Goal: Feedback & Contribution: Contribute content

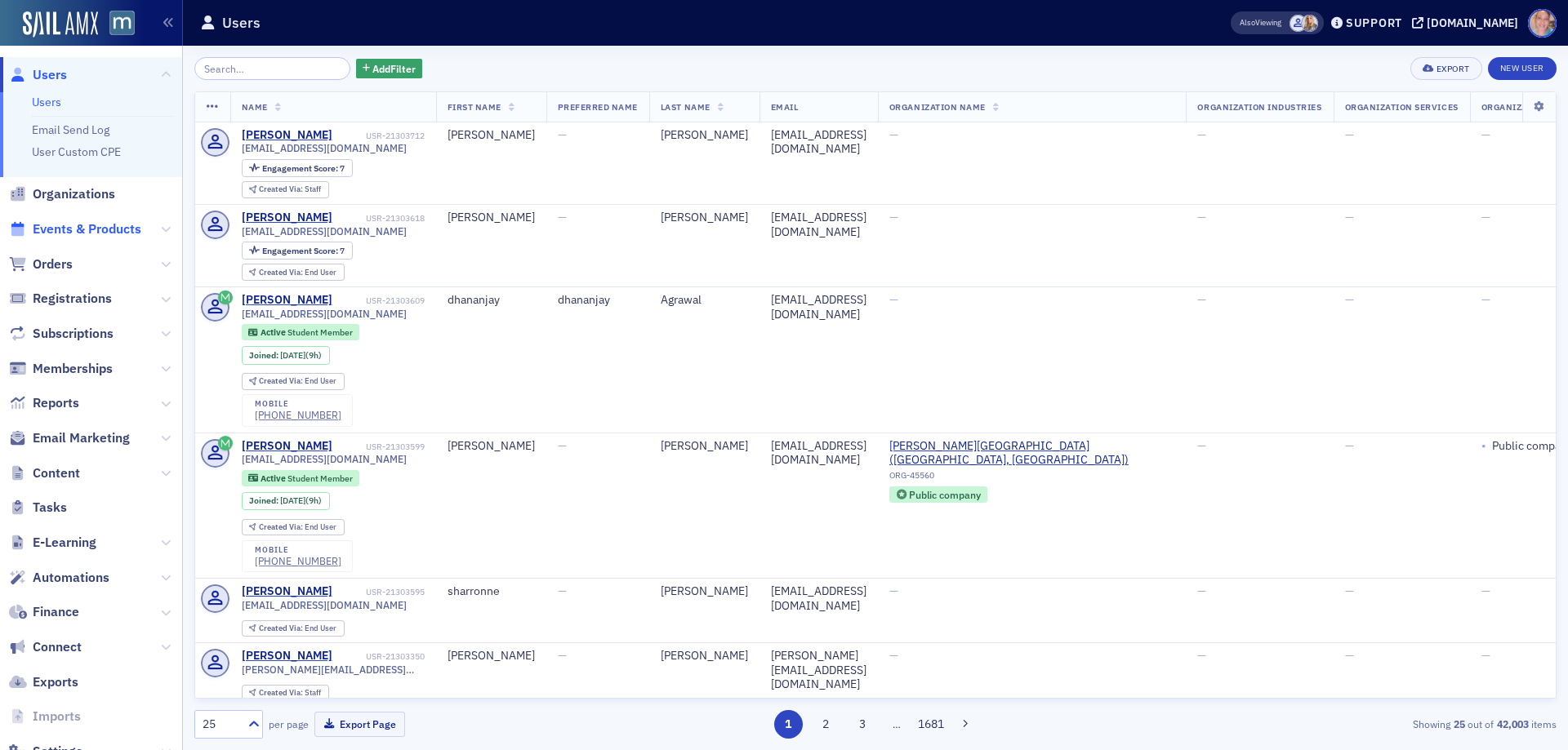
click at [86, 226] on span "Events & Products" at bounding box center [87, 230] width 108 height 18
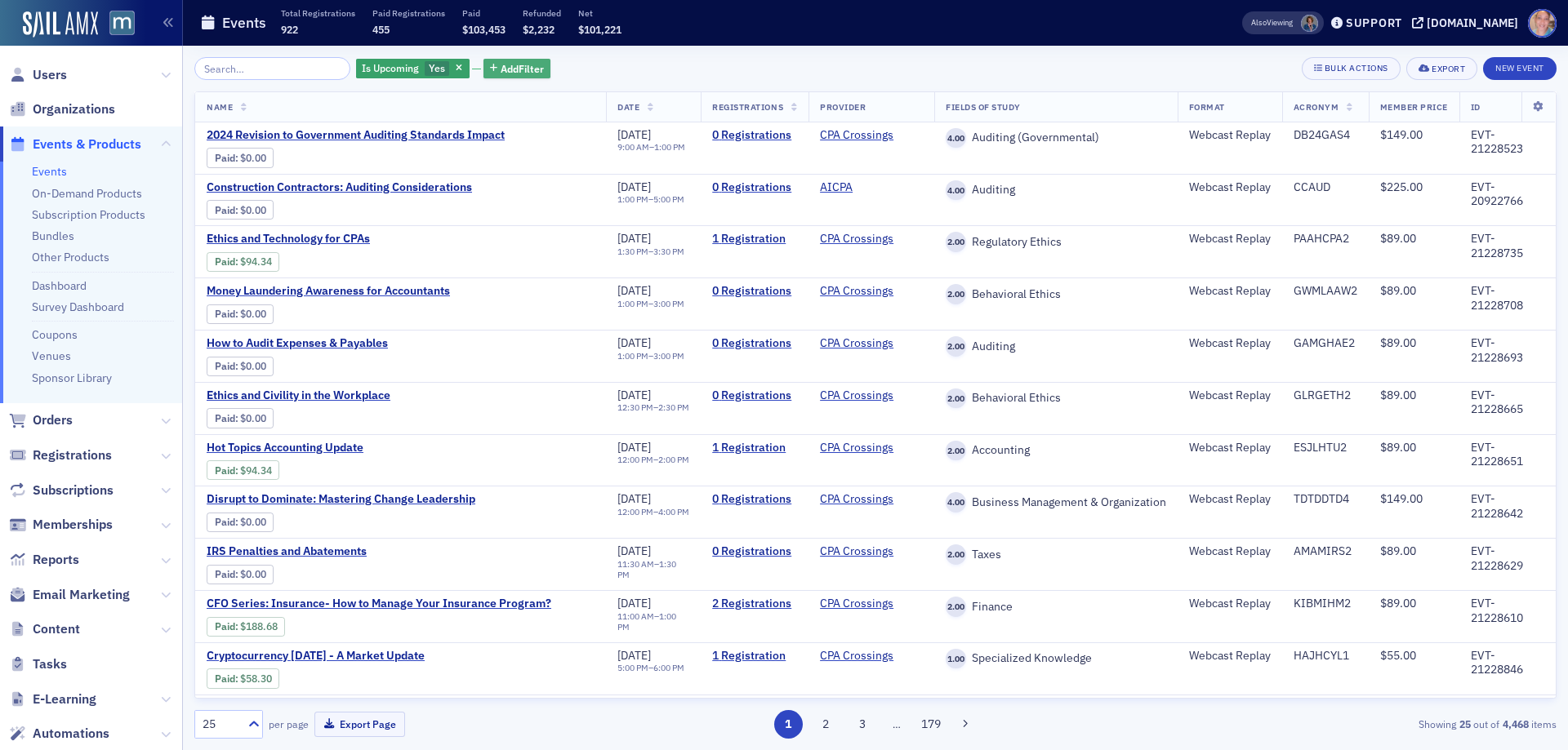
click at [514, 73] on span "Add Filter" at bounding box center [522, 69] width 44 height 15
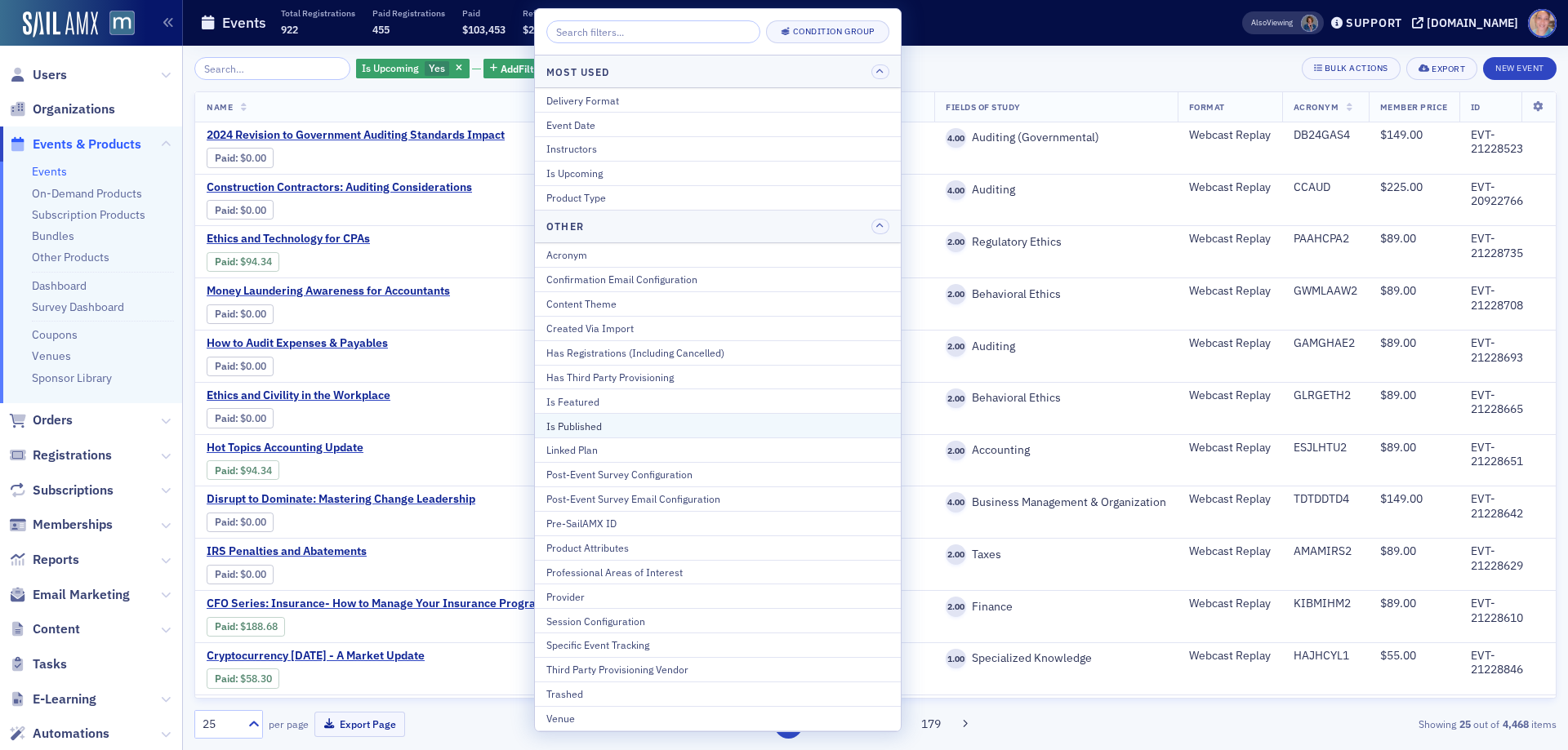
click at [617, 421] on div "Is Published" at bounding box center [718, 426] width 343 height 15
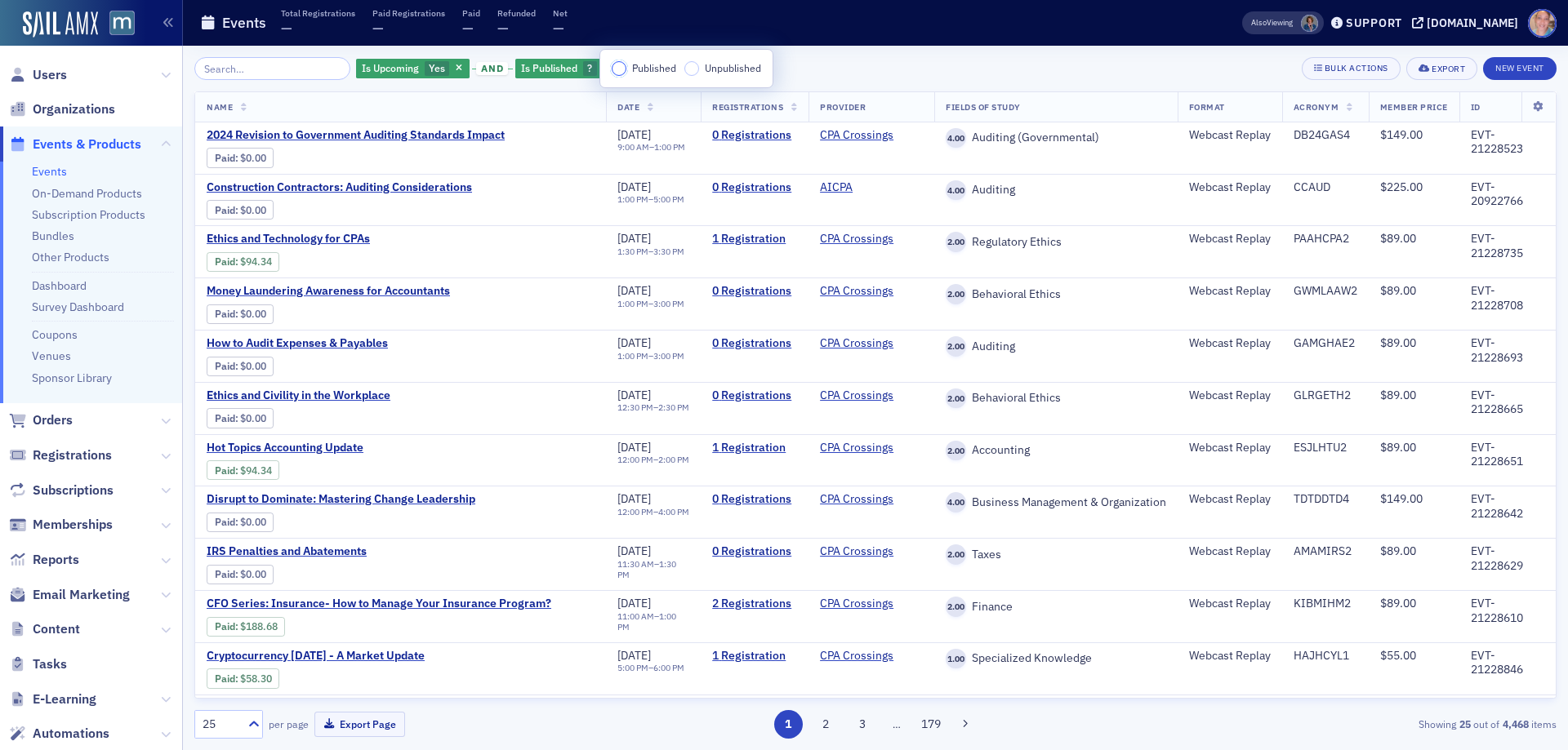
click at [620, 70] on input "Published" at bounding box center [619, 69] width 15 height 15
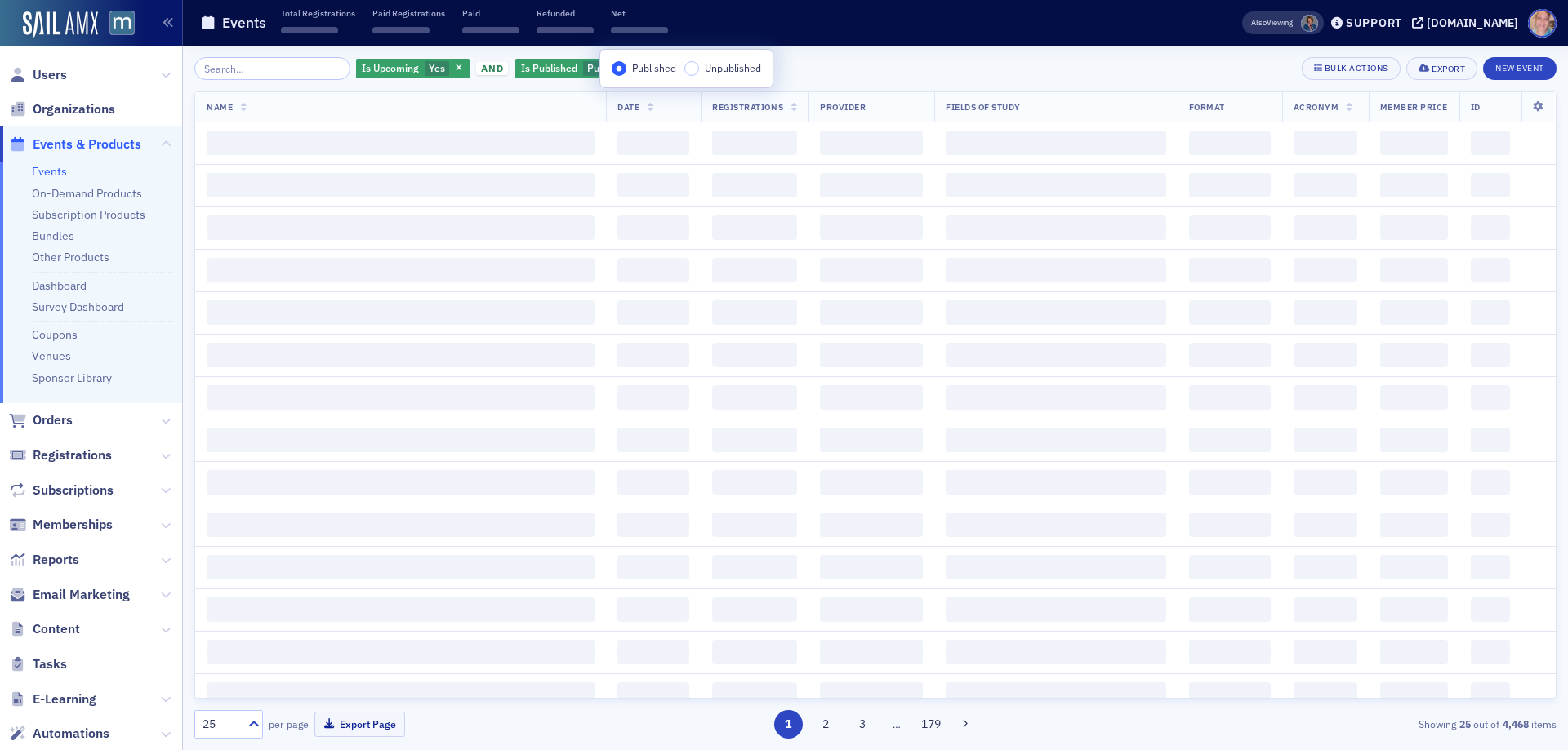
click at [858, 70] on div "Is Upcoming Yes and Is Published Published Add Filter Bulk Actions Export New E…" at bounding box center [875, 69] width 1362 height 23
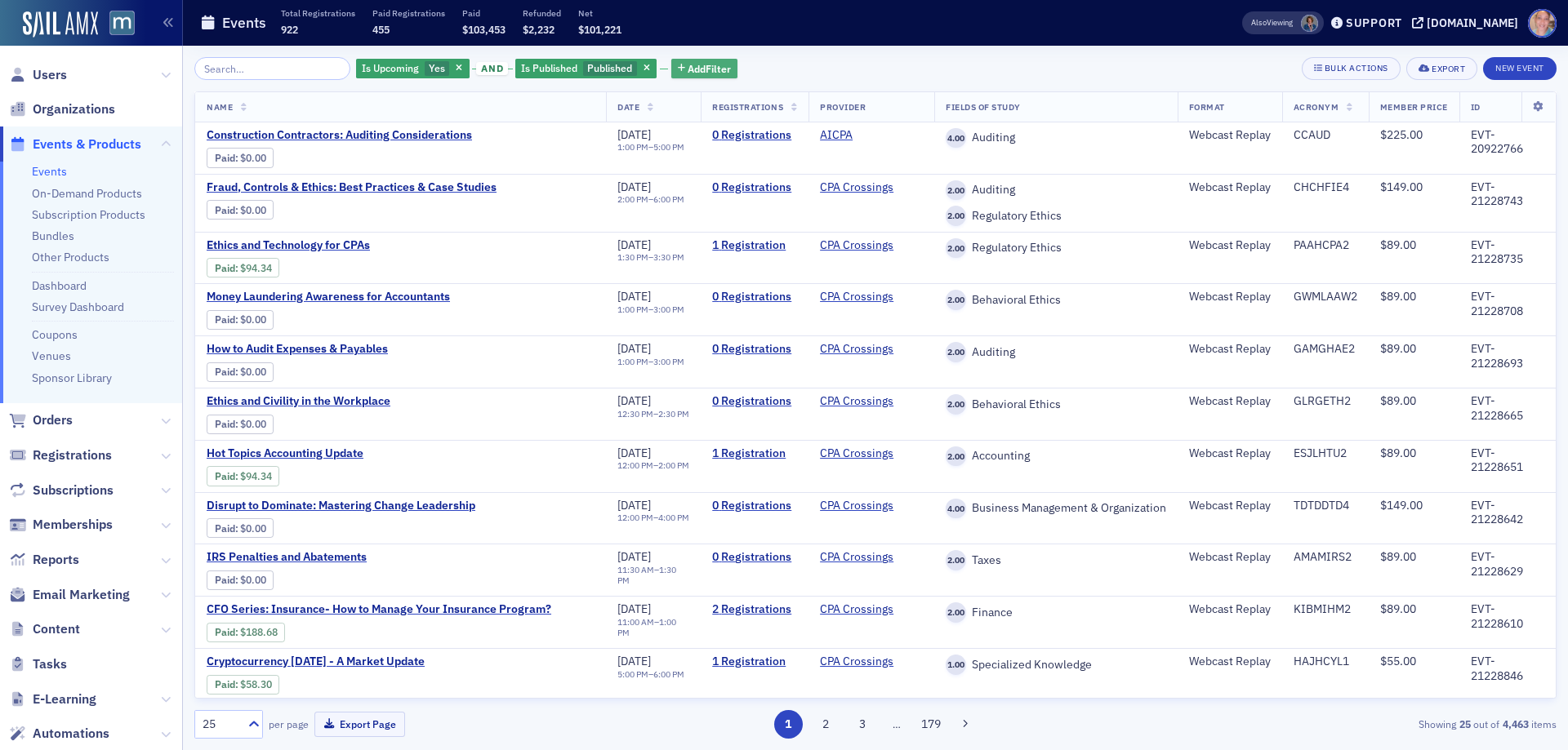
click at [690, 63] on span "Add Filter" at bounding box center [709, 69] width 44 height 15
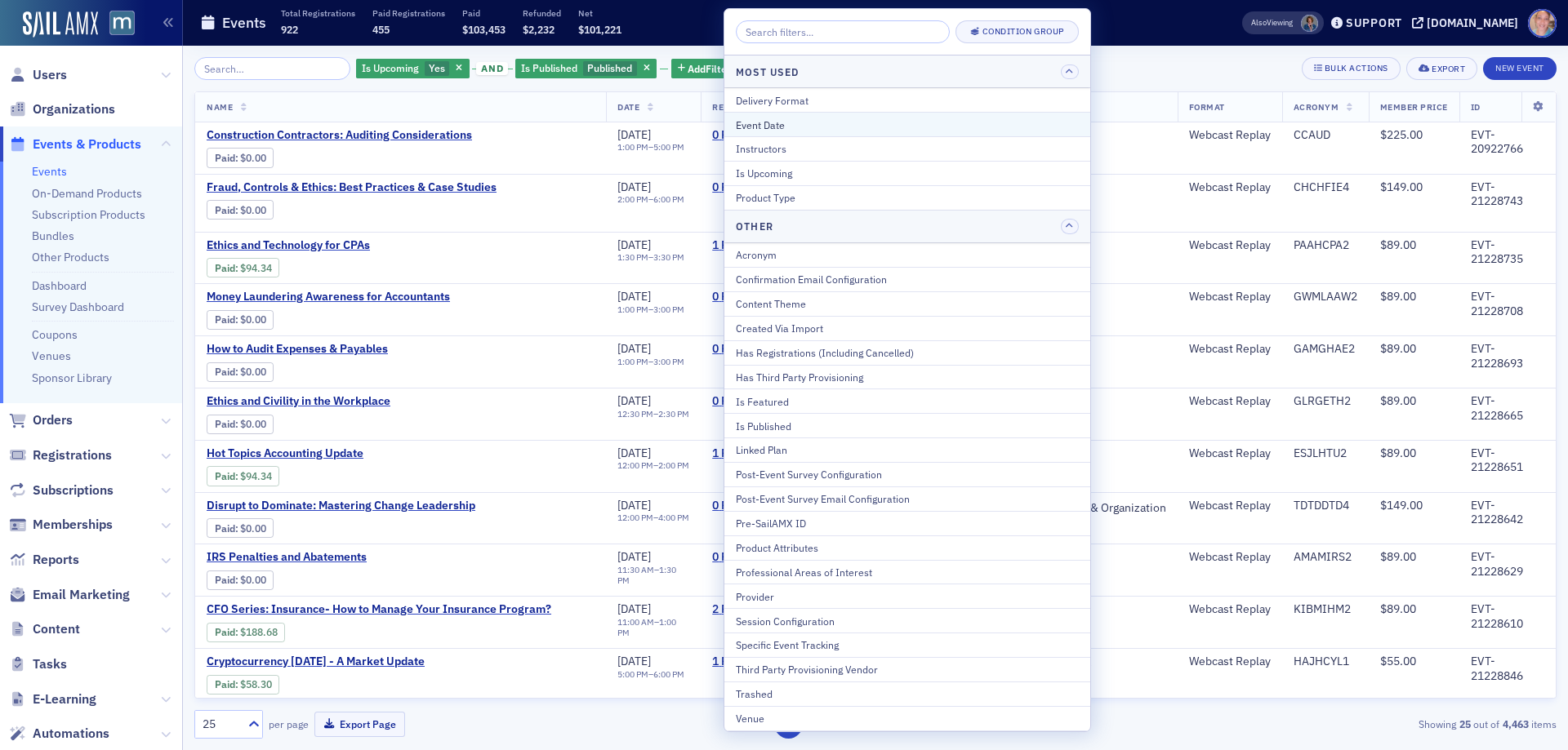
click at [796, 121] on div "Event Date" at bounding box center [907, 125] width 343 height 15
select select "8"
select select "2025"
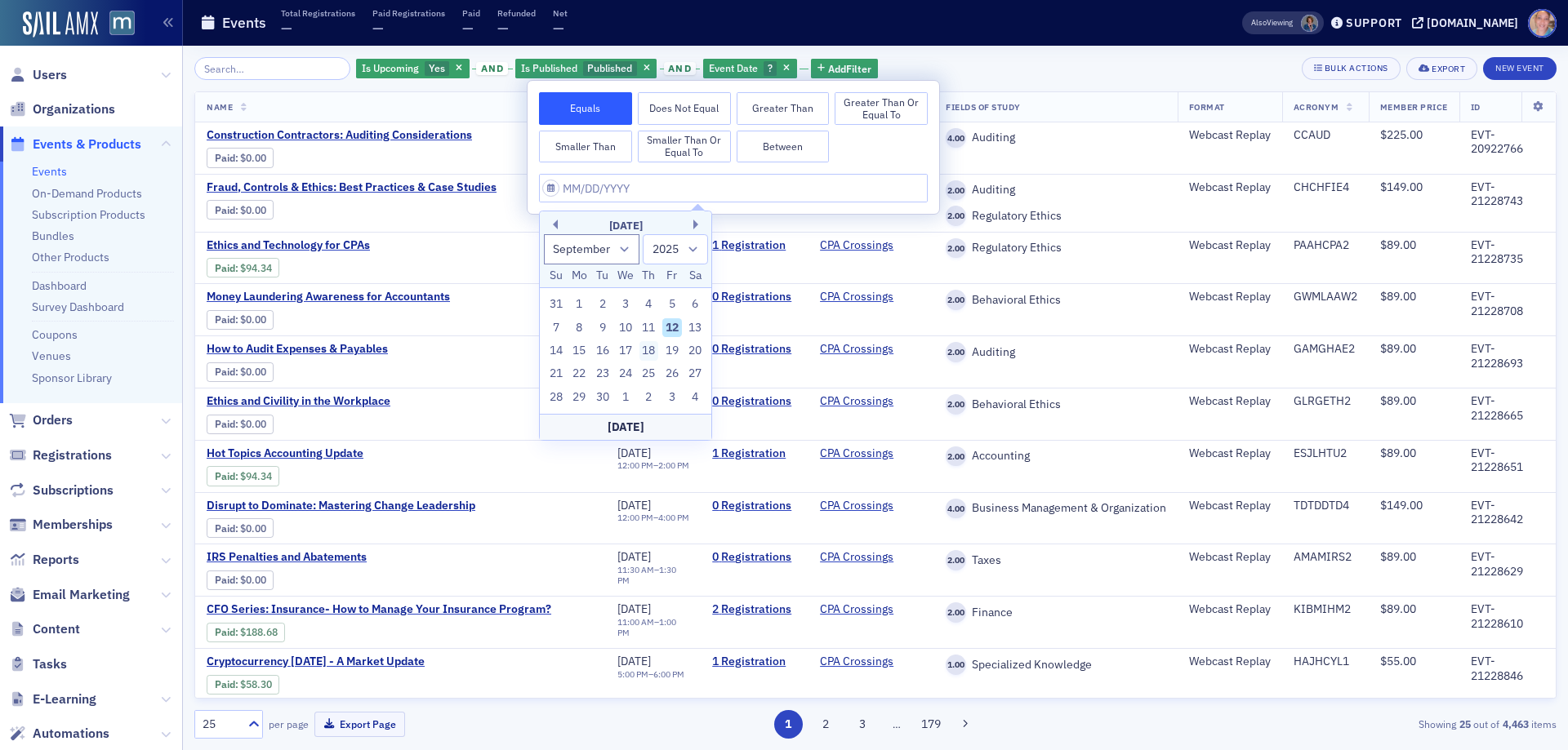
click at [653, 348] on div "18" at bounding box center [649, 351] width 20 height 20
type input "[DATE]"
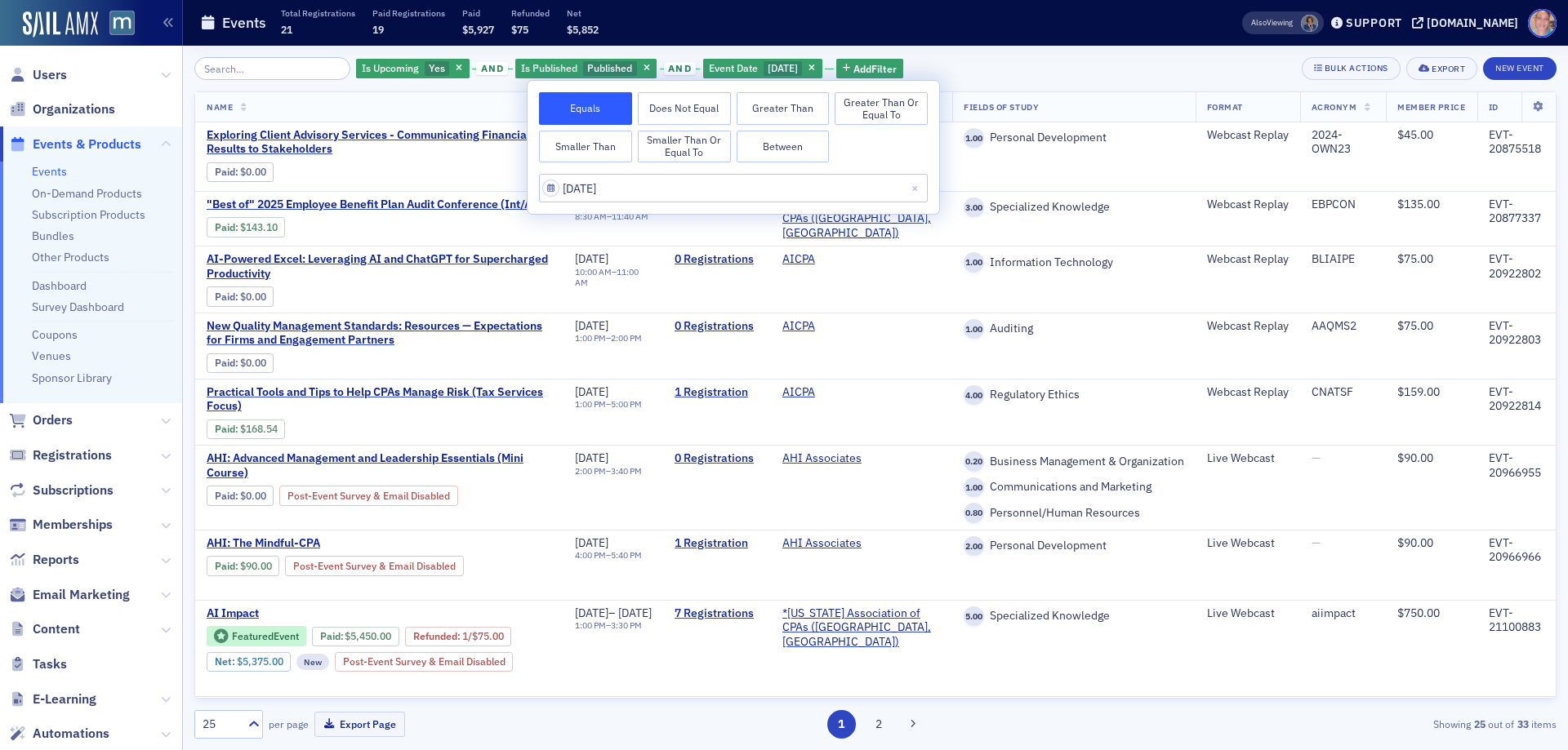
click at [1112, 71] on div "Is Upcoming Yes and Is Published Published and Event Date [DATE] Add Filter Bul…" at bounding box center [875, 69] width 1362 height 23
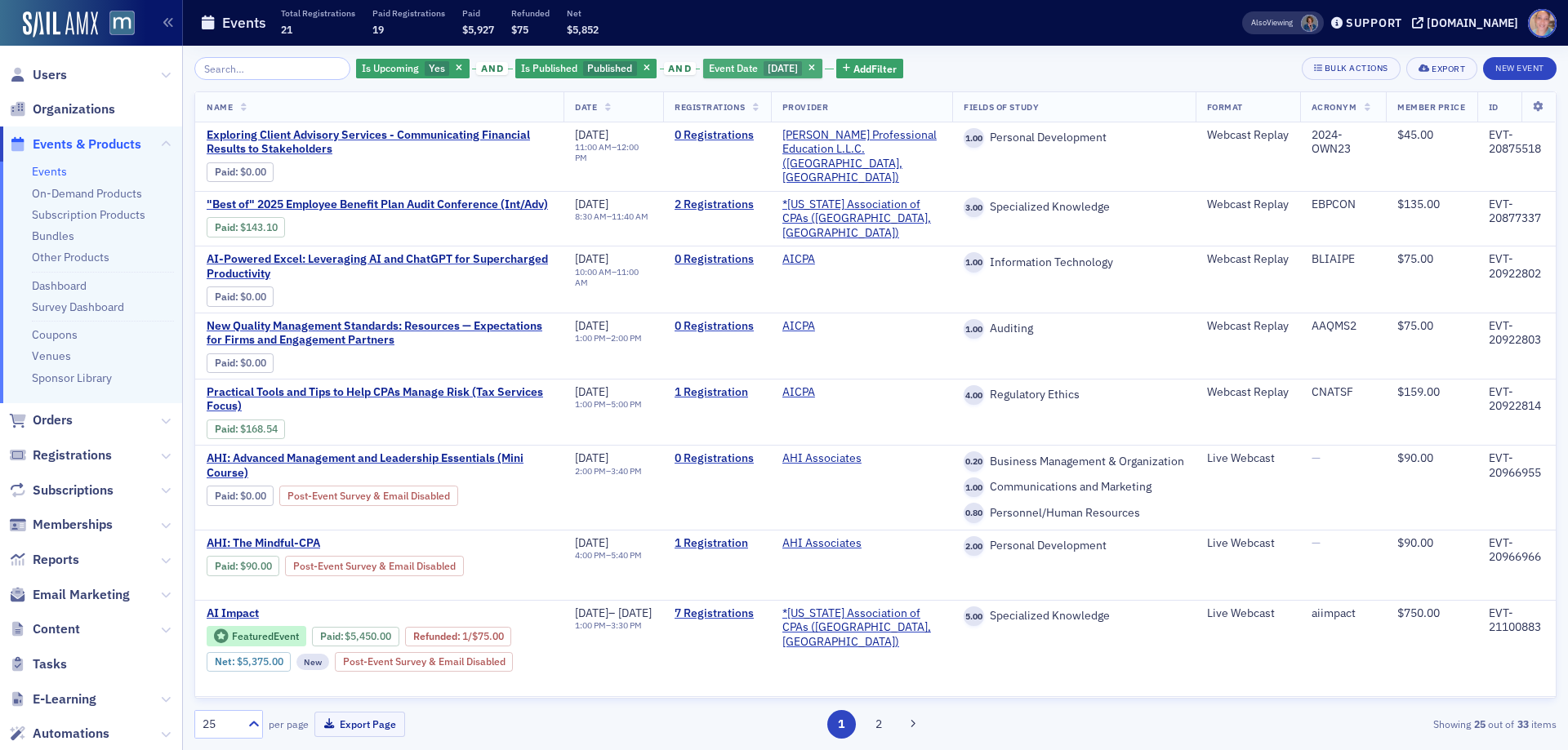
click at [768, 68] on span "[DATE]" at bounding box center [782, 68] width 30 height 13
select select "8"
select select "2025"
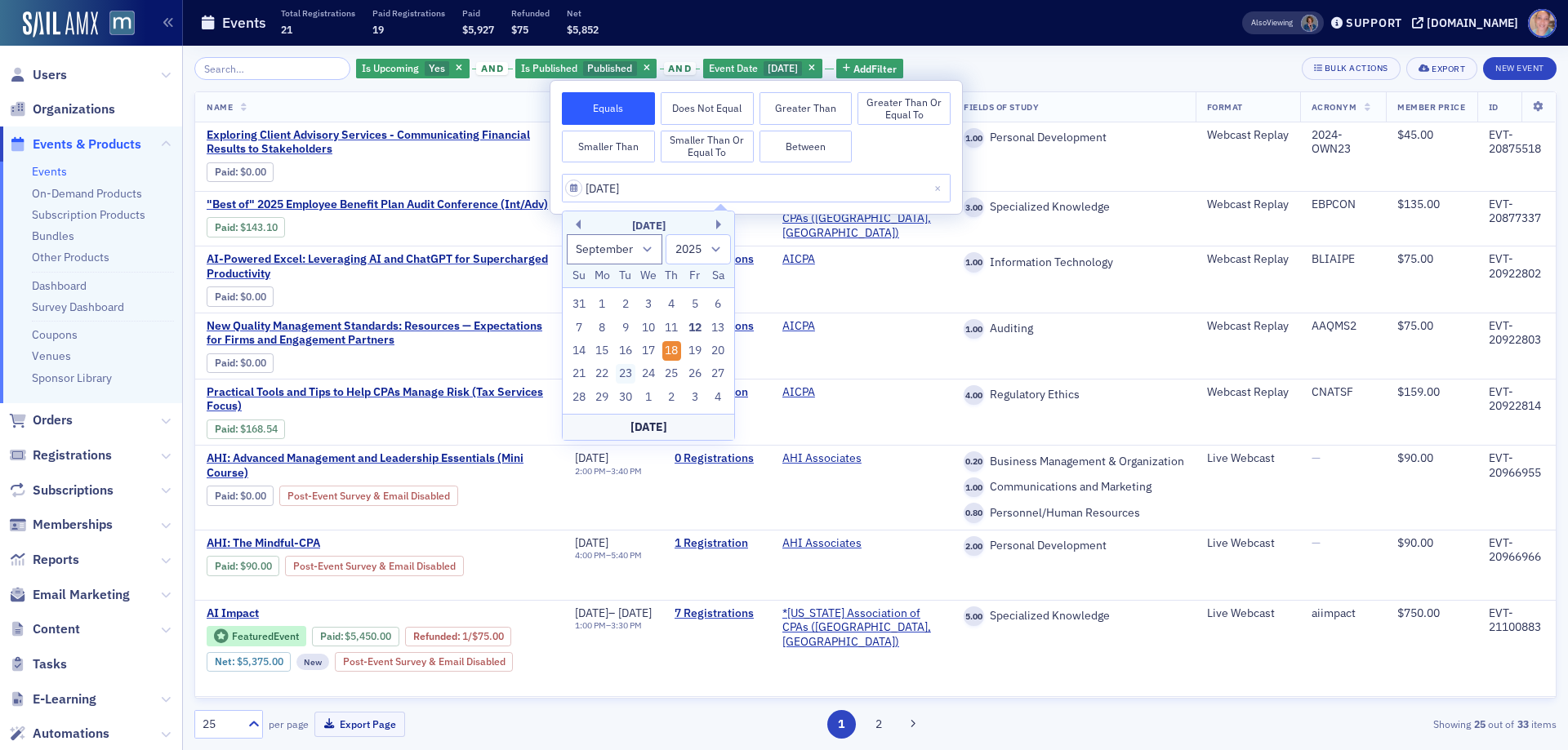
click at [628, 375] on div "23" at bounding box center [626, 374] width 20 height 20
type input "[DATE]"
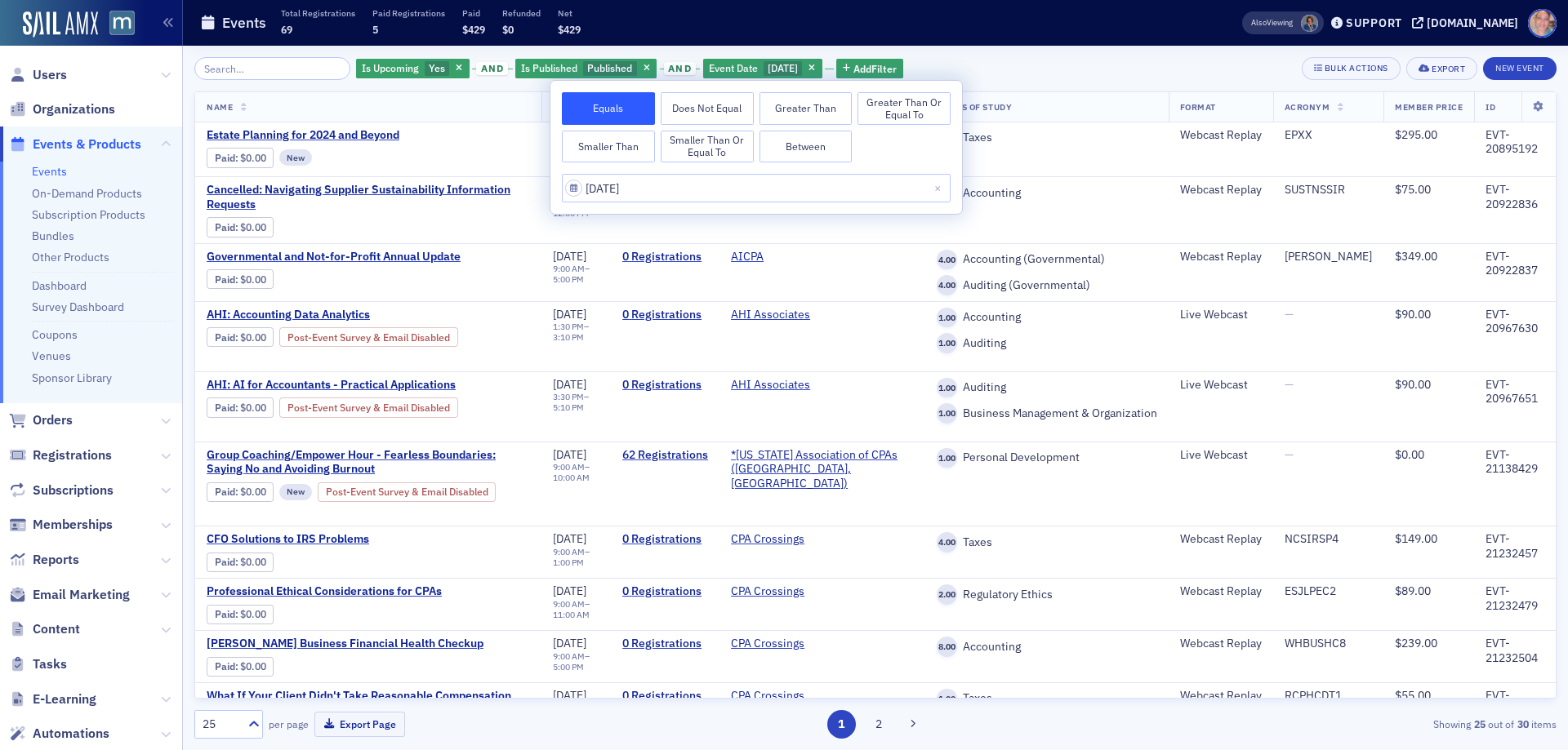
click at [1004, 68] on div "Is Upcoming Yes and Is Published Published and Event Date [DATE] Add Filter Bul…" at bounding box center [875, 69] width 1362 height 23
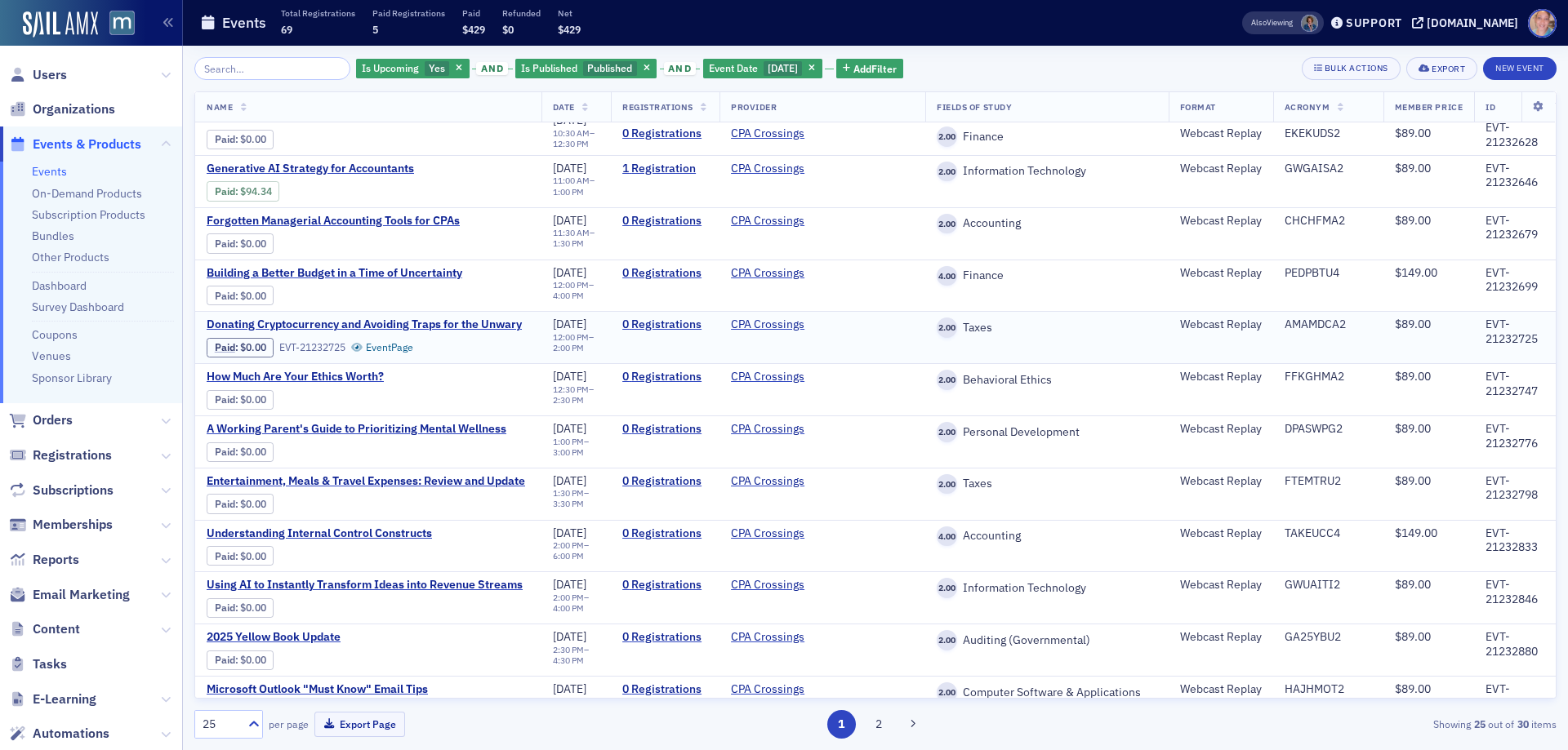
scroll to position [815, 0]
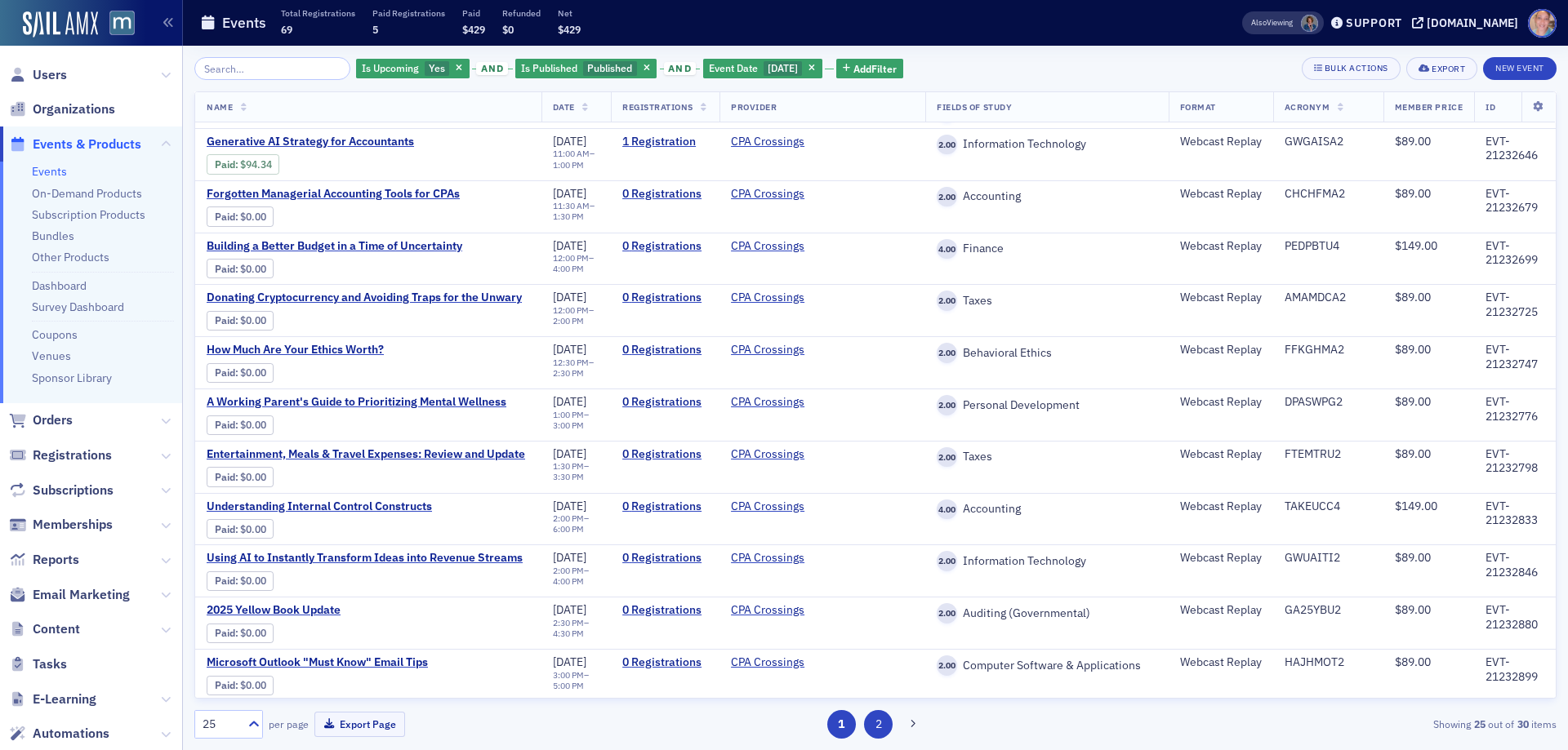
click at [877, 726] on button "2" at bounding box center [878, 725] width 29 height 29
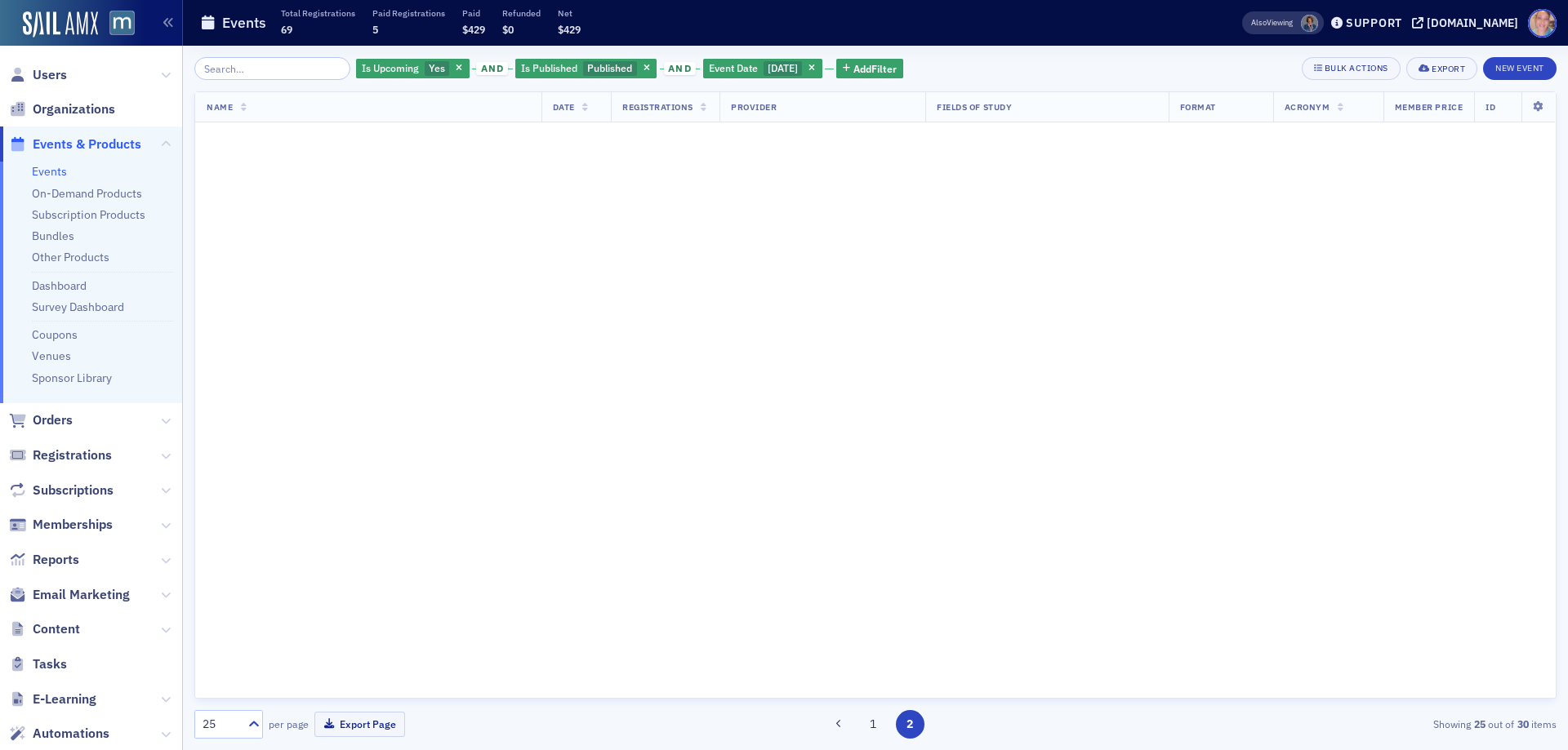
scroll to position [0, 0]
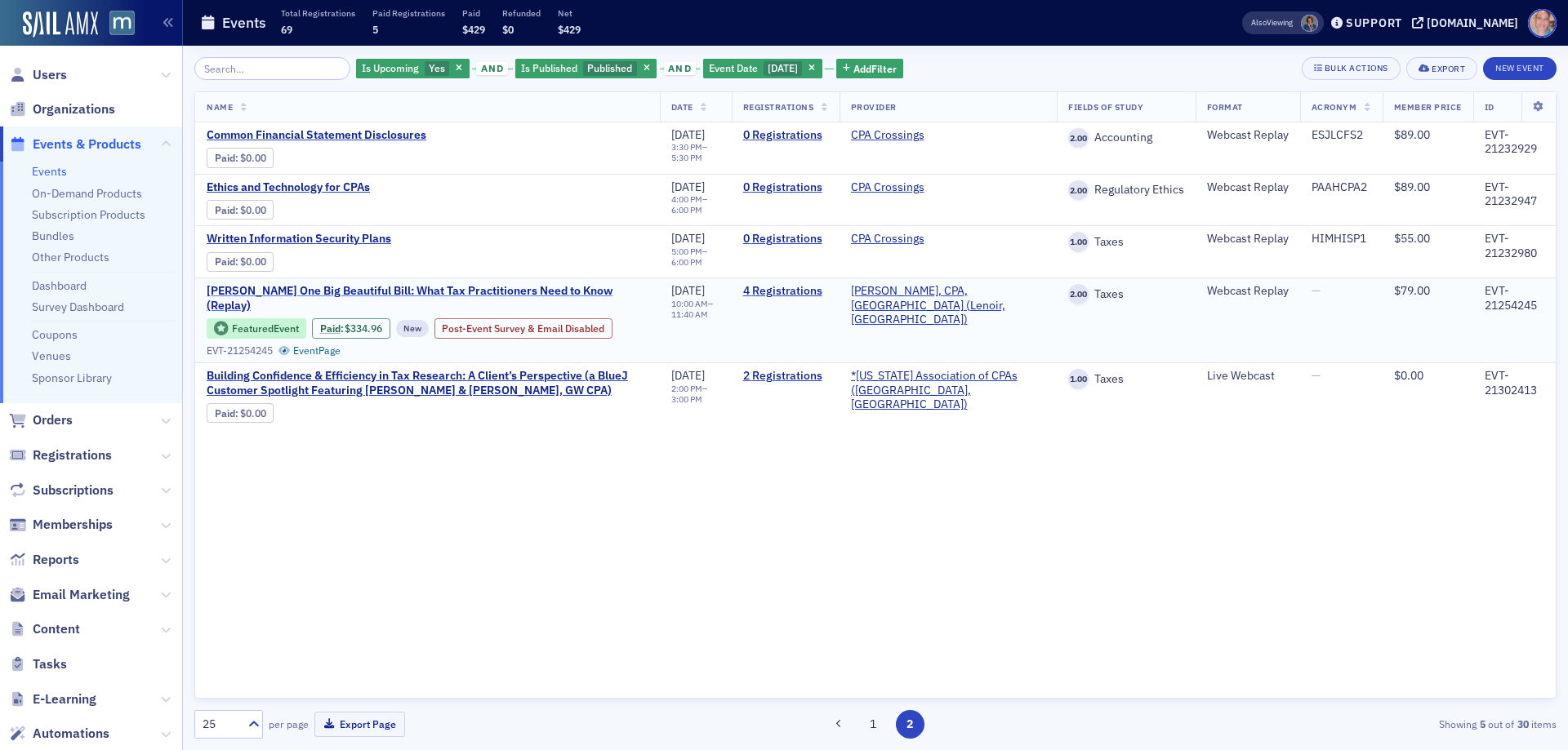
click at [384, 290] on span "[PERSON_NAME] One Big Beautiful Bill: What Tax Practitioners Need to Know (Repl…" at bounding box center [428, 298] width 442 height 29
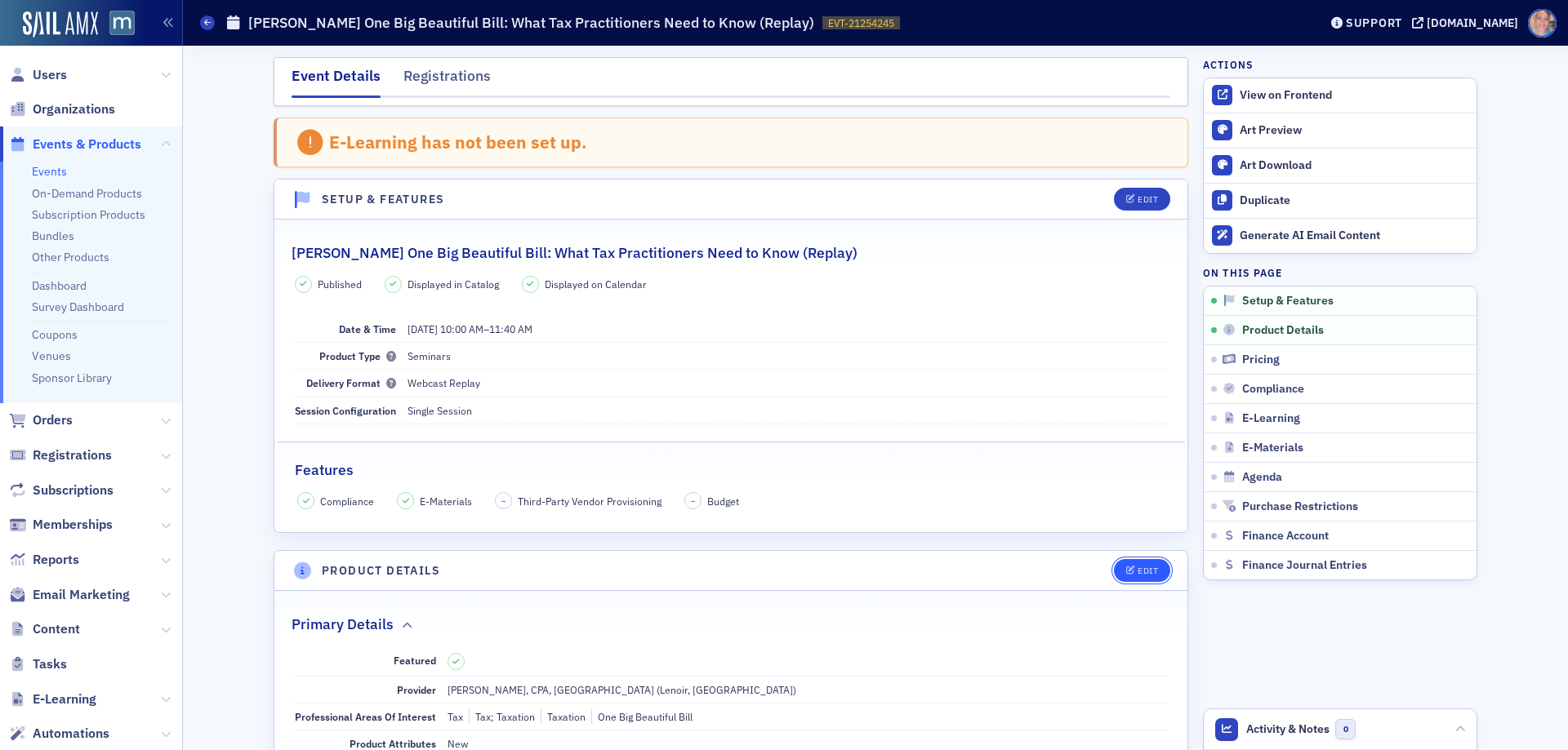
click at [1128, 560] on button "Edit" at bounding box center [1142, 570] width 57 height 23
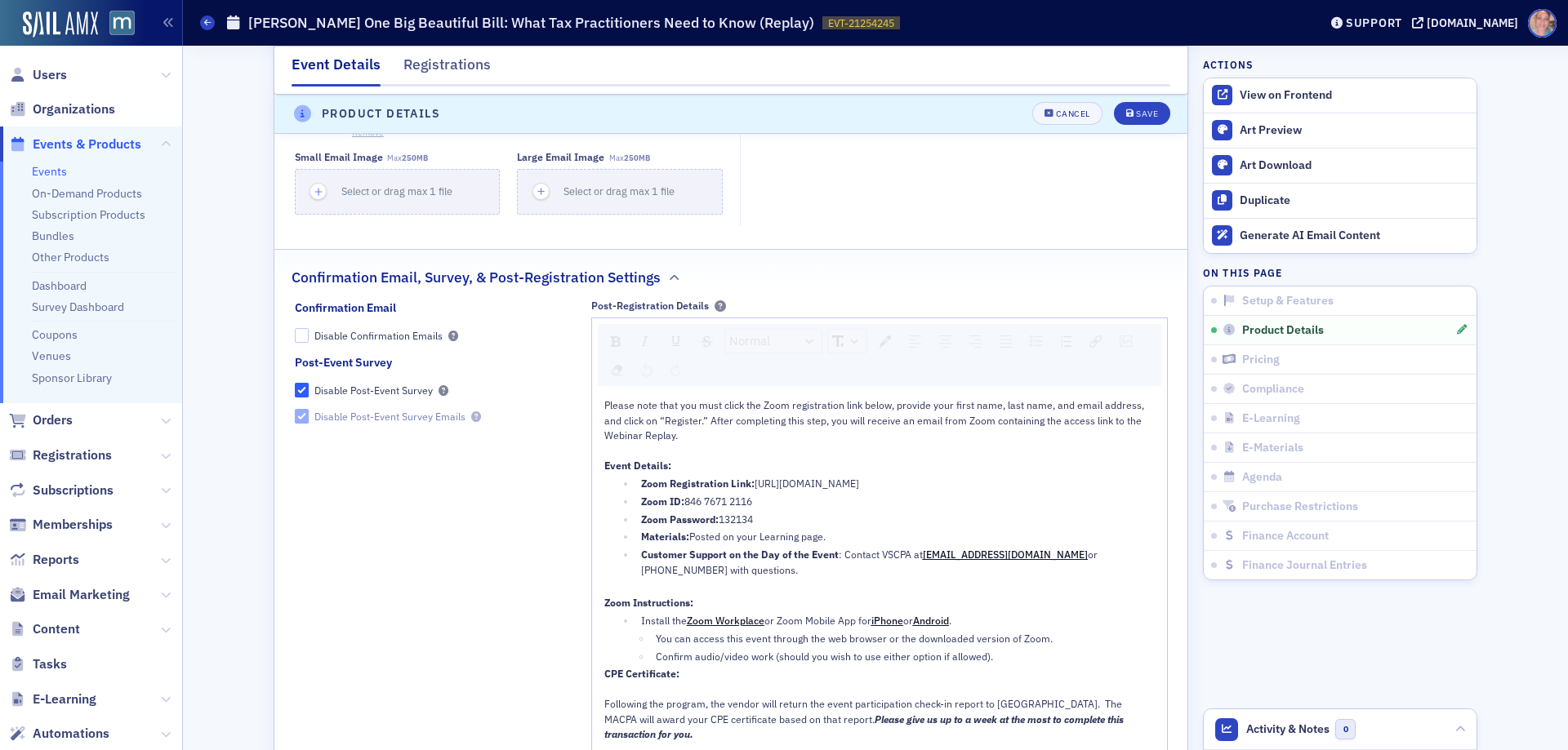
scroll to position [1680, 0]
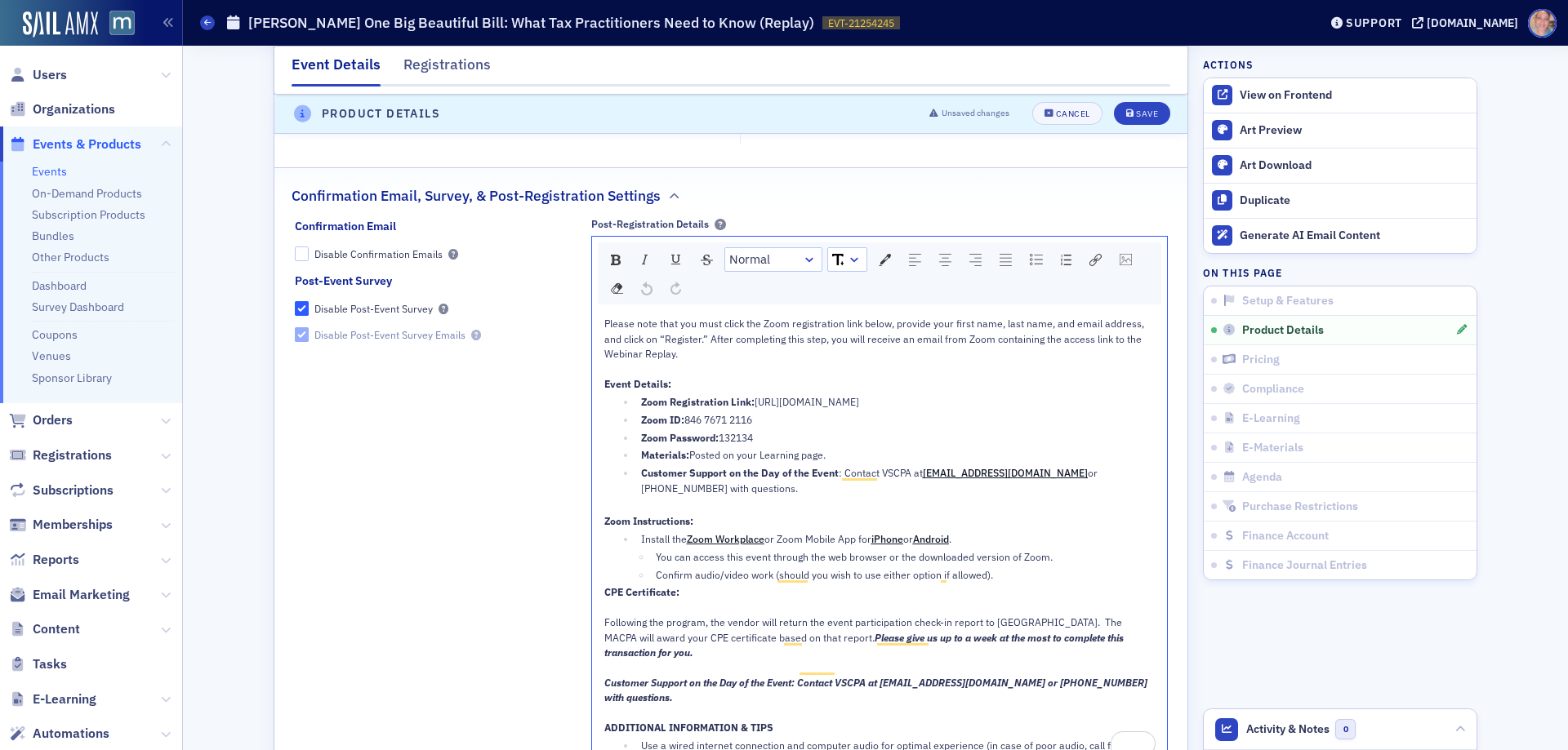
drag, startPoint x: 837, startPoint y: 408, endPoint x: 749, endPoint y: 399, distance: 88.5
click at [749, 399] on div "Zoom Registration Link: [URL][DOMAIN_NAME]" at bounding box center [898, 402] width 515 height 15
click at [1092, 258] on img "rdw-link-control" at bounding box center [1095, 259] width 12 height 12
click at [1139, 318] on input "[URL][DOMAIN_NAME]" at bounding box center [1207, 324] width 219 height 29
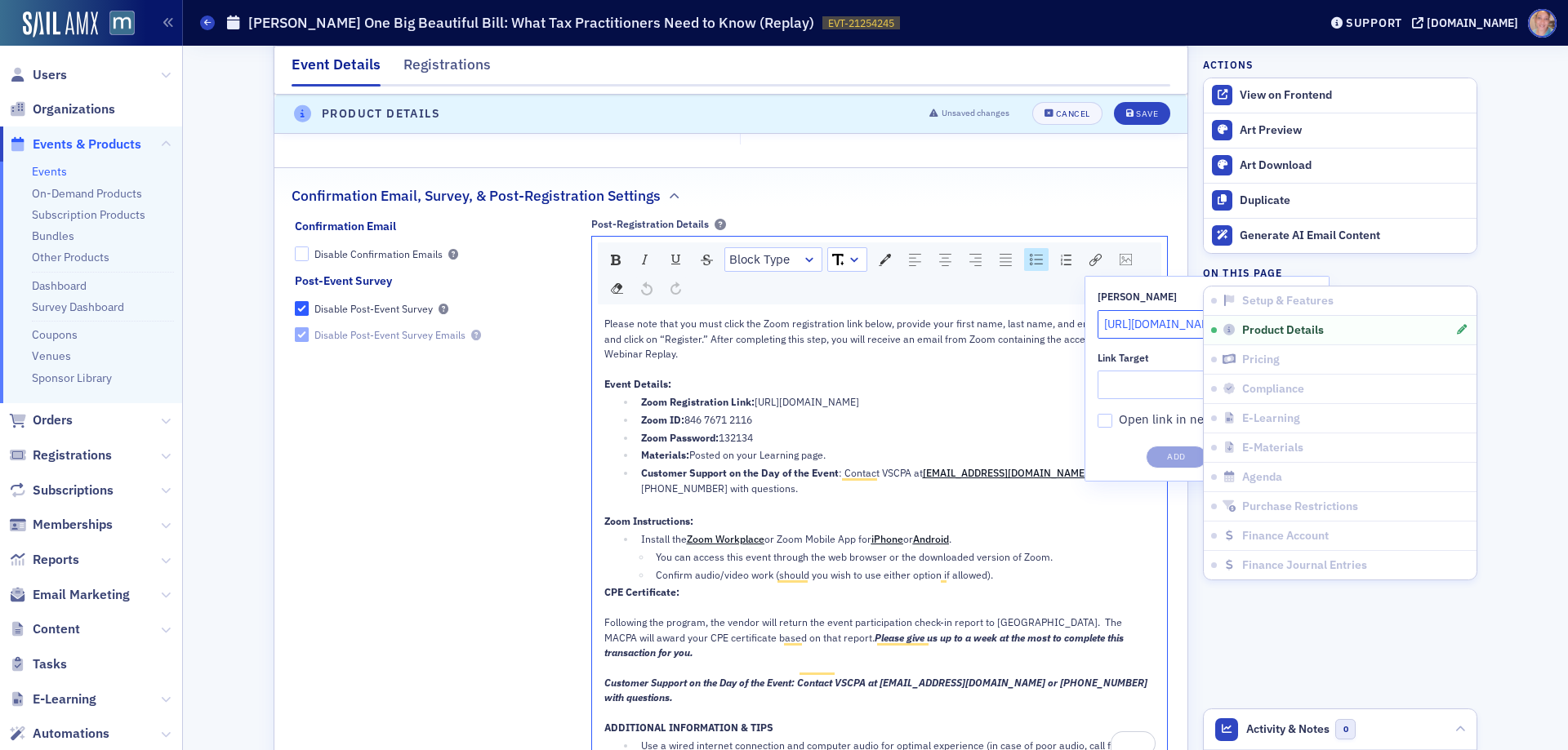
click at [1139, 318] on input "[URL][DOMAIN_NAME]" at bounding box center [1207, 324] width 219 height 29
click at [1123, 383] on input "Link Target" at bounding box center [1207, 385] width 219 height 29
paste input "[URL][DOMAIN_NAME]"
type input "[URL][DOMAIN_NAME]"
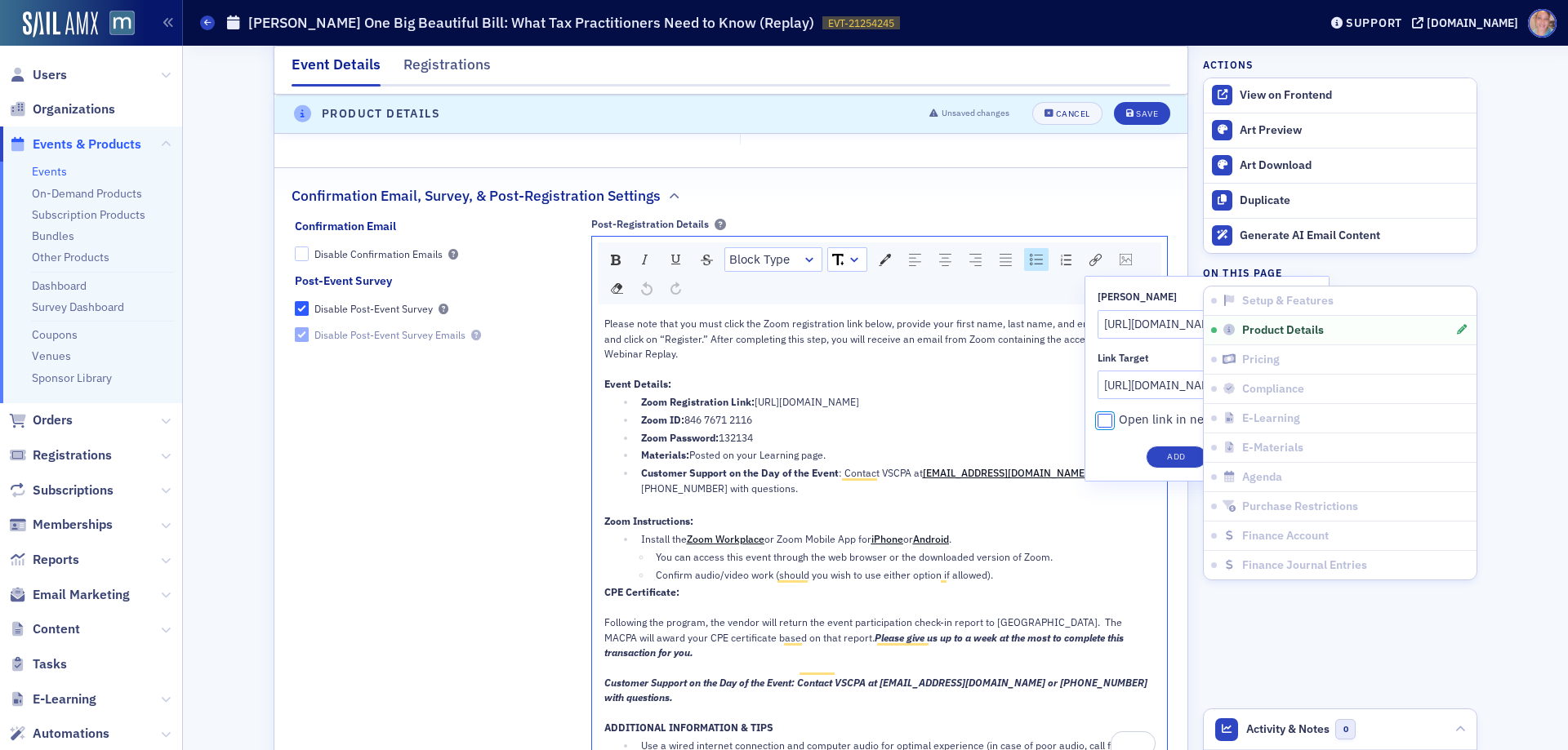
click at [1100, 418] on input "Open link in new window" at bounding box center [1105, 421] width 15 height 15
checkbox input "true"
drag, startPoint x: 1179, startPoint y: 455, endPoint x: 1000, endPoint y: 336, distance: 214.9
click at [1178, 455] on button "Add" at bounding box center [1176, 457] width 62 height 23
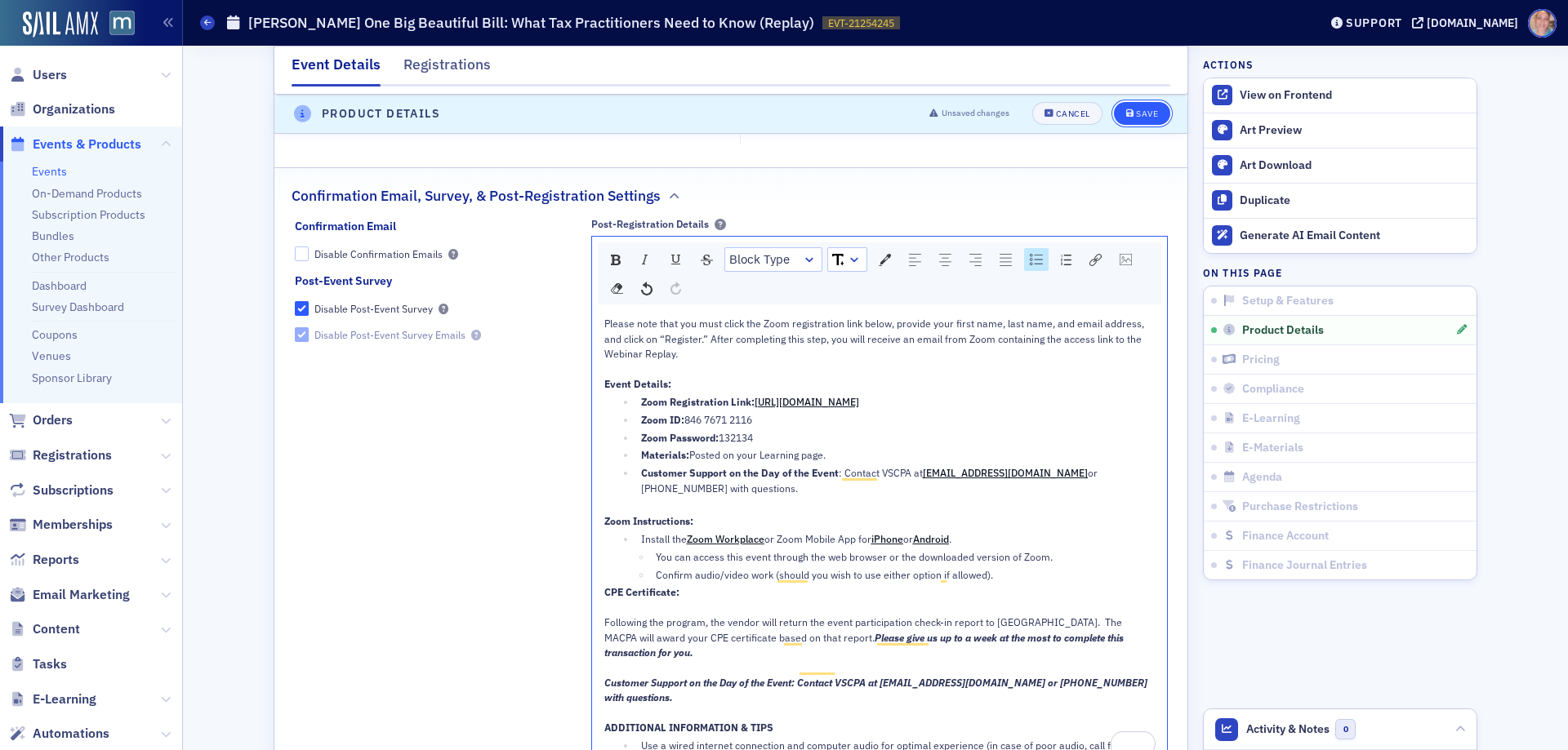
click at [1126, 111] on icon "submit" at bounding box center [1130, 114] width 8 height 9
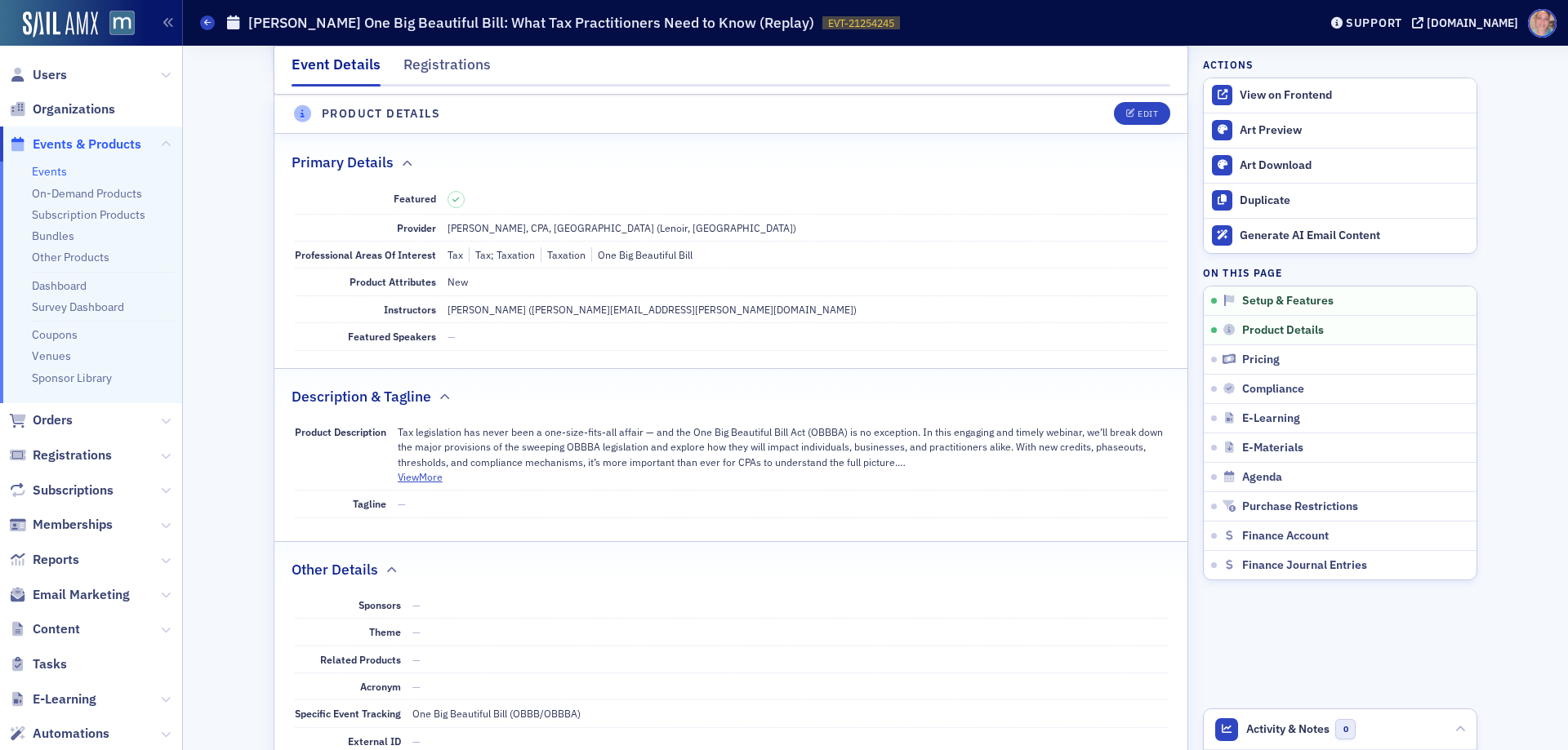
scroll to position [455, 0]
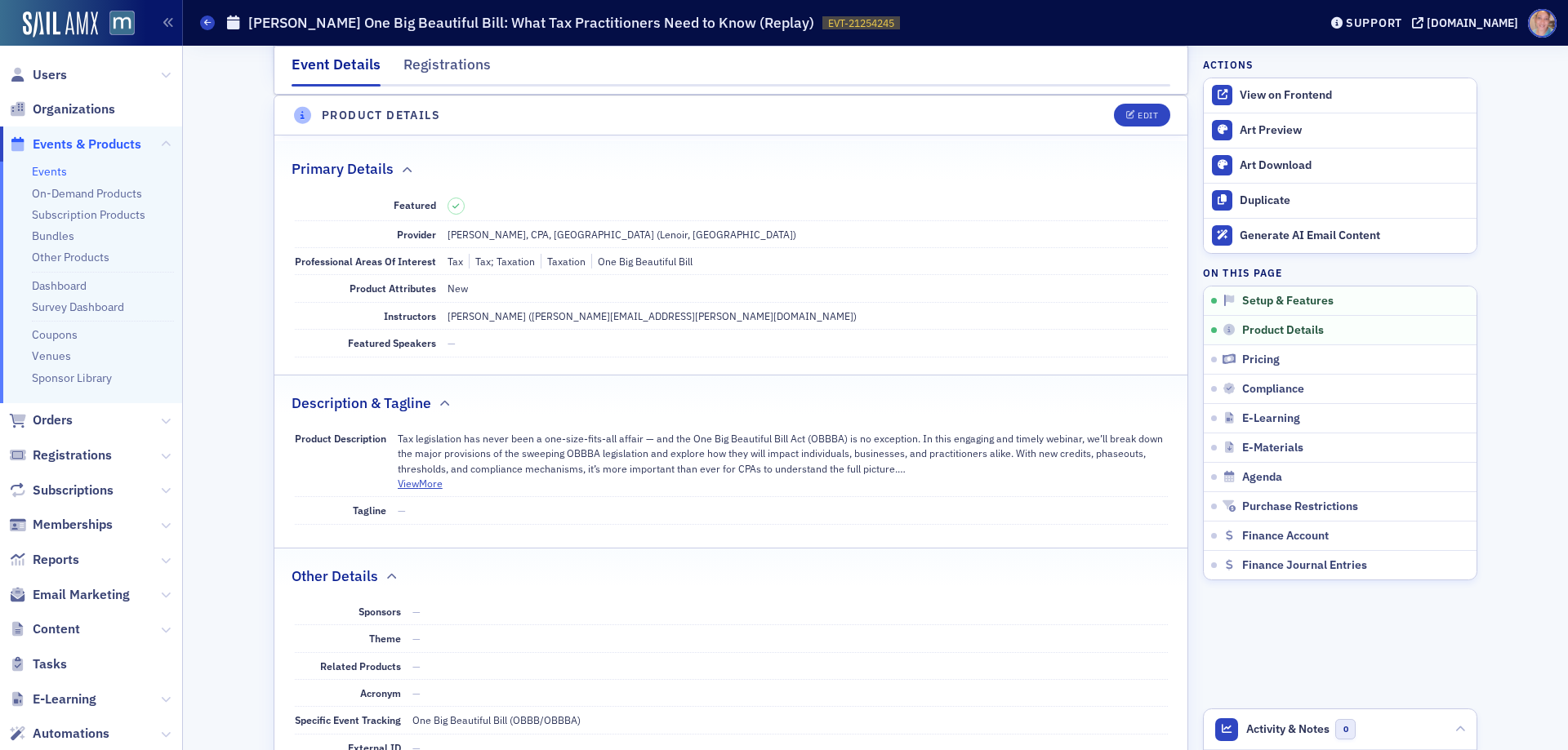
click at [41, 173] on link "Events" at bounding box center [49, 171] width 35 height 15
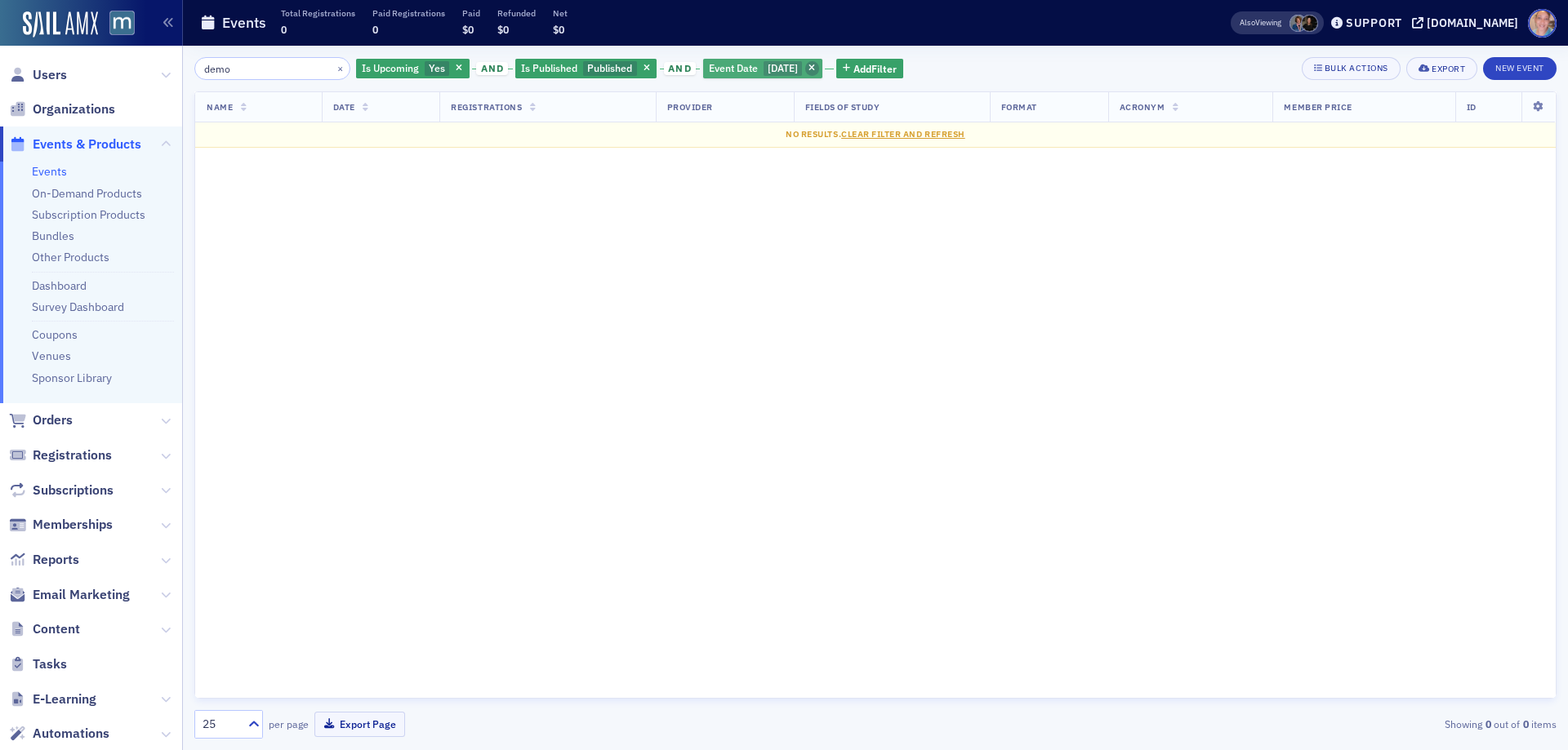
type input "demo"
click at [820, 71] on span "button" at bounding box center [813, 69] width 15 height 15
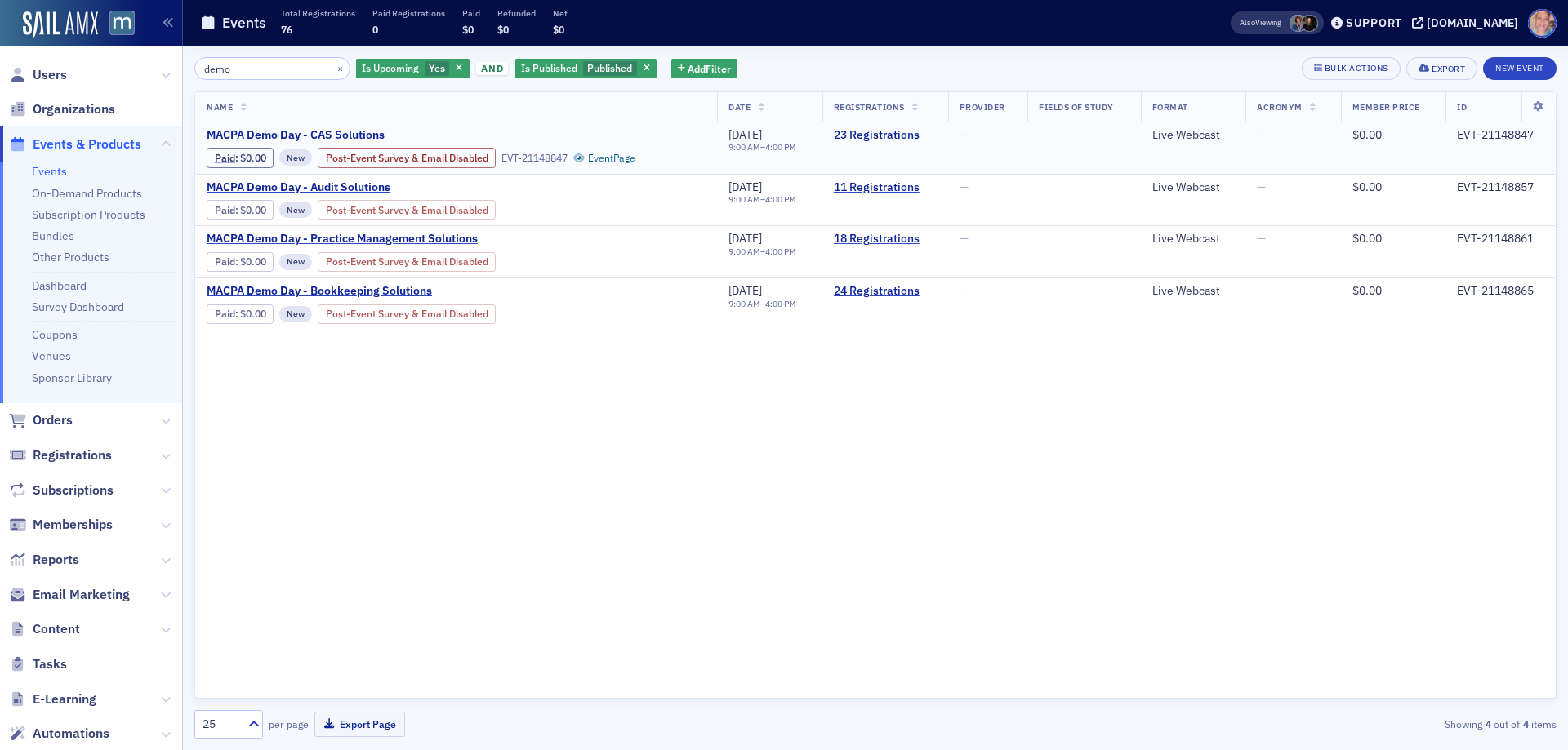
click at [264, 137] on span "MACPA Demo Day - CAS Solutions" at bounding box center [344, 135] width 274 height 15
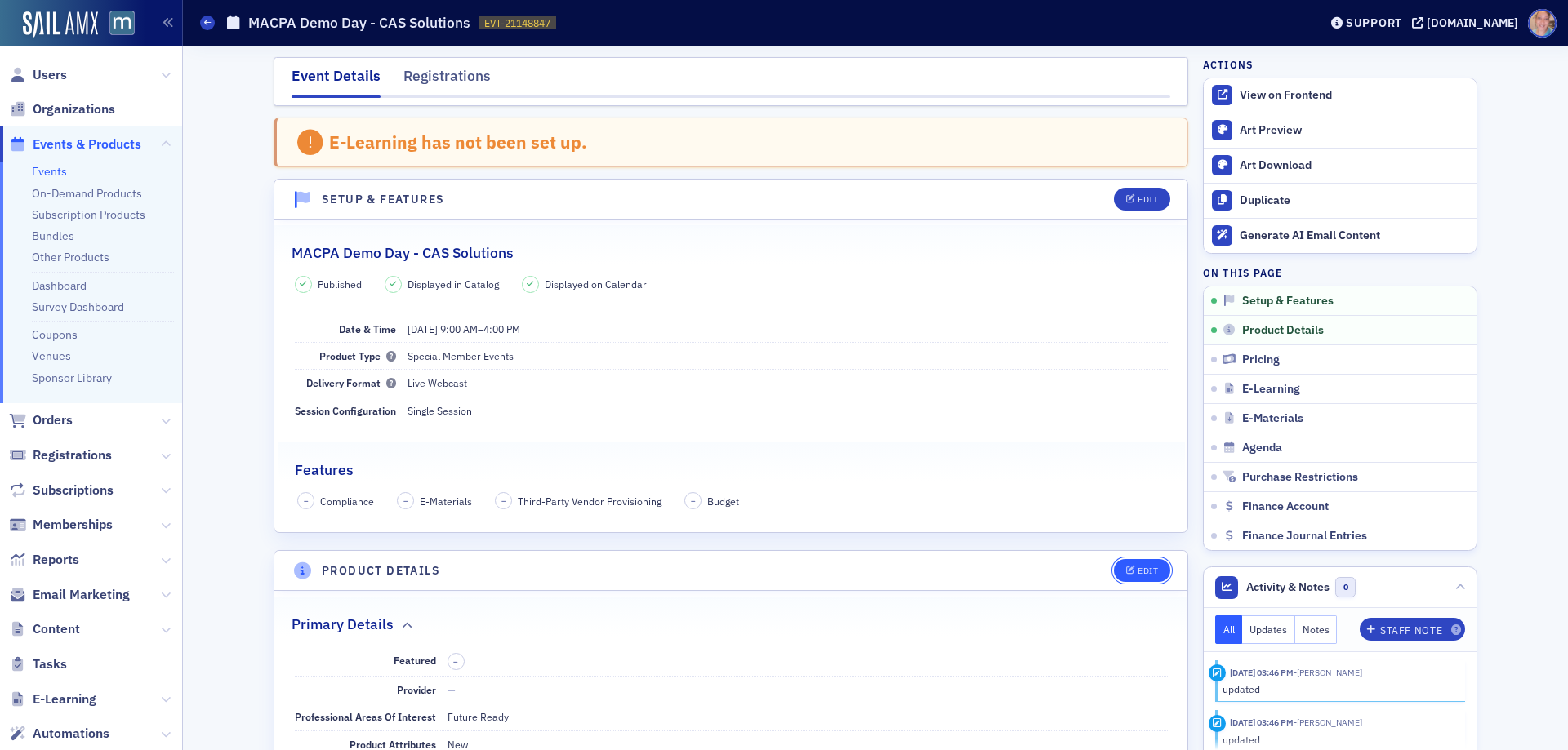
click at [1140, 580] on button "Edit" at bounding box center [1142, 570] width 57 height 23
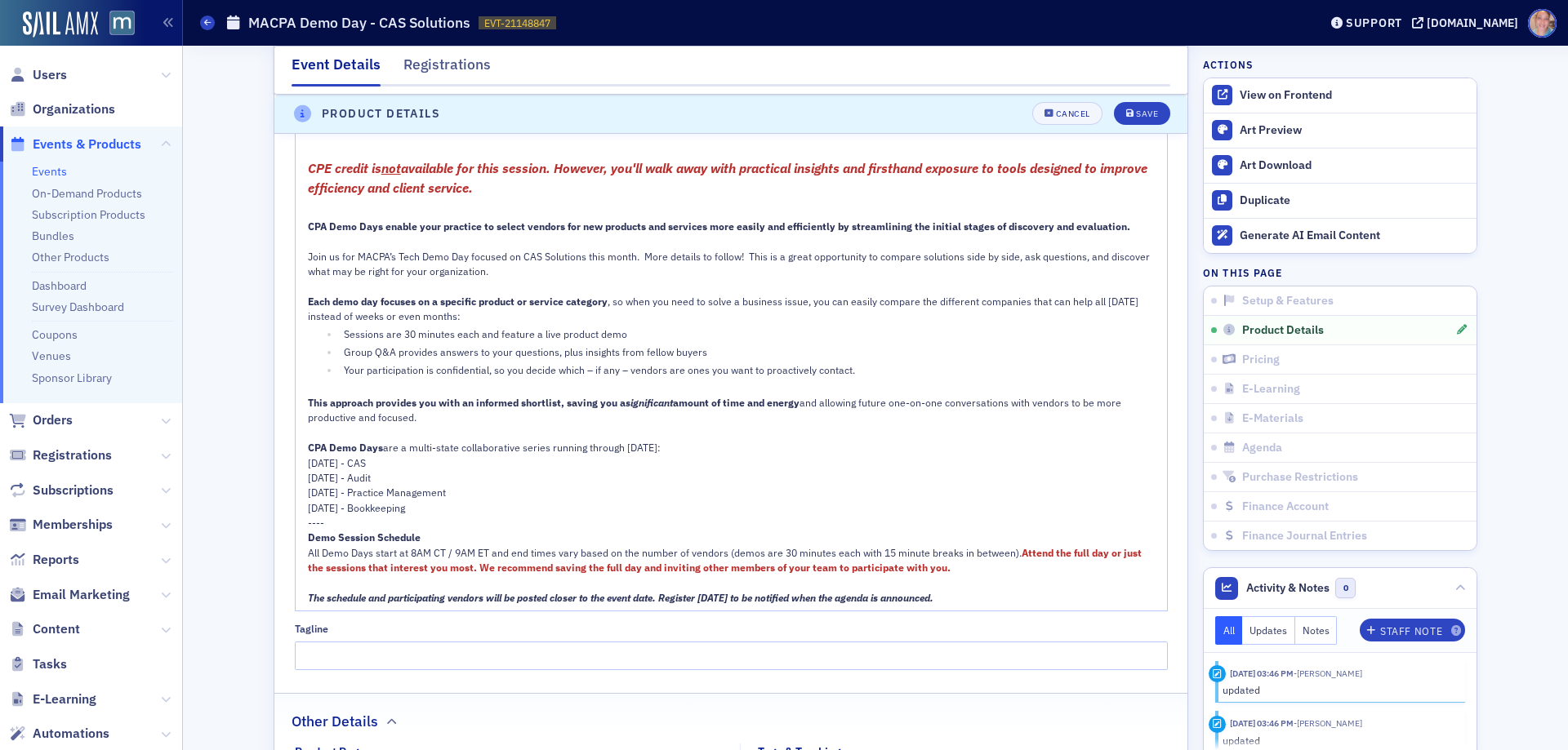
scroll to position [1027, 0]
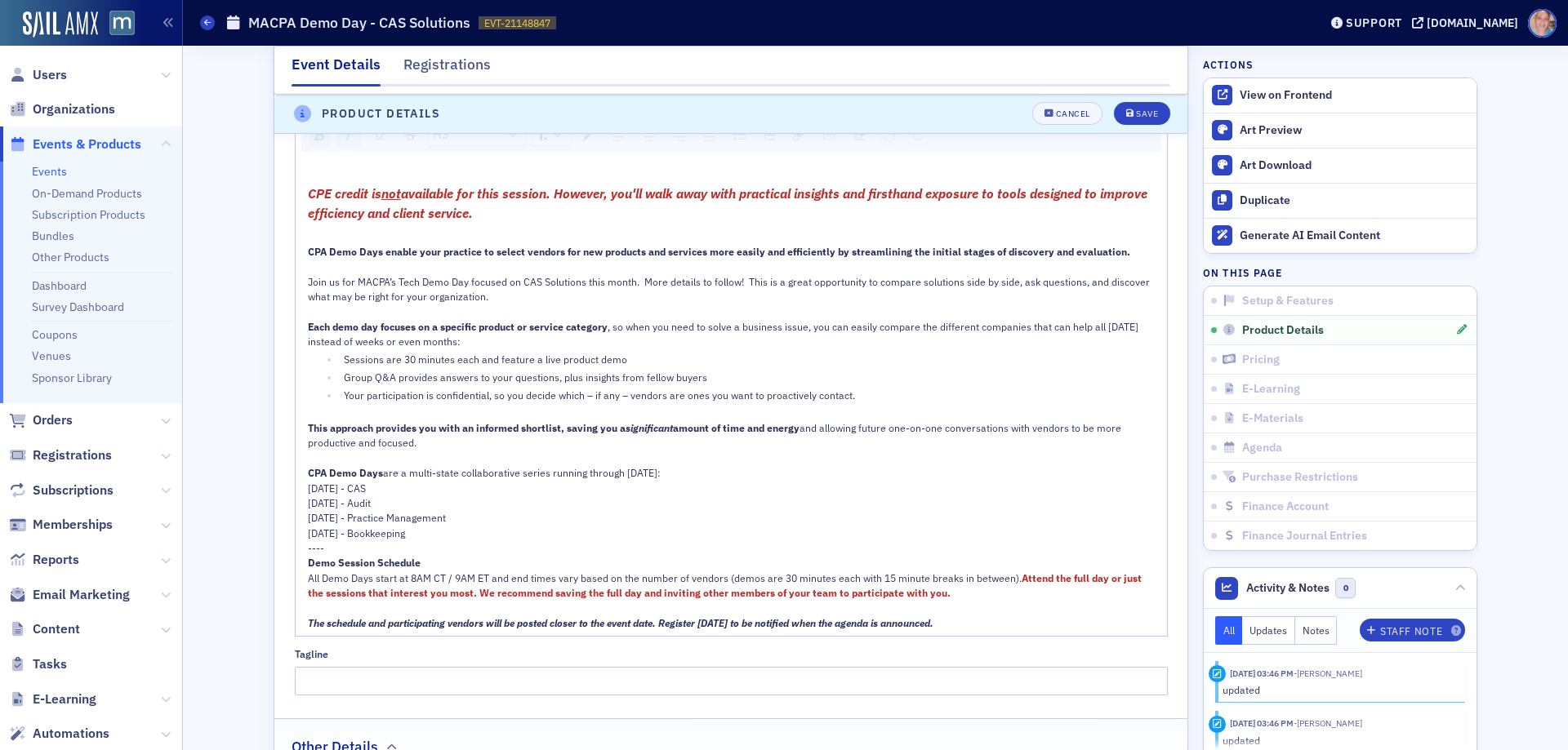
click at [503, 298] on div "Join us for MACPA’s Tech Demo Day focused on CAS Solutions this month. More det…" at bounding box center [731, 289] width 848 height 30
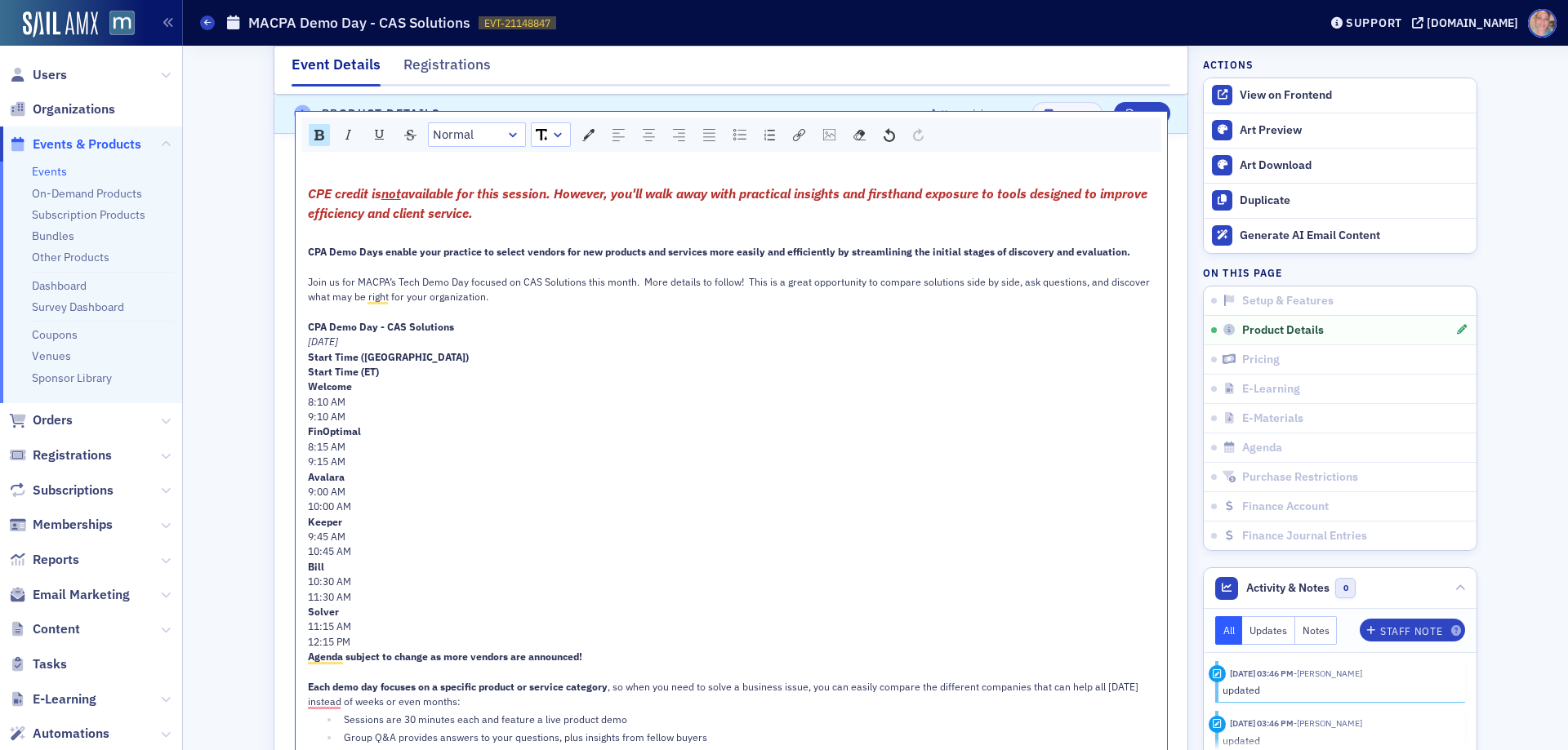
click at [469, 325] on div "CPA Demo Day - CAS Solutions" at bounding box center [731, 327] width 848 height 15
drag, startPoint x: 302, startPoint y: 344, endPoint x: 391, endPoint y: 359, distance: 90.3
click at [391, 359] on div "CPE credit is not available for this session. However, you'll walk away with pr…" at bounding box center [731, 588] width 848 height 807
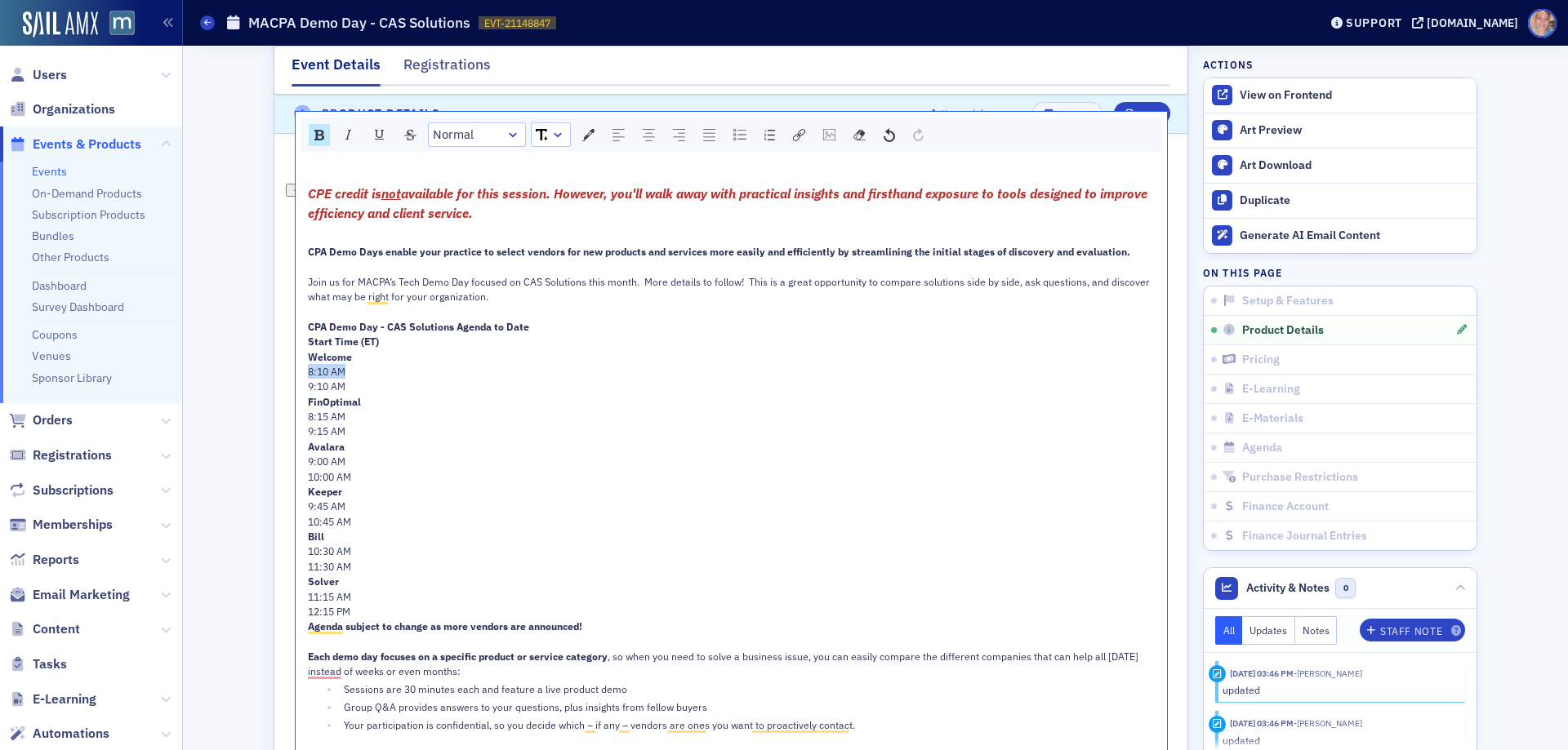
drag, startPoint x: 301, startPoint y: 368, endPoint x: 351, endPoint y: 368, distance: 50.0
click at [351, 368] on div "8:10 AM" at bounding box center [731, 372] width 848 height 15
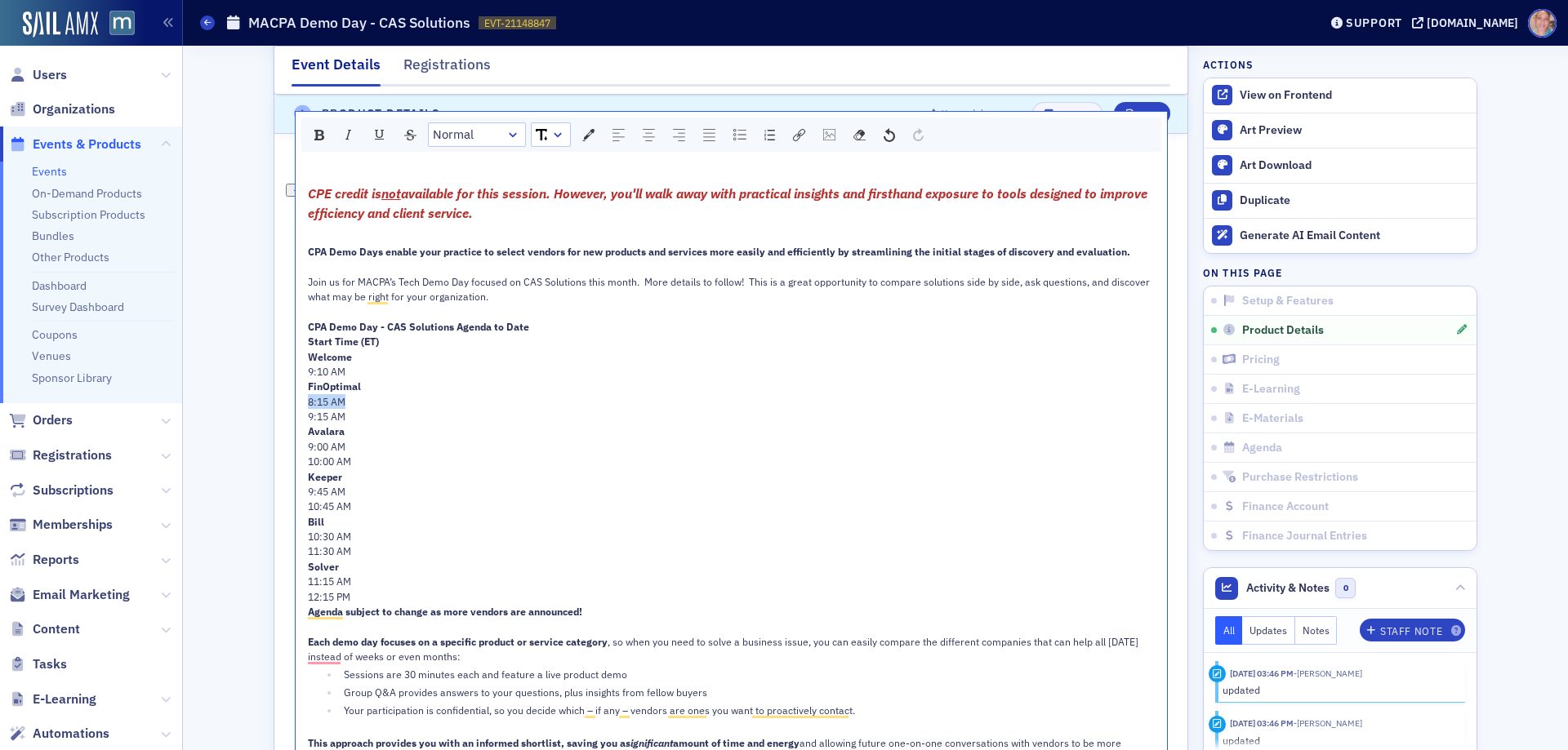
drag, startPoint x: 303, startPoint y: 401, endPoint x: 347, endPoint y: 396, distance: 44.3
click at [347, 396] on div "8:15 AM" at bounding box center [731, 402] width 848 height 15
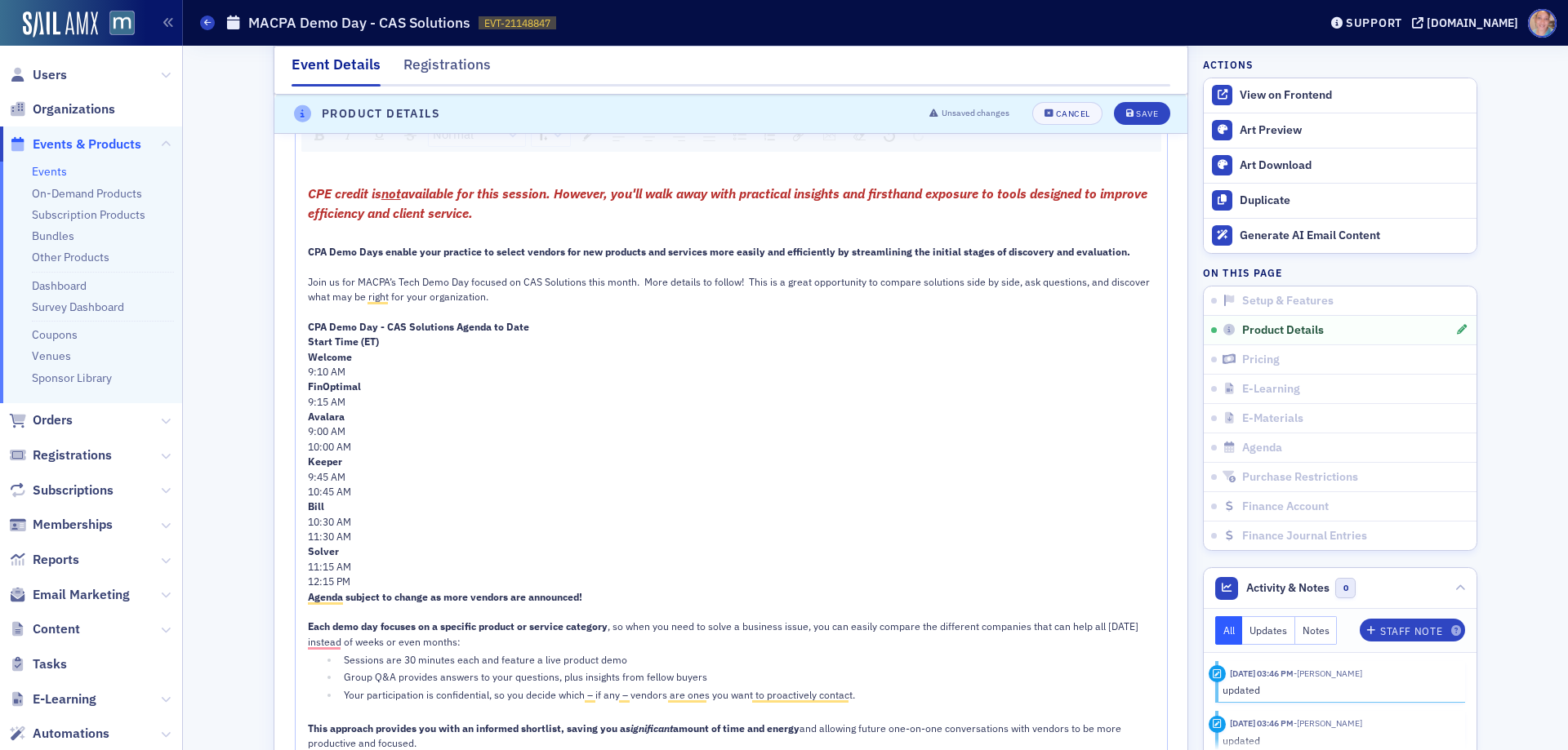
drag, startPoint x: 299, startPoint y: 428, endPoint x: 337, endPoint y: 427, distance: 38.0
click at [337, 427] on div "CPE credit is not available for this session. However, you'll walk away with pr…" at bounding box center [731, 546] width 871 height 779
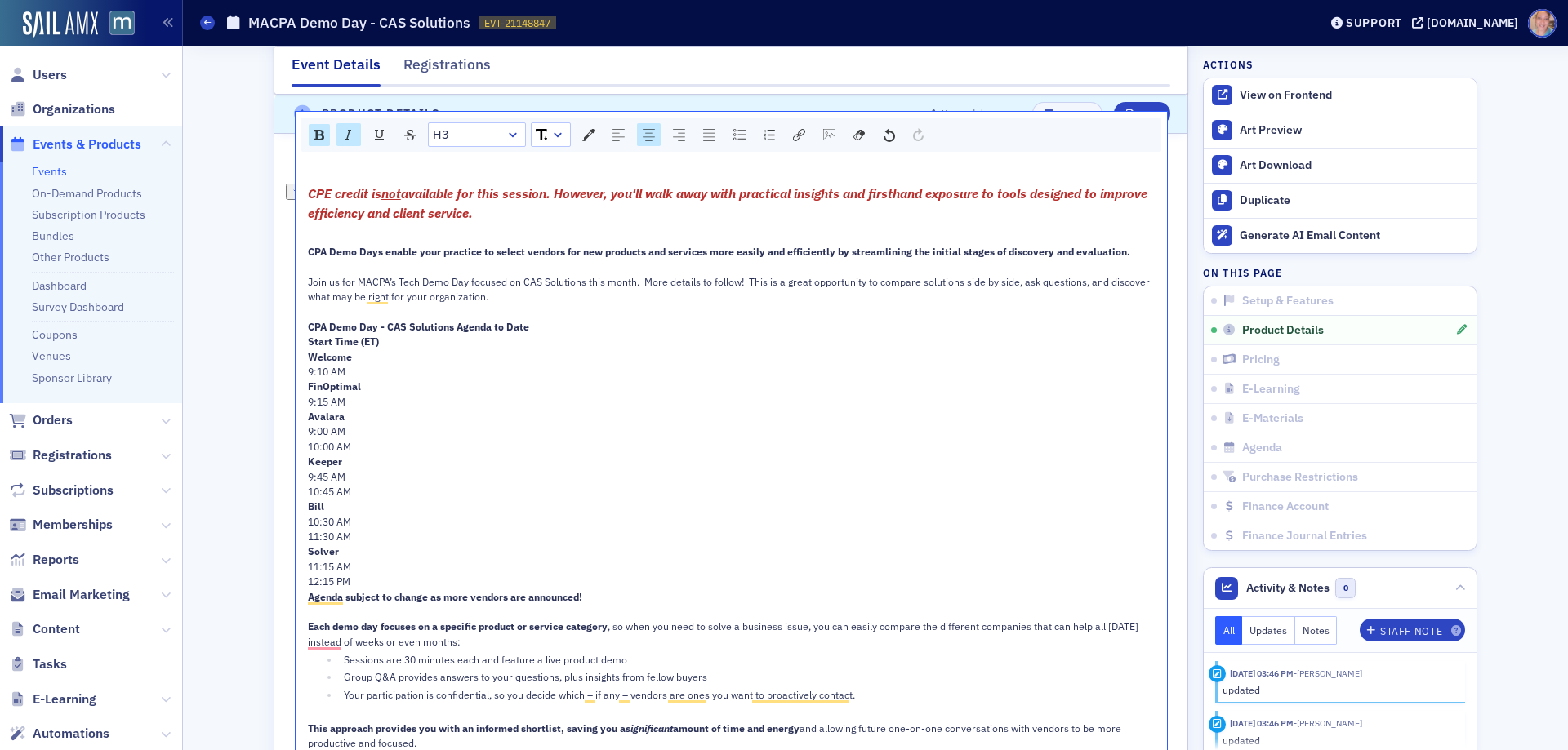
click at [320, 428] on span "9:00 AM" at bounding box center [327, 431] width 38 height 13
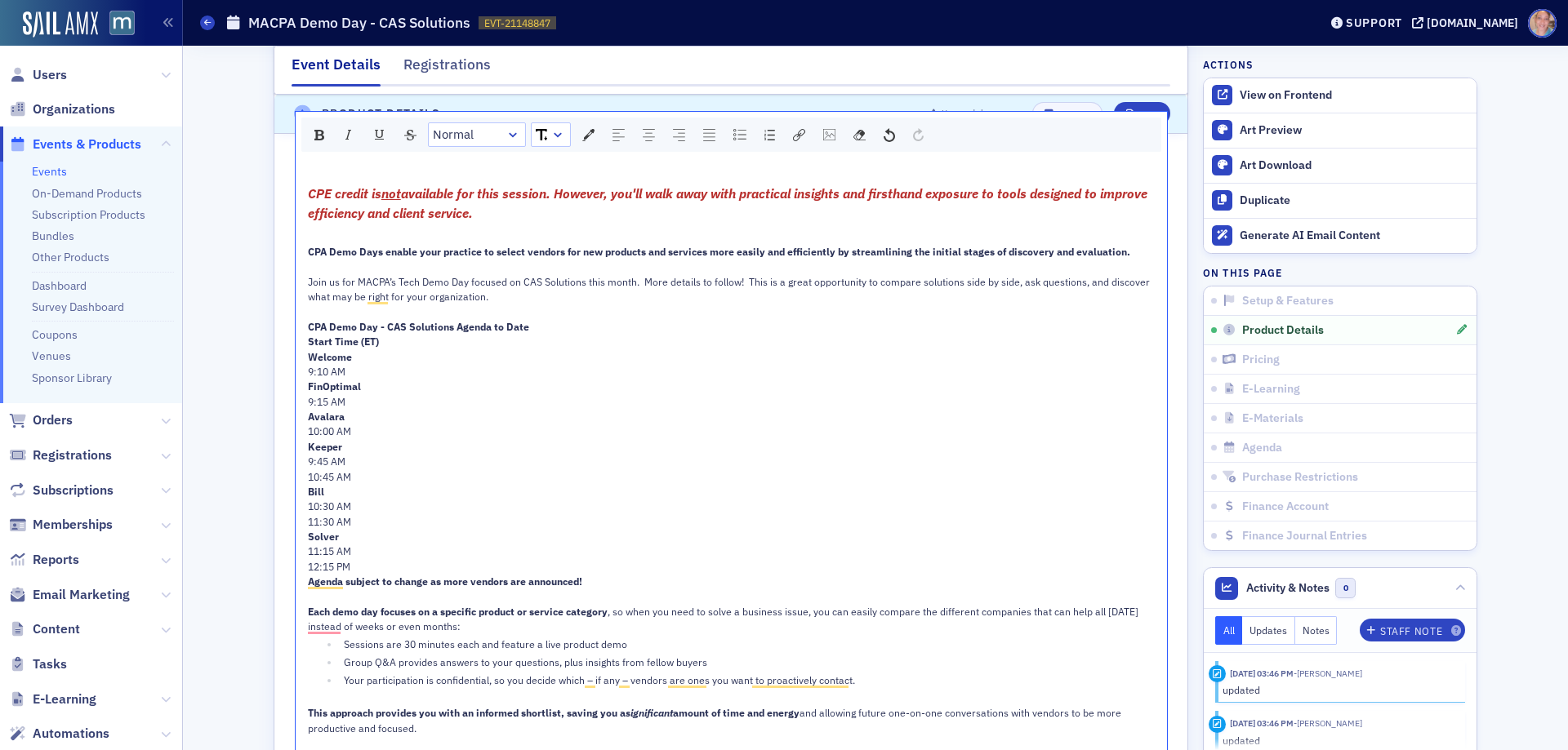
click at [319, 460] on span "9:45 AM" at bounding box center [327, 461] width 38 height 13
click at [319, 460] on span "9:45 AM" at bounding box center [327, 461] width 38 height 13
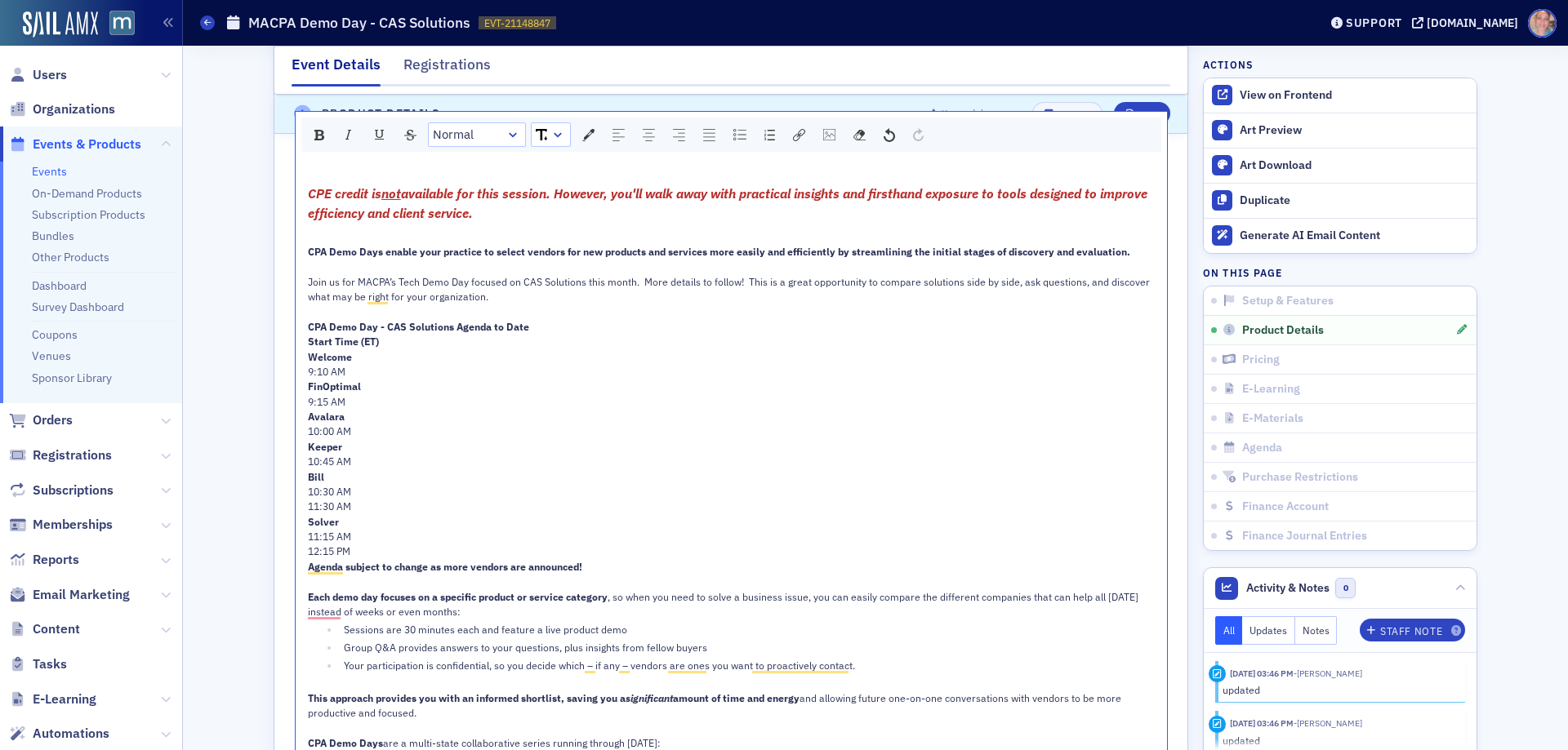
click at [319, 491] on span "10:30 AM" at bounding box center [329, 492] width 44 height 13
click at [319, 491] on span "10:30 AM" at bounding box center [329, 492] width 44 height 13
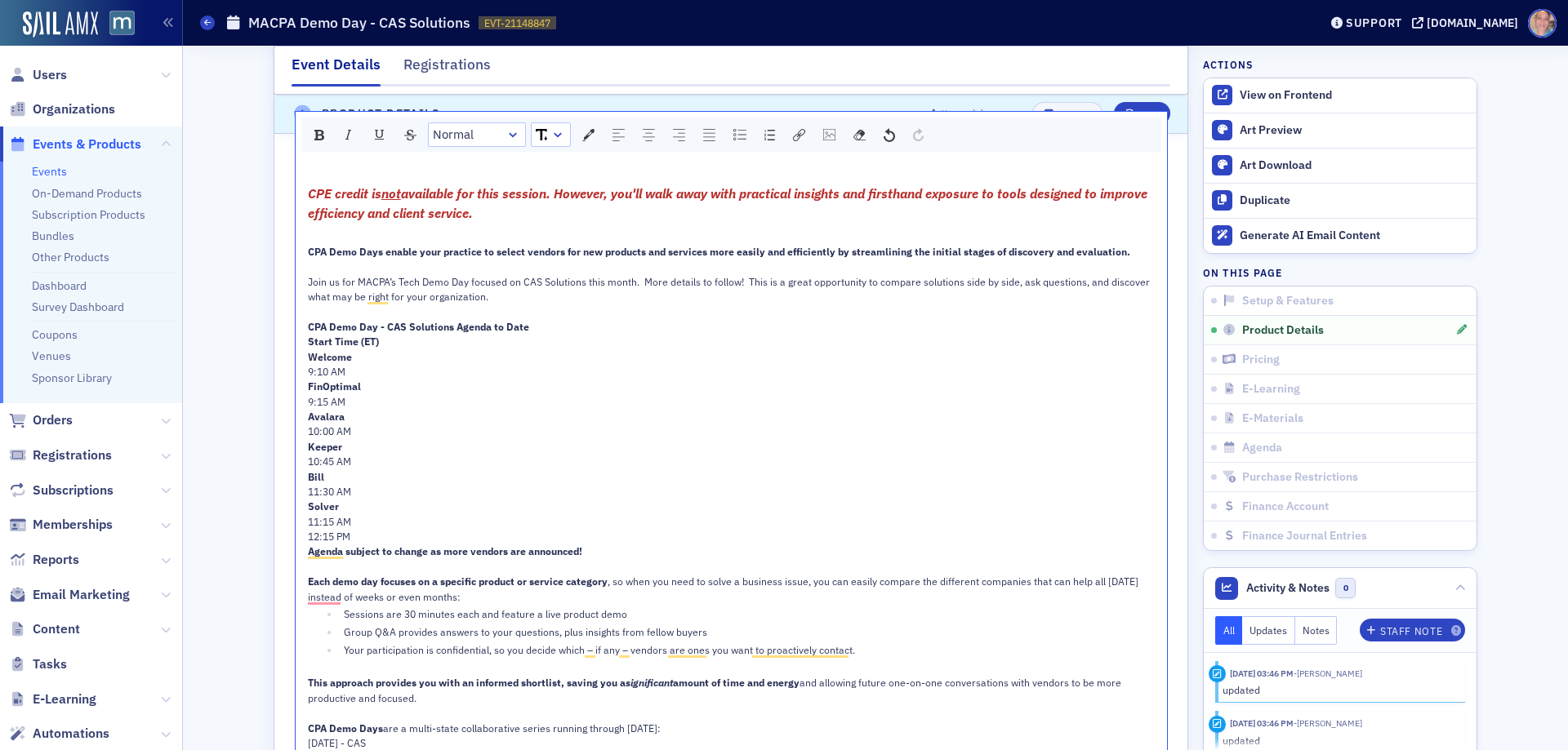
click at [317, 526] on span "11:15 AM" at bounding box center [329, 522] width 44 height 13
click at [317, 525] on span "11:15 AM" at bounding box center [329, 522] width 44 height 13
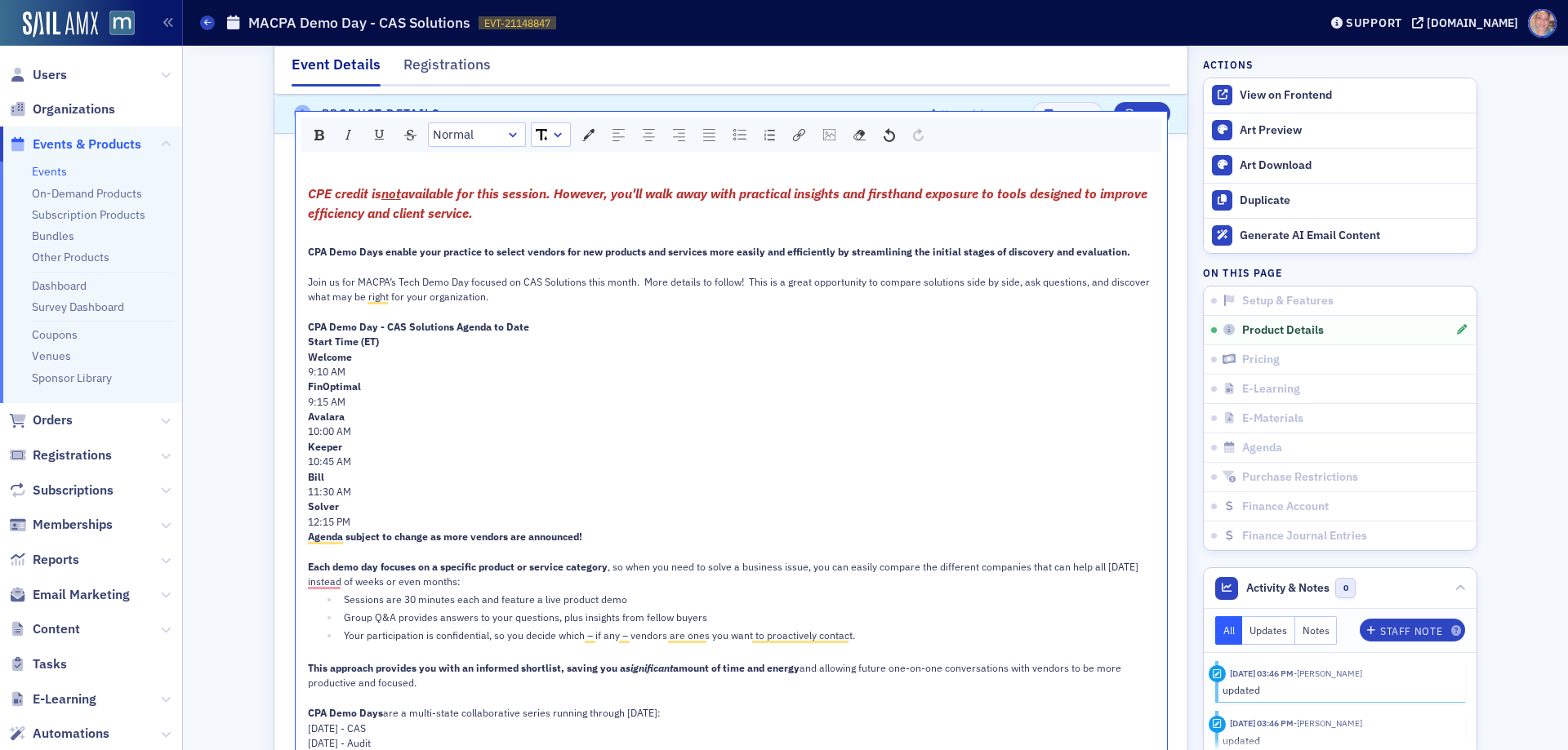
click at [351, 517] on div "12:15 PM" at bounding box center [731, 522] width 848 height 15
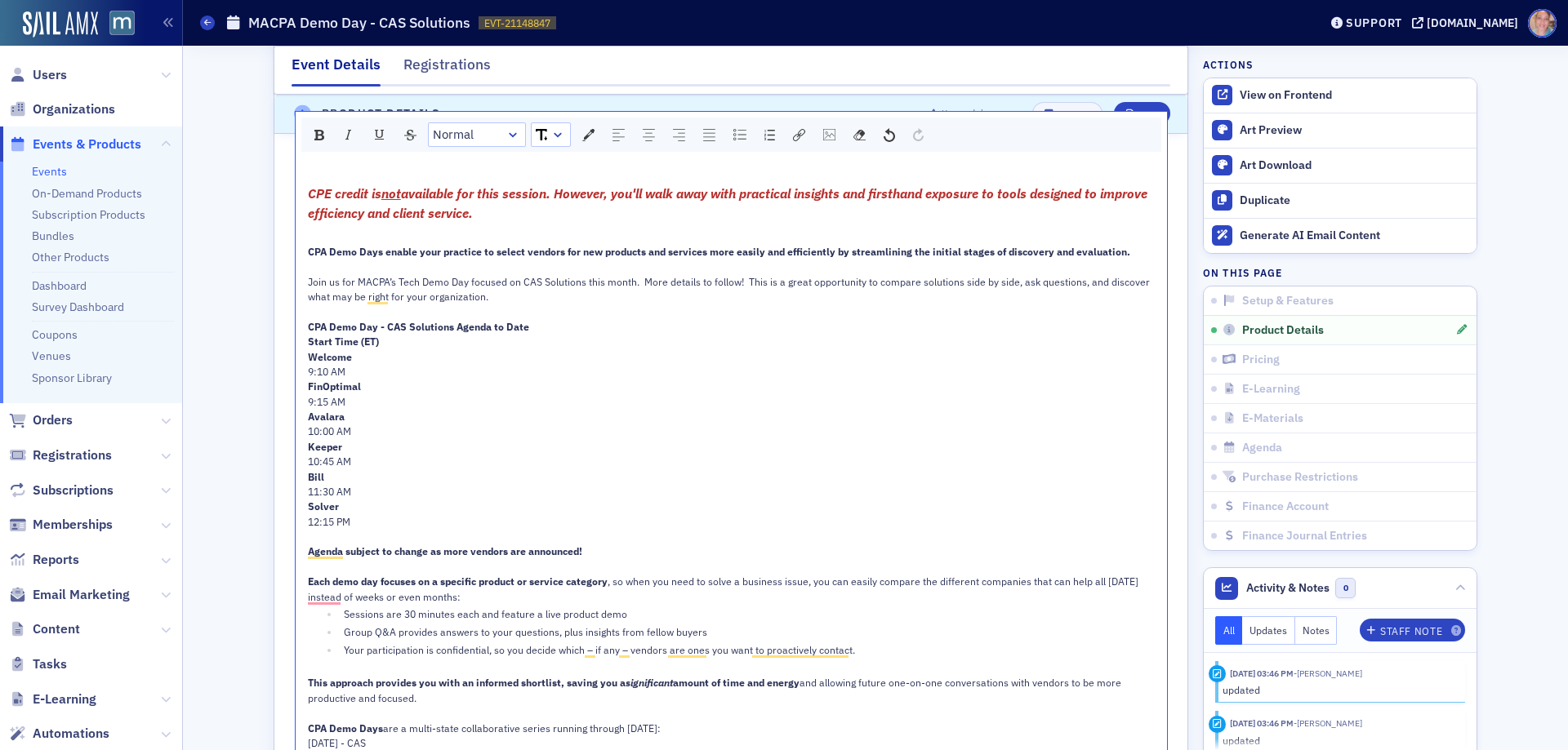
click at [371, 357] on div "Welcome" at bounding box center [731, 357] width 848 height 15
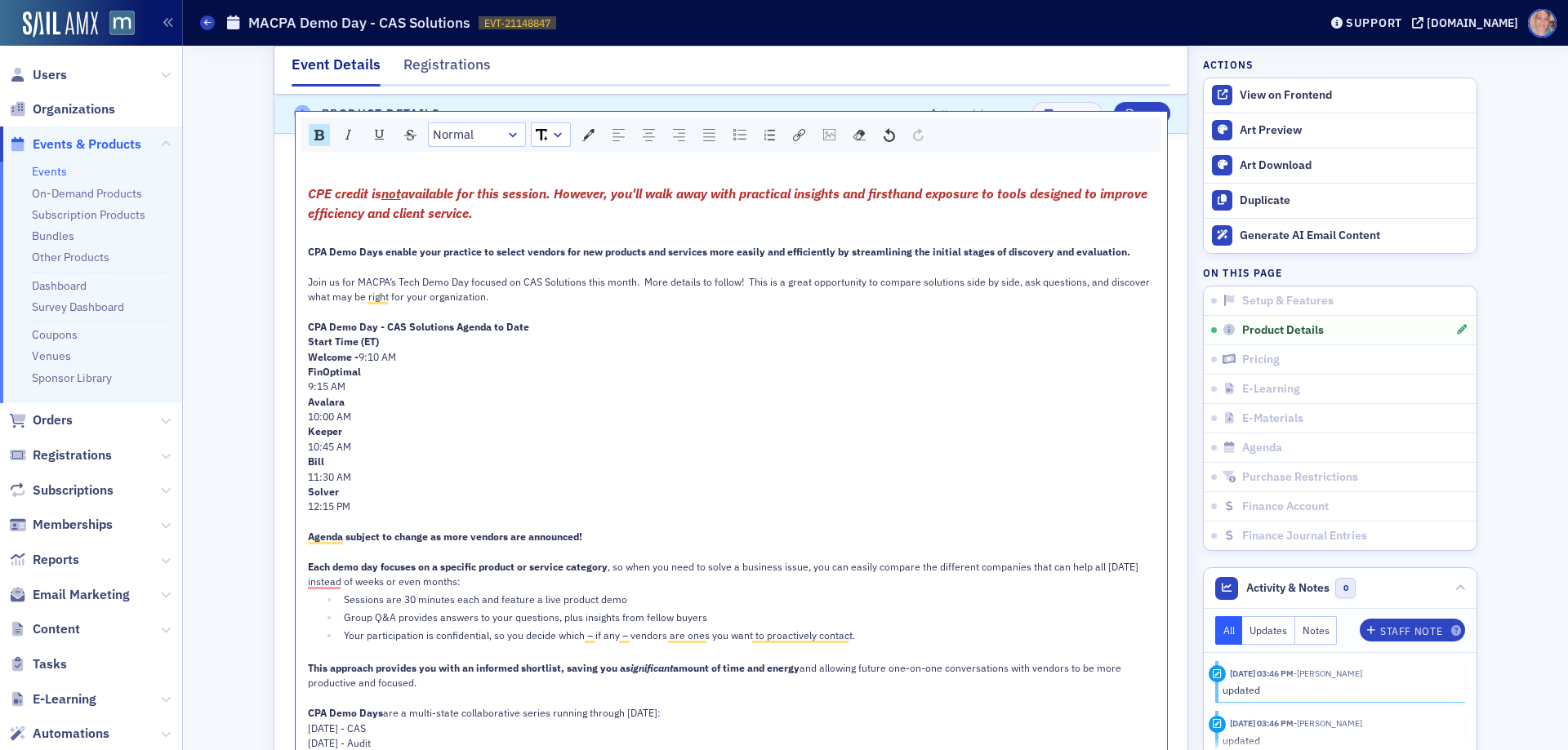
click at [377, 371] on div "FinOptimal" at bounding box center [731, 372] width 848 height 15
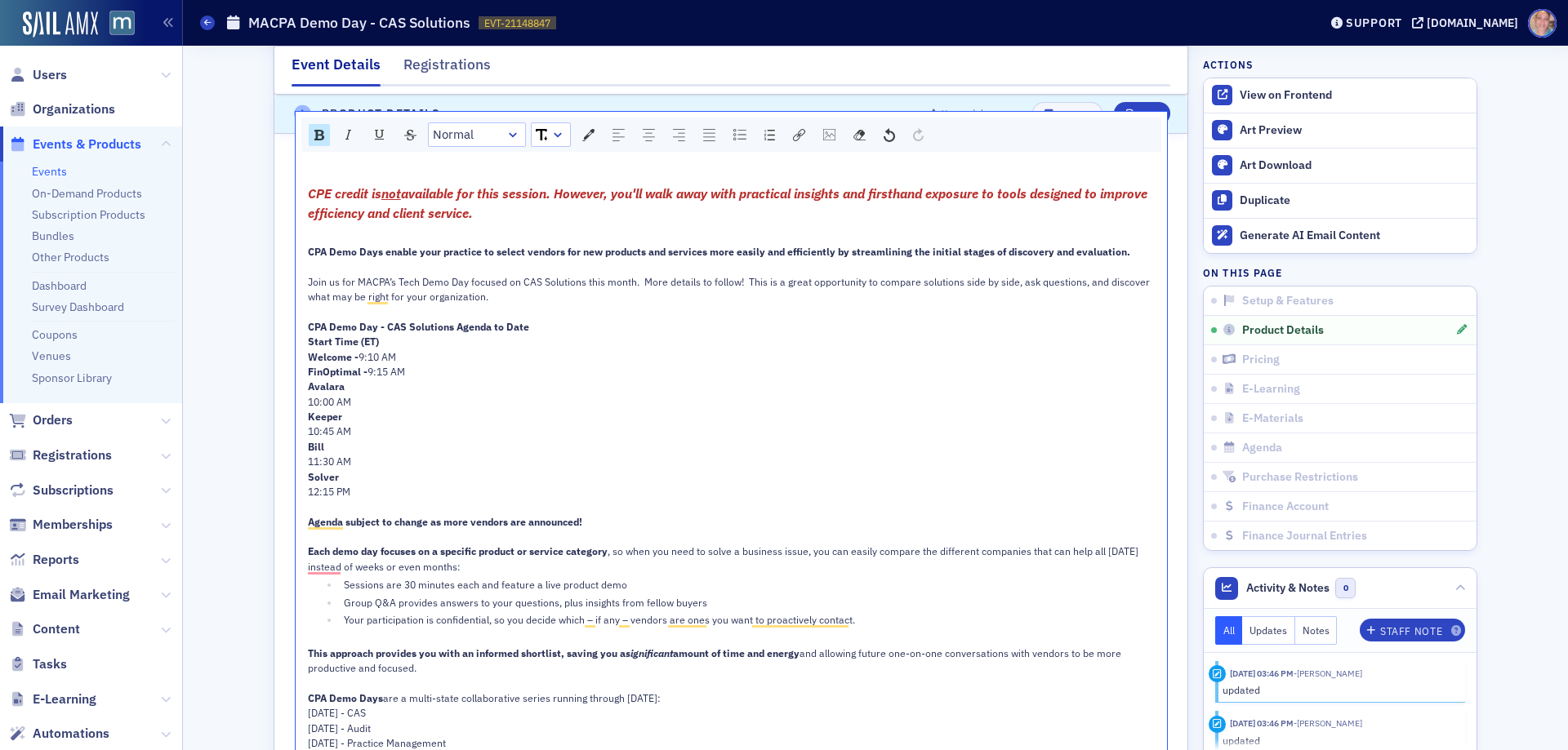
click at [357, 391] on div "Avalara" at bounding box center [731, 386] width 848 height 15
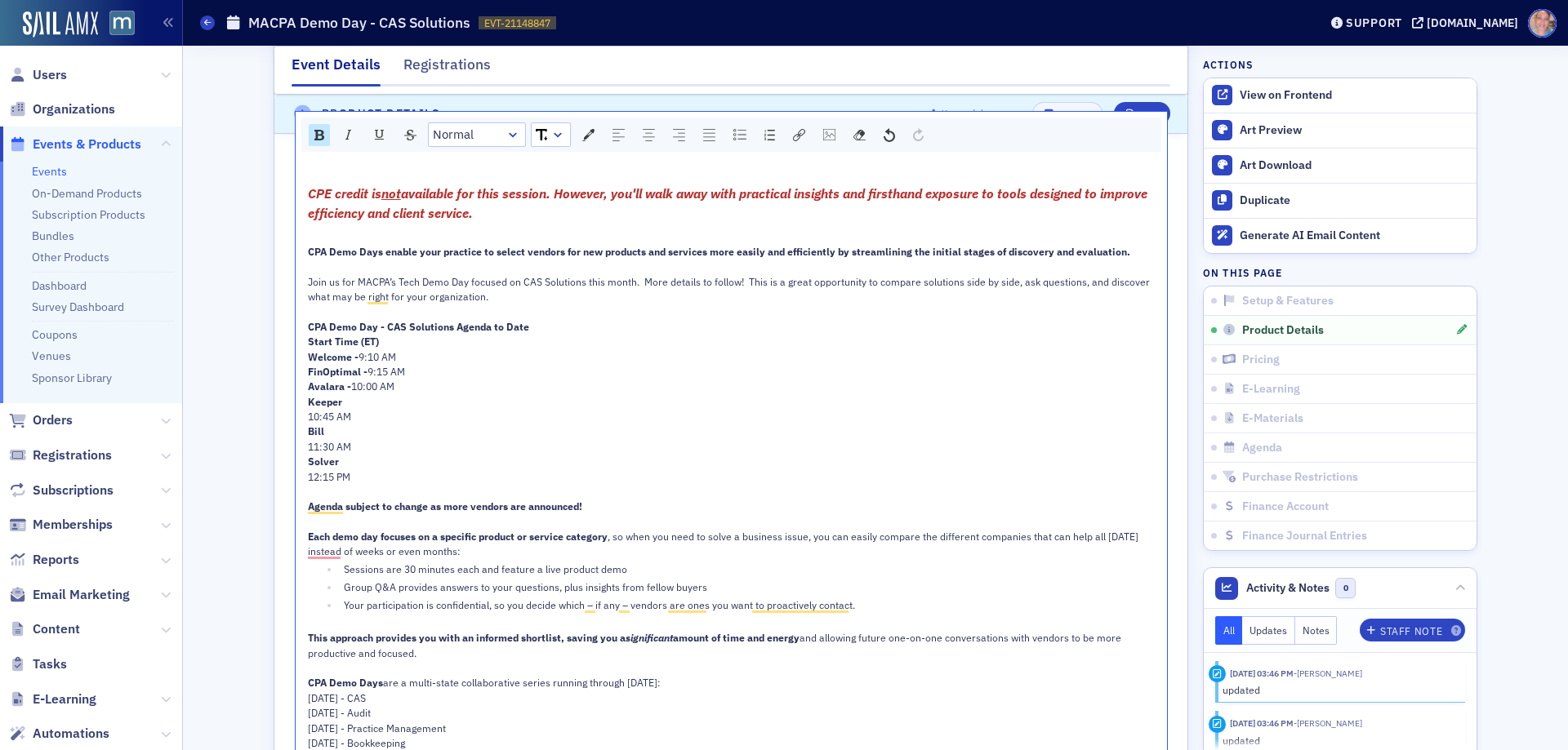
click at [356, 400] on div "Keeper" at bounding box center [731, 402] width 848 height 15
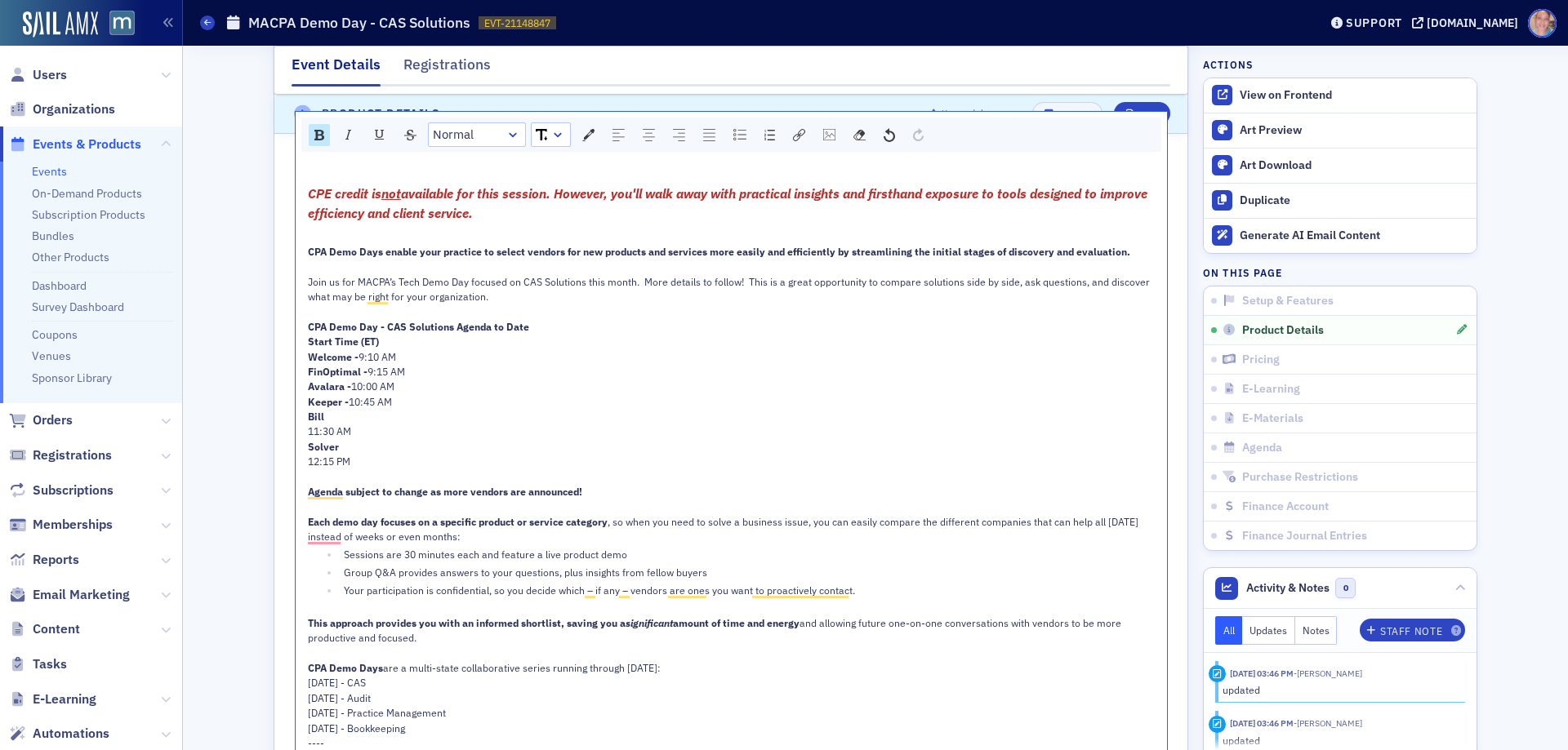
click at [344, 414] on div "Bill" at bounding box center [731, 416] width 848 height 15
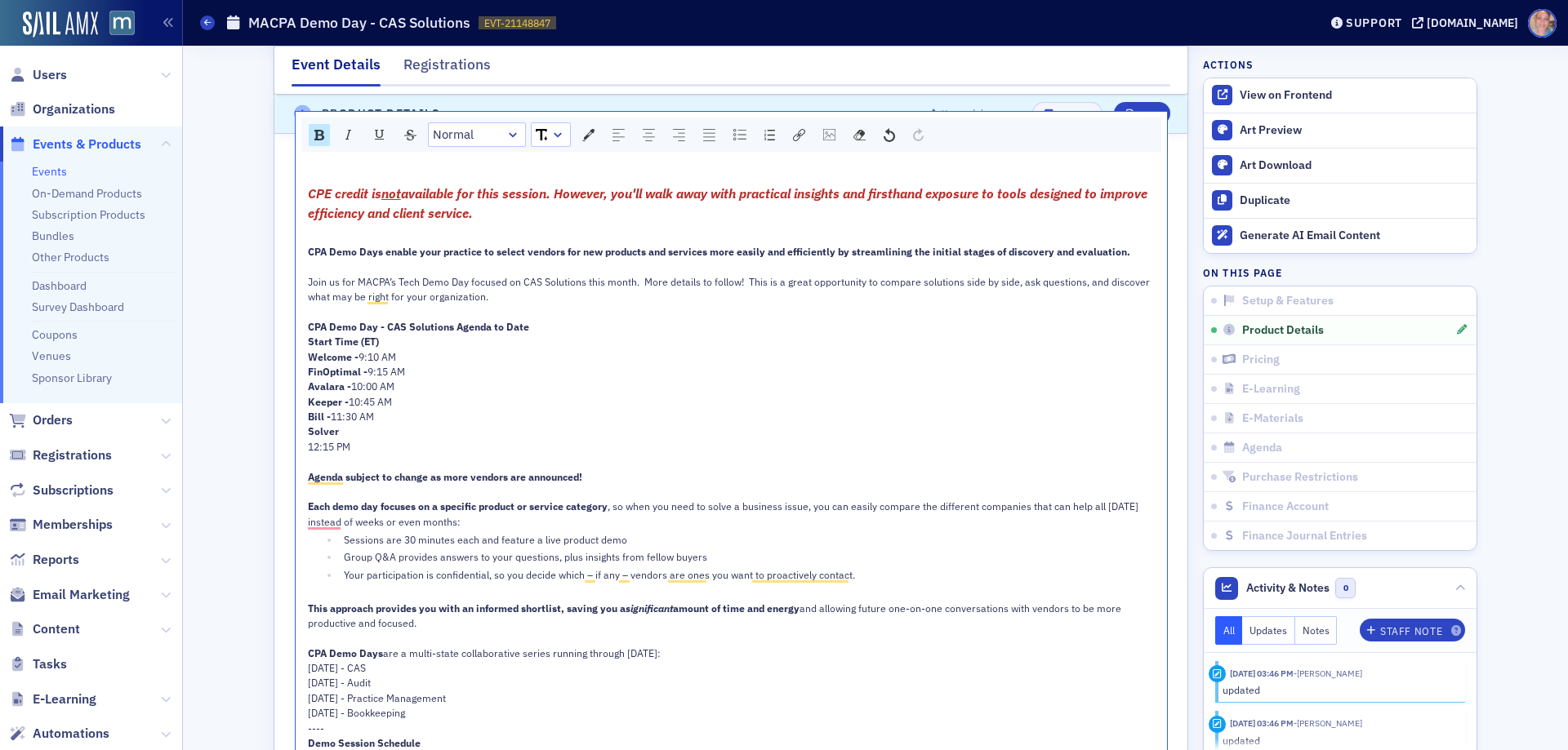
click at [350, 434] on div "Solver" at bounding box center [731, 431] width 848 height 15
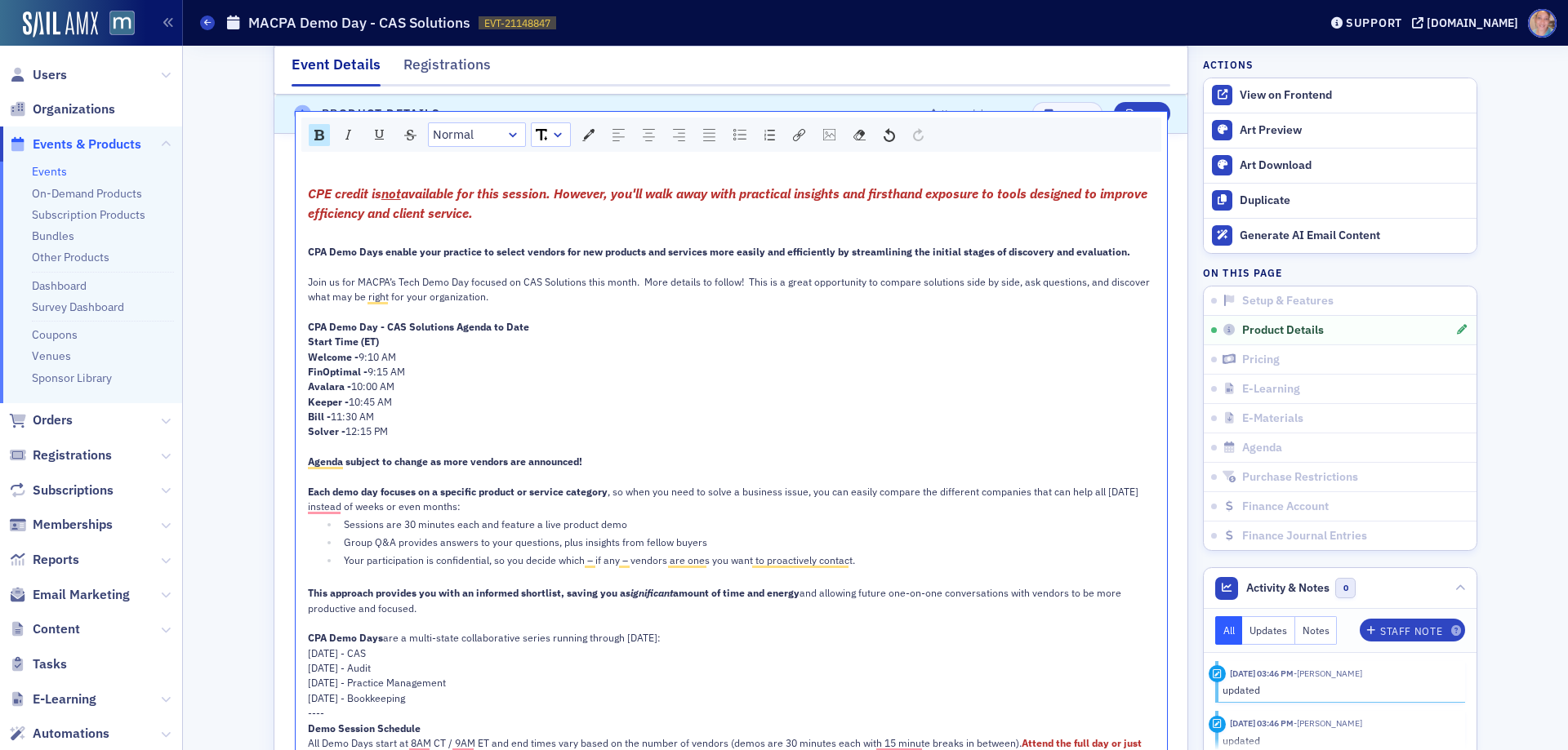
click at [405, 462] on span "Agenda subject to change as more vendors are announced!" at bounding box center [445, 461] width 274 height 13
click at [319, 130] on div "rdw-inline-control" at bounding box center [319, 135] width 21 height 22
click at [342, 136] on img "rdw-inline-control" at bounding box center [349, 135] width 13 height 13
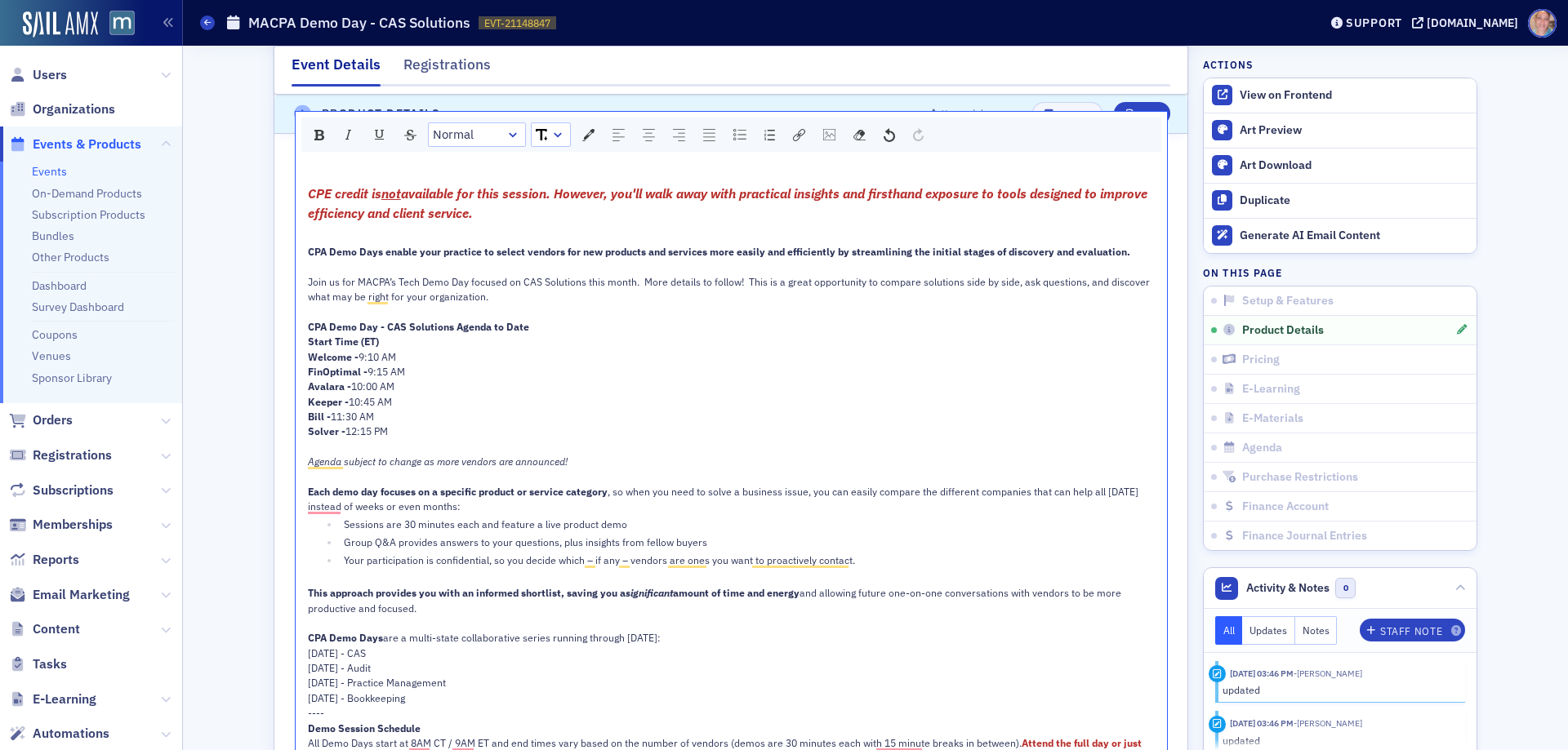
click at [587, 364] on div "FinOptimal - 9:15 AM" at bounding box center [731, 372] width 848 height 15
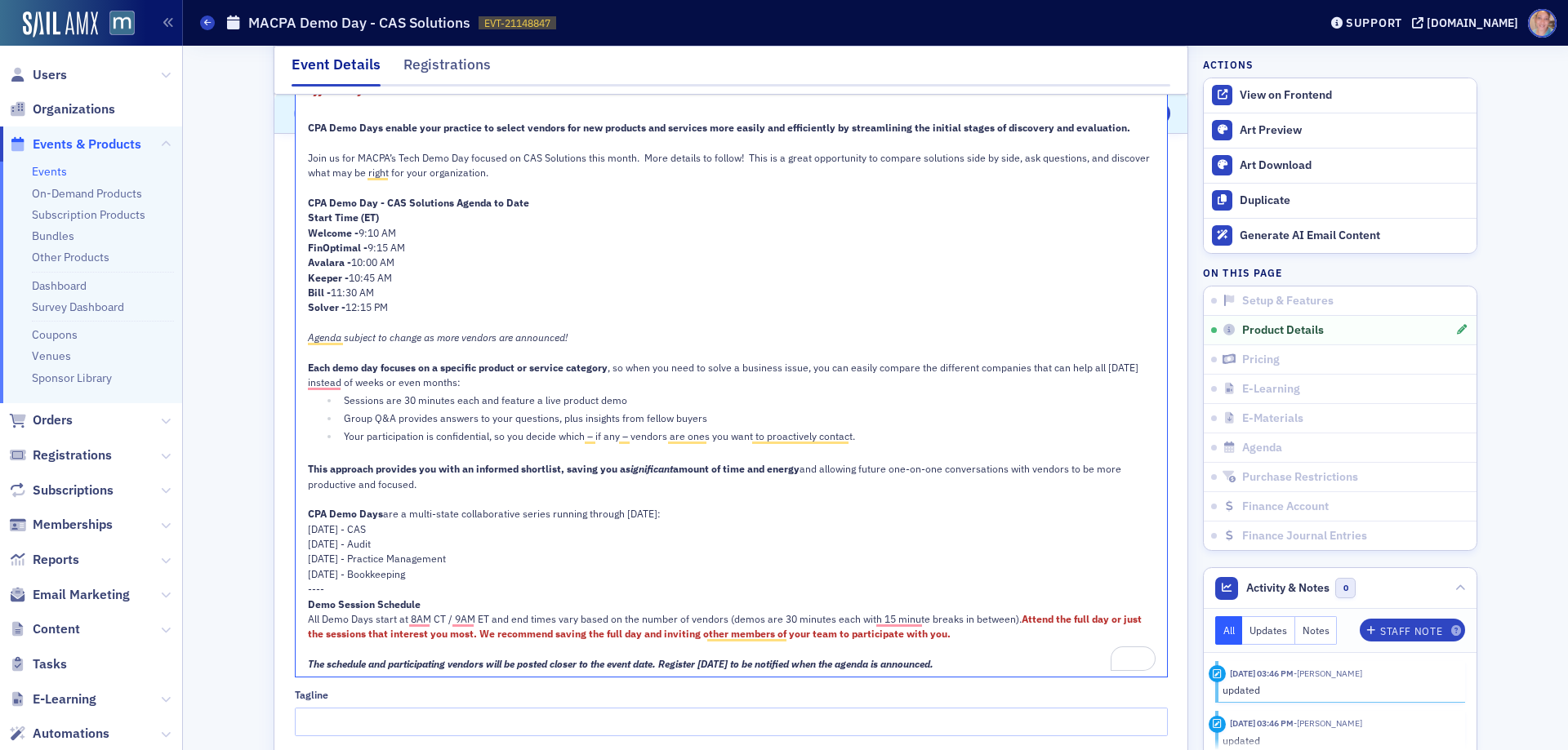
scroll to position [1190, 0]
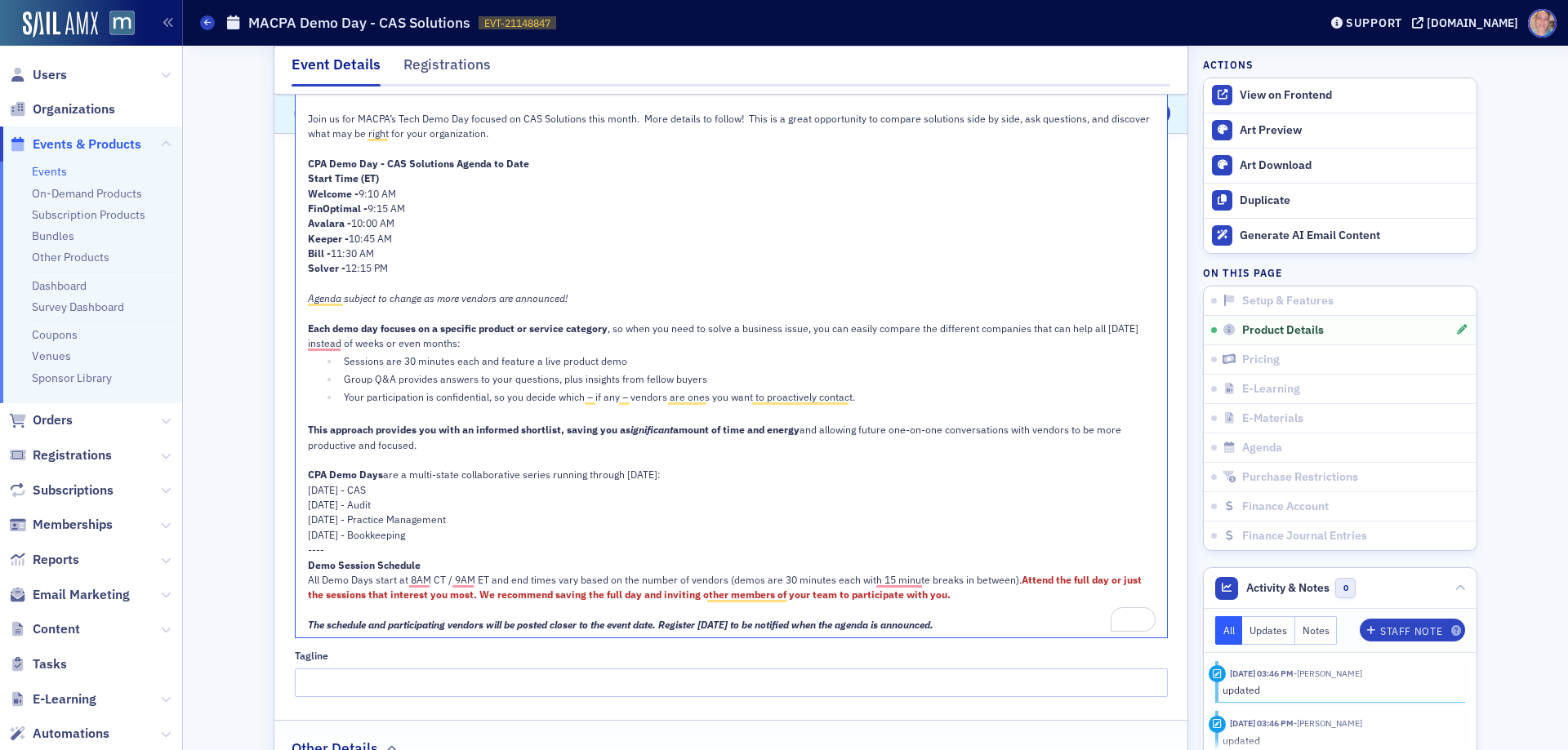
drag, startPoint x: 377, startPoint y: 487, endPoint x: 303, endPoint y: 491, distance: 74.1
click at [308, 491] on div "[DATE] - CAS" at bounding box center [731, 490] width 848 height 15
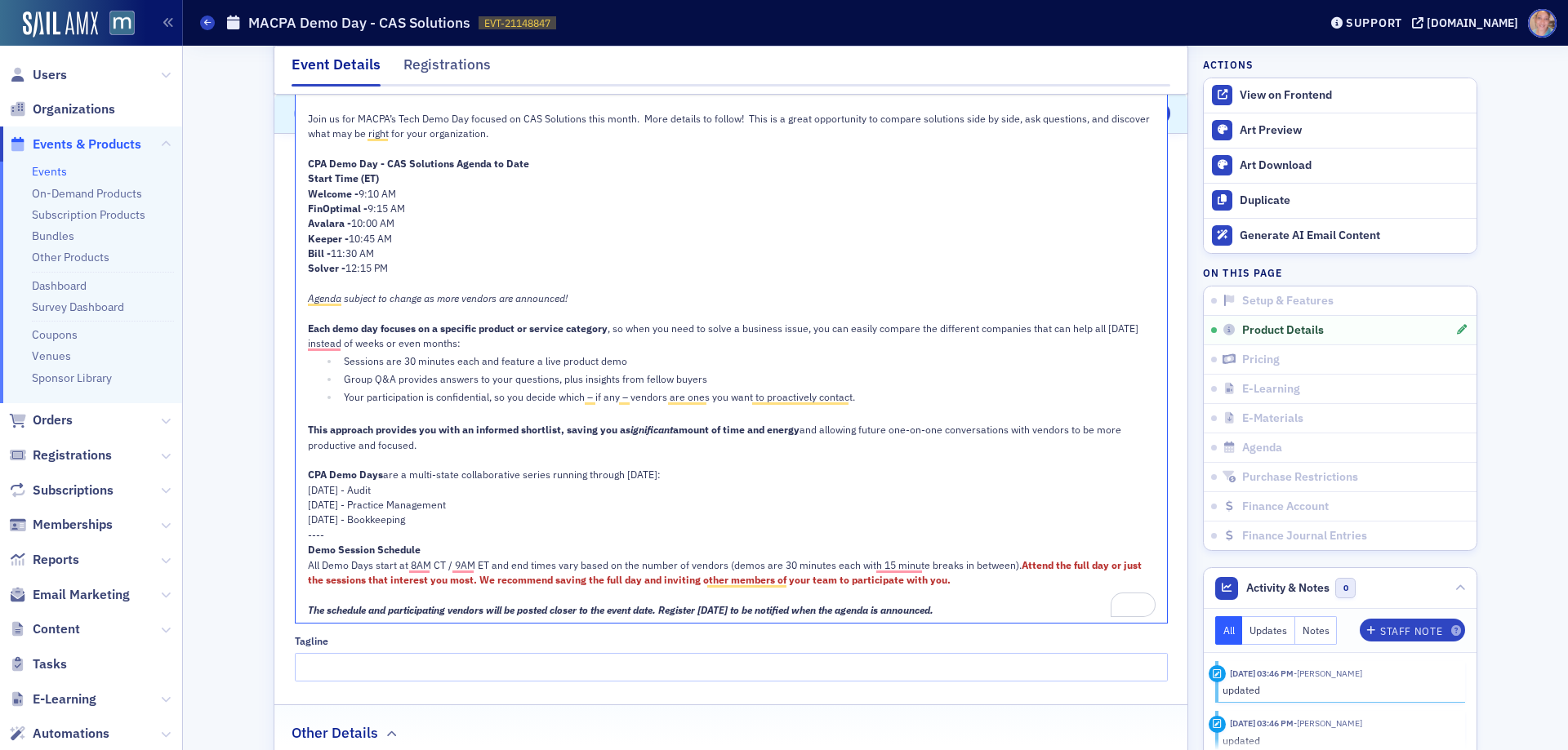
click at [503, 609] on span "The schedule and participating vendors will be posted closer to the event date.…" at bounding box center [621, 610] width 626 height 13
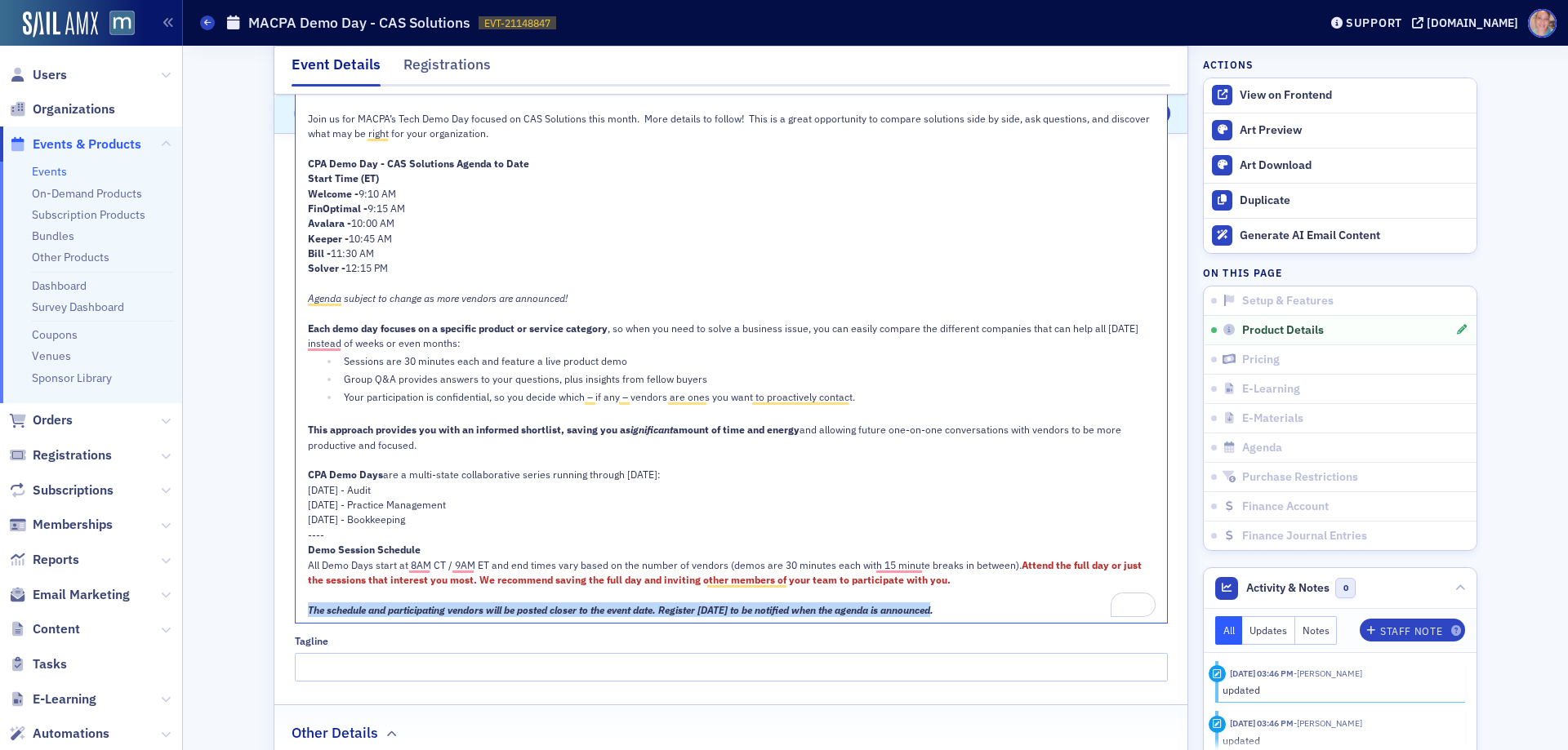
click at [503, 609] on span "The schedule and participating vendors will be posted closer to the event date.…" at bounding box center [621, 610] width 626 height 13
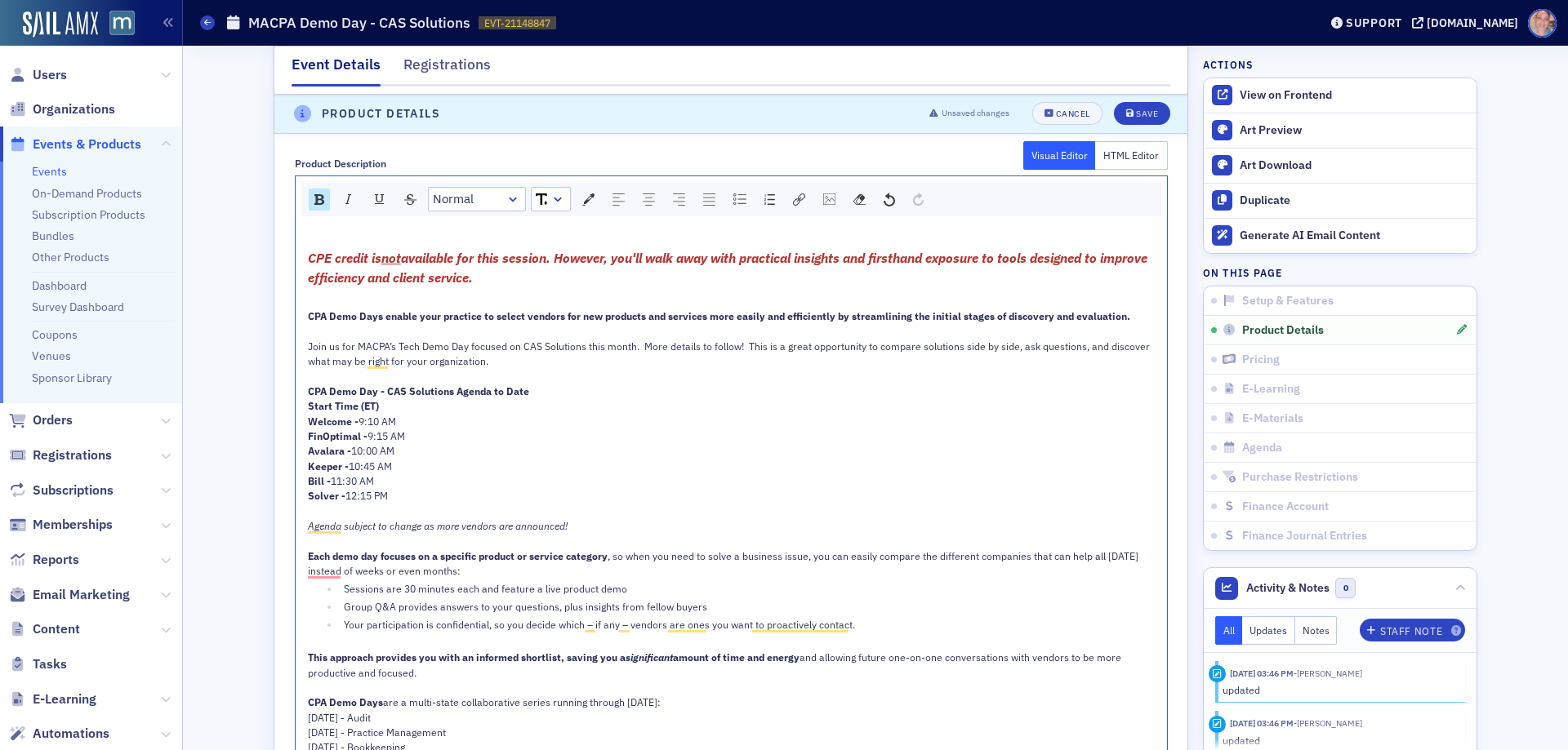
scroll to position [864, 0]
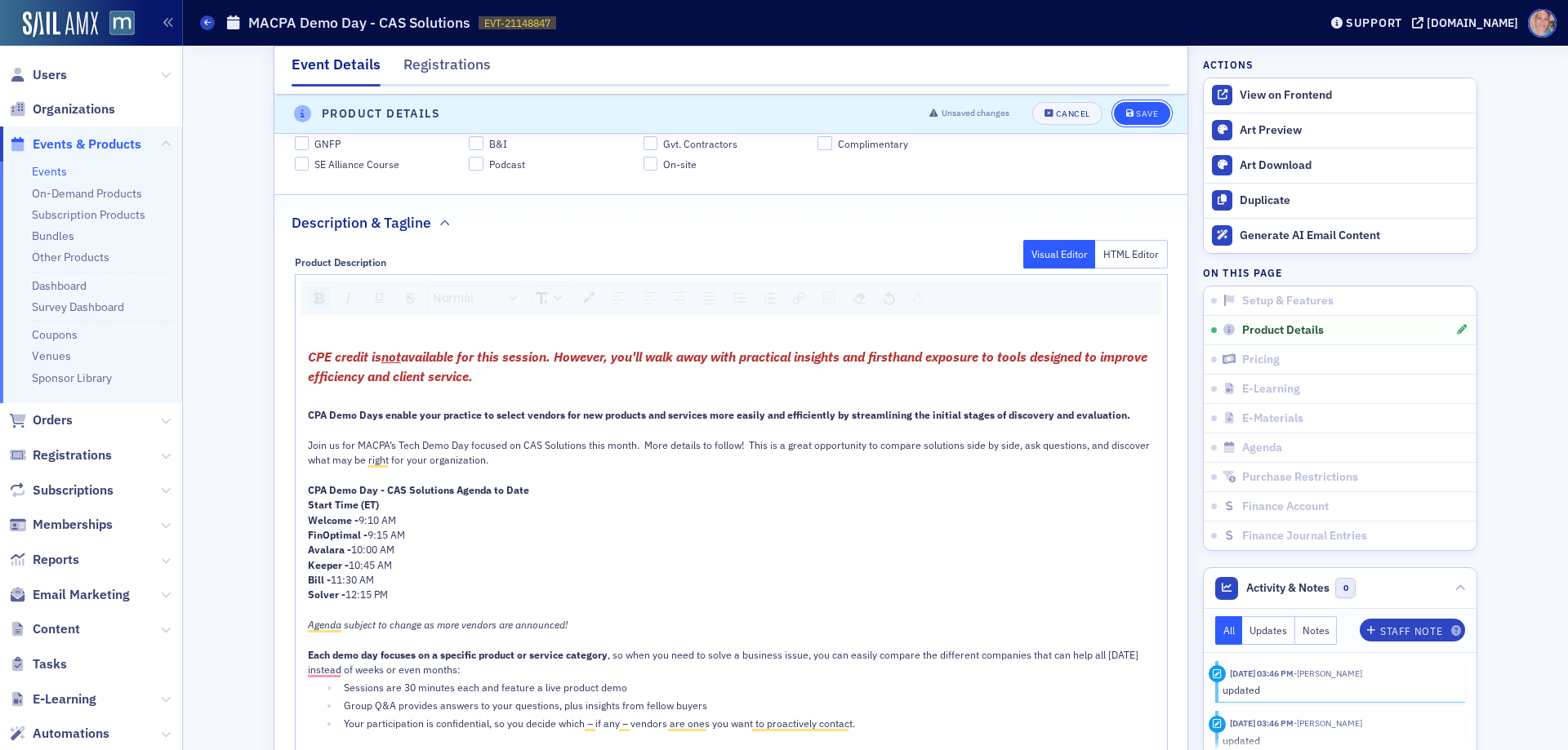
click at [1136, 114] on div "Save" at bounding box center [1147, 114] width 22 height 9
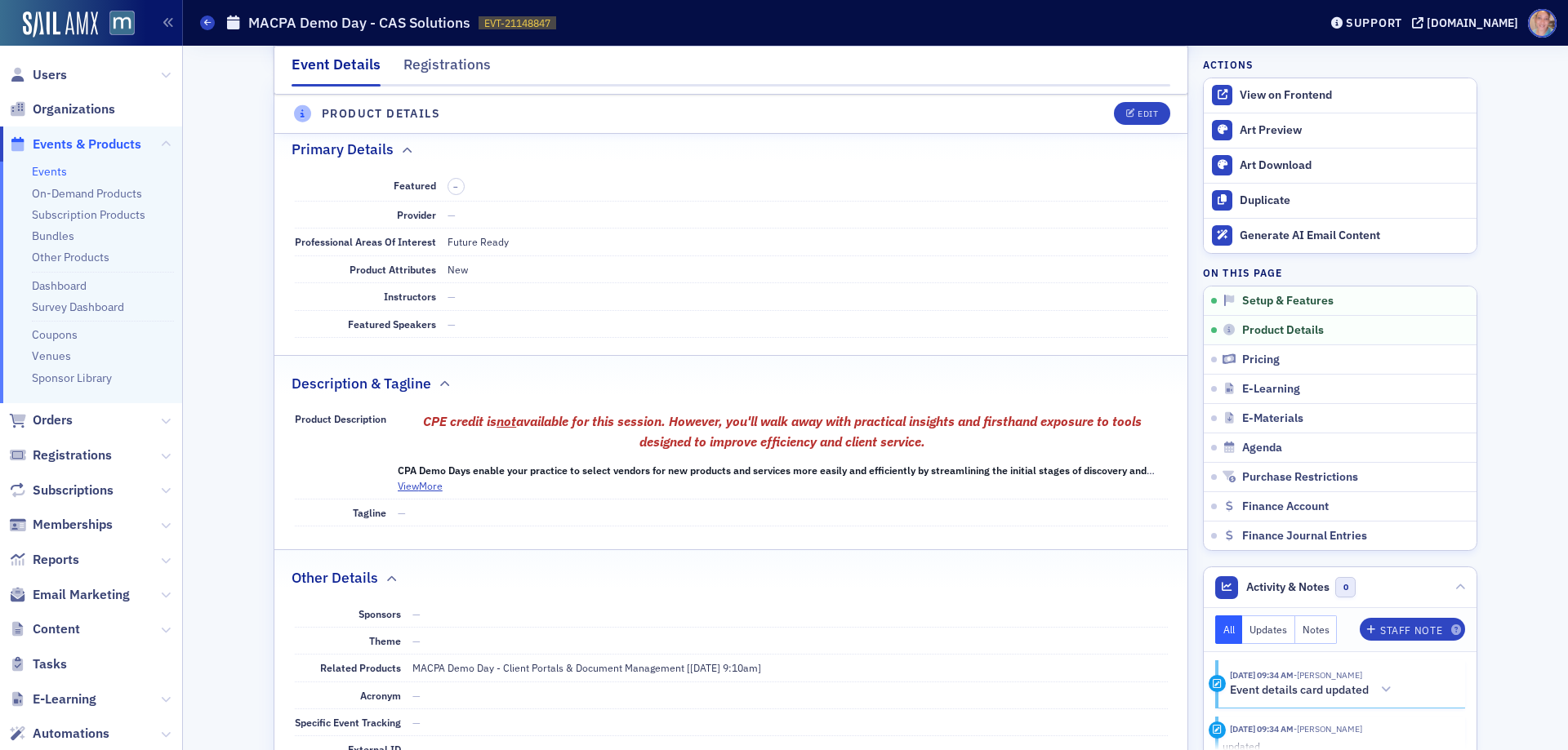
scroll to position [455, 0]
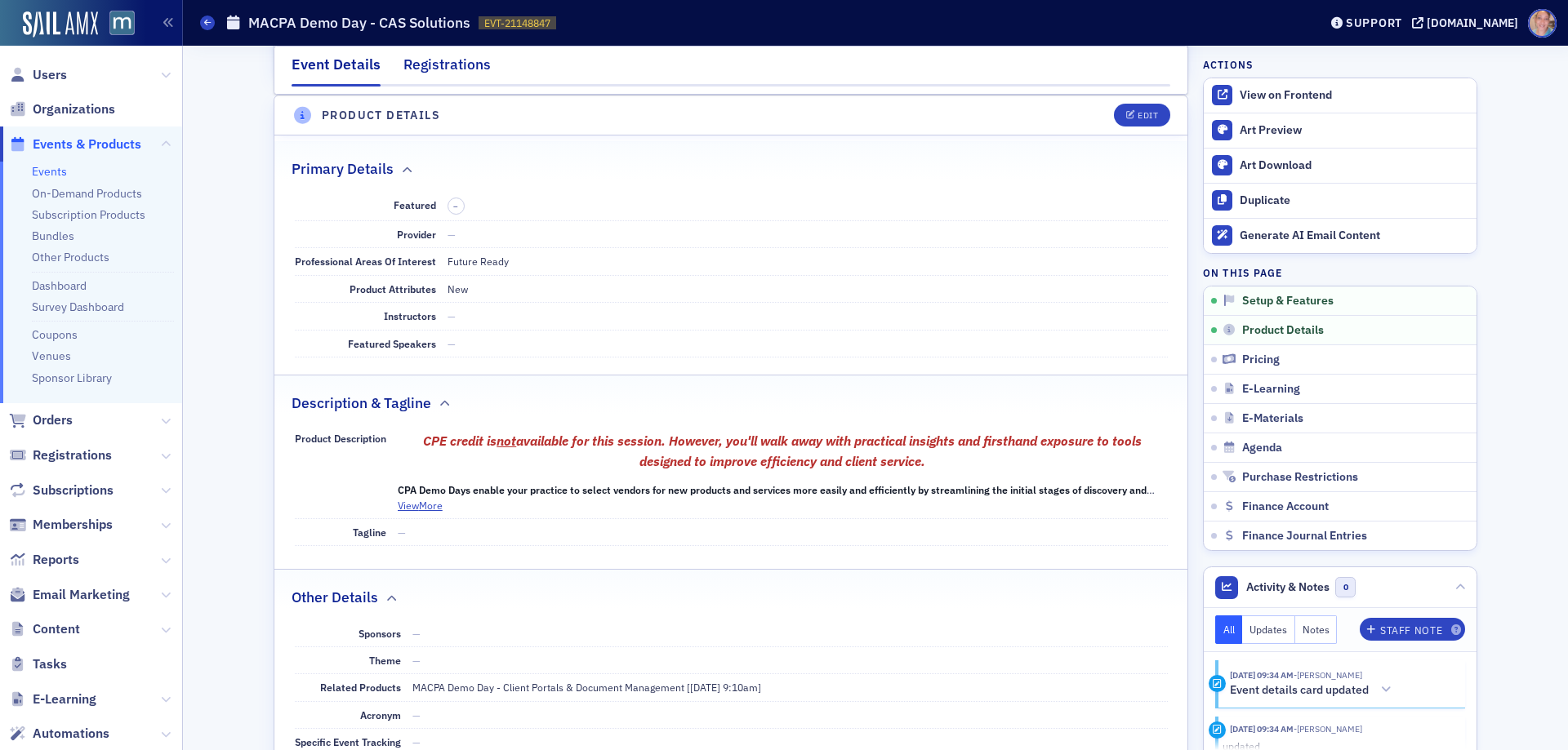
click at [460, 66] on div "Registrations" at bounding box center [447, 69] width 87 height 30
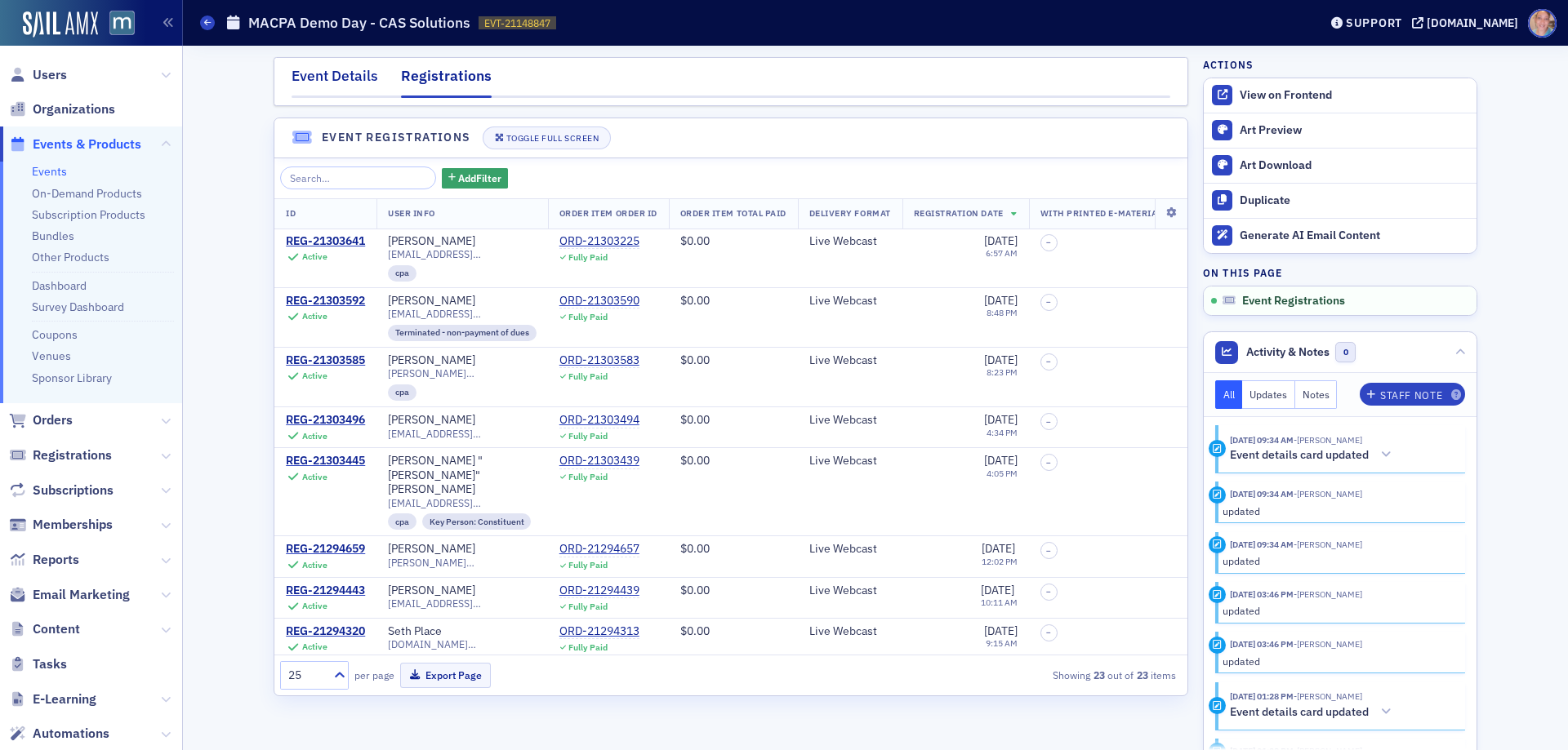
click at [330, 75] on div "Event Details" at bounding box center [334, 80] width 86 height 30
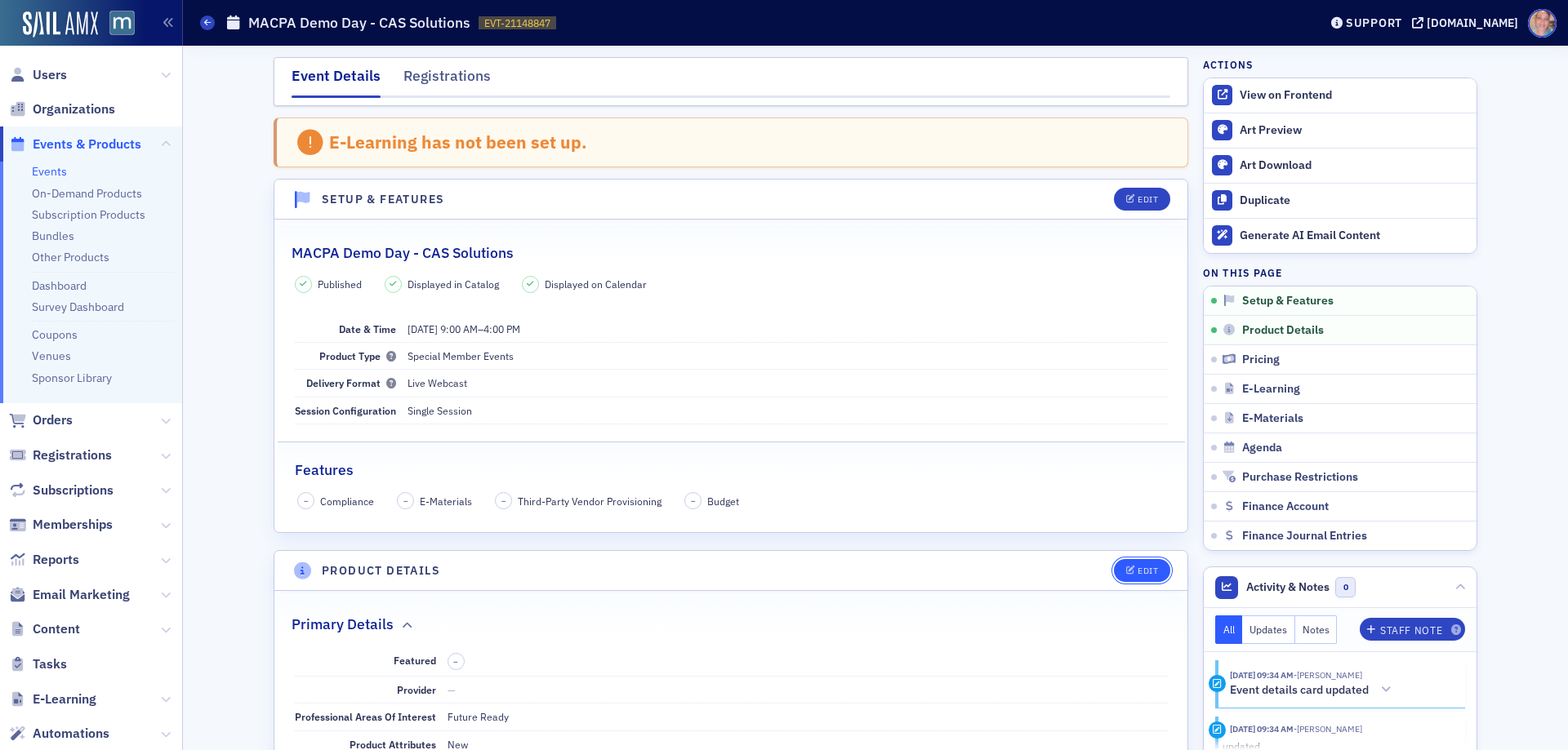
click at [1146, 572] on div "Edit" at bounding box center [1148, 570] width 21 height 9
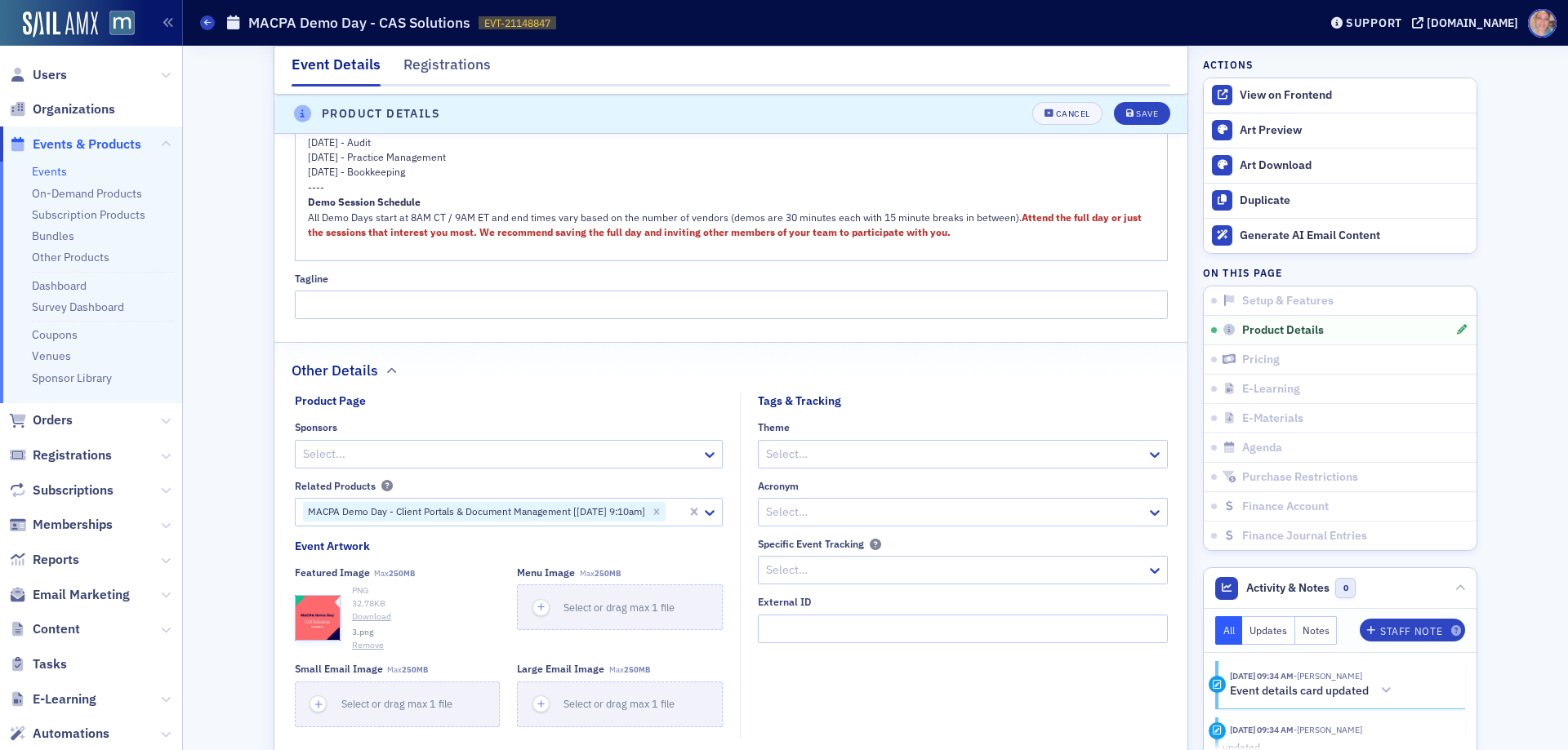
scroll to position [1680, 0]
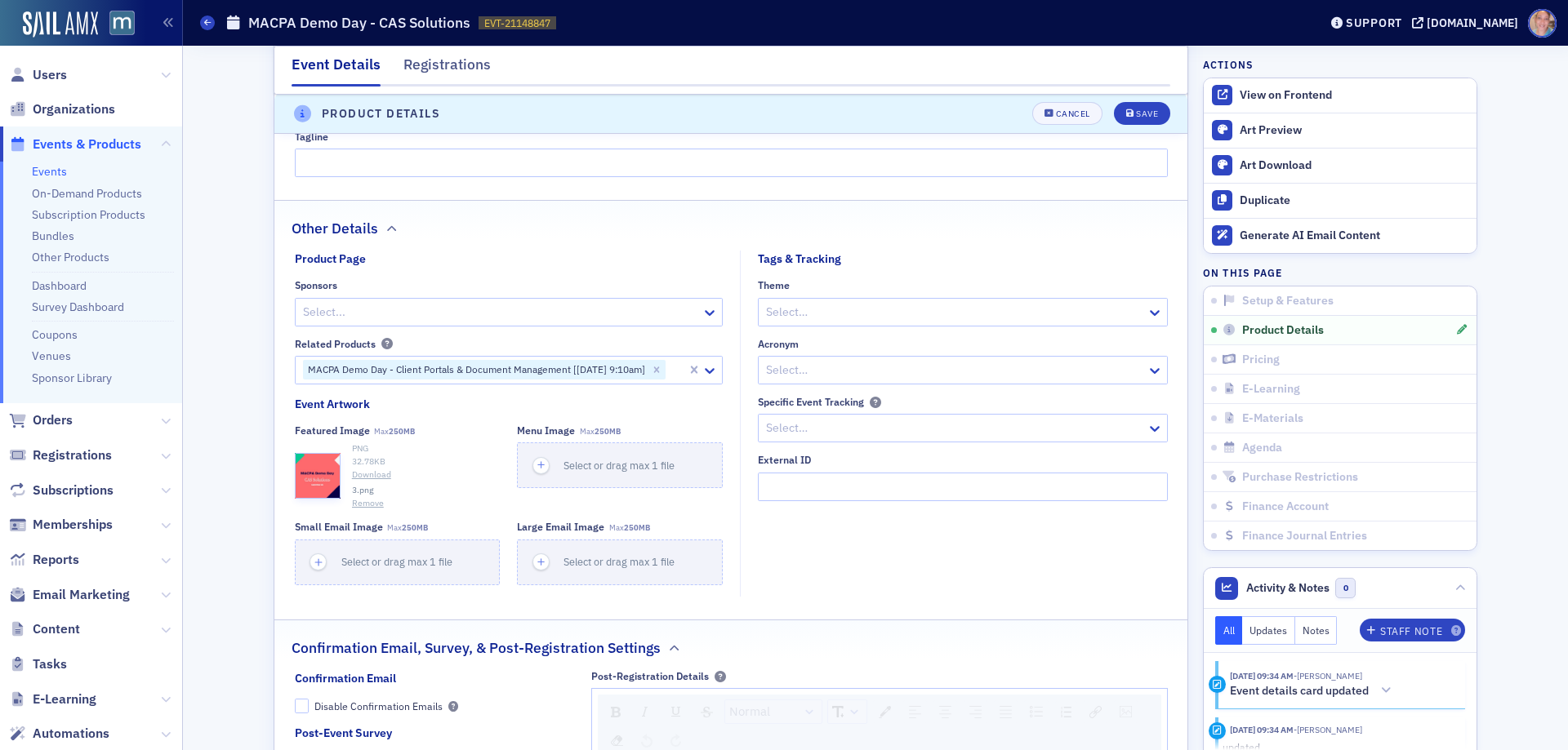
drag, startPoint x: 318, startPoint y: 308, endPoint x: 800, endPoint y: 275, distance: 483.1
click at [319, 308] on div at bounding box center [500, 312] width 398 height 21
type input "ava"
click at [365, 383] on div "Avalara" at bounding box center [502, 378] width 406 height 17
type input "bi"
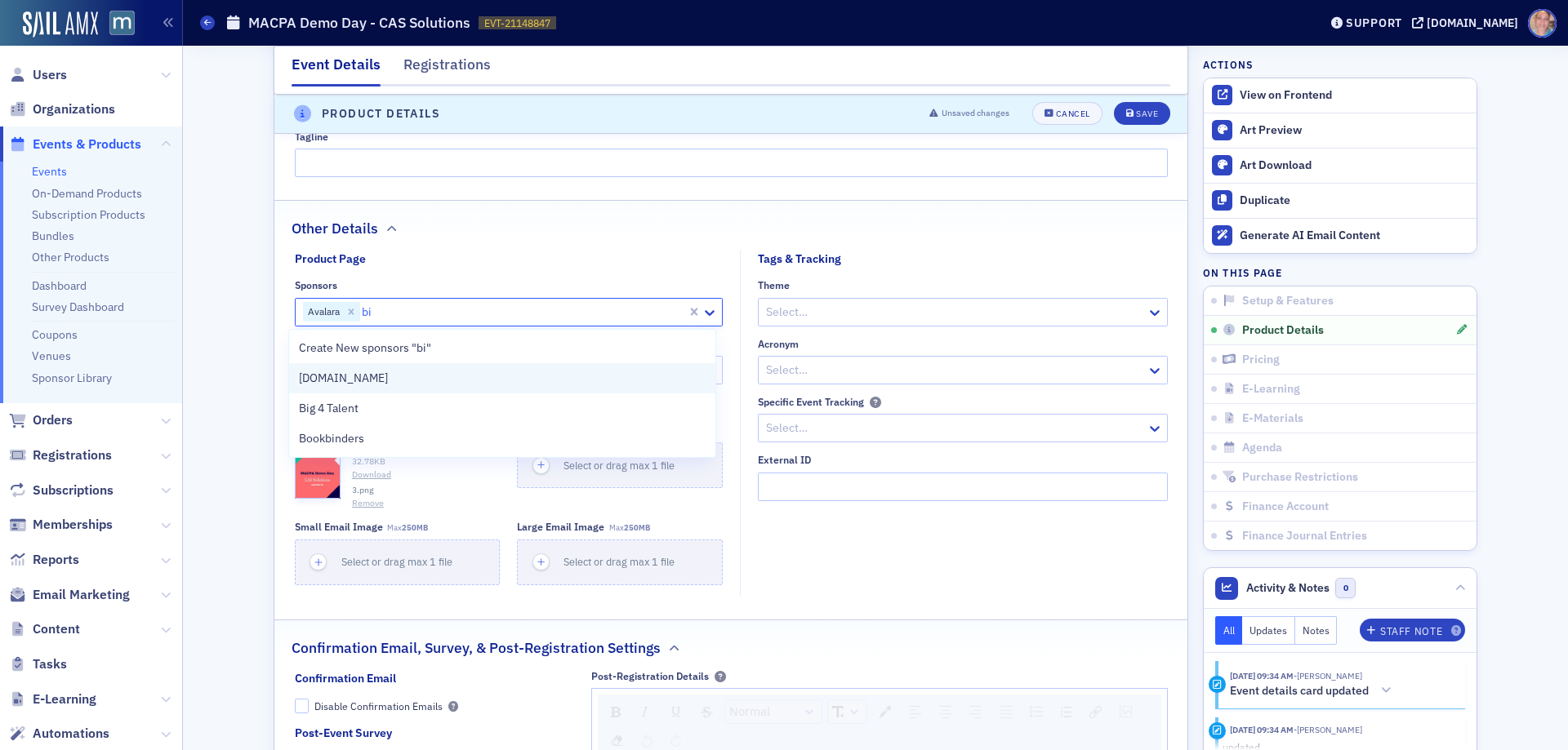
click at [326, 382] on span "[DOMAIN_NAME]" at bounding box center [343, 378] width 89 height 17
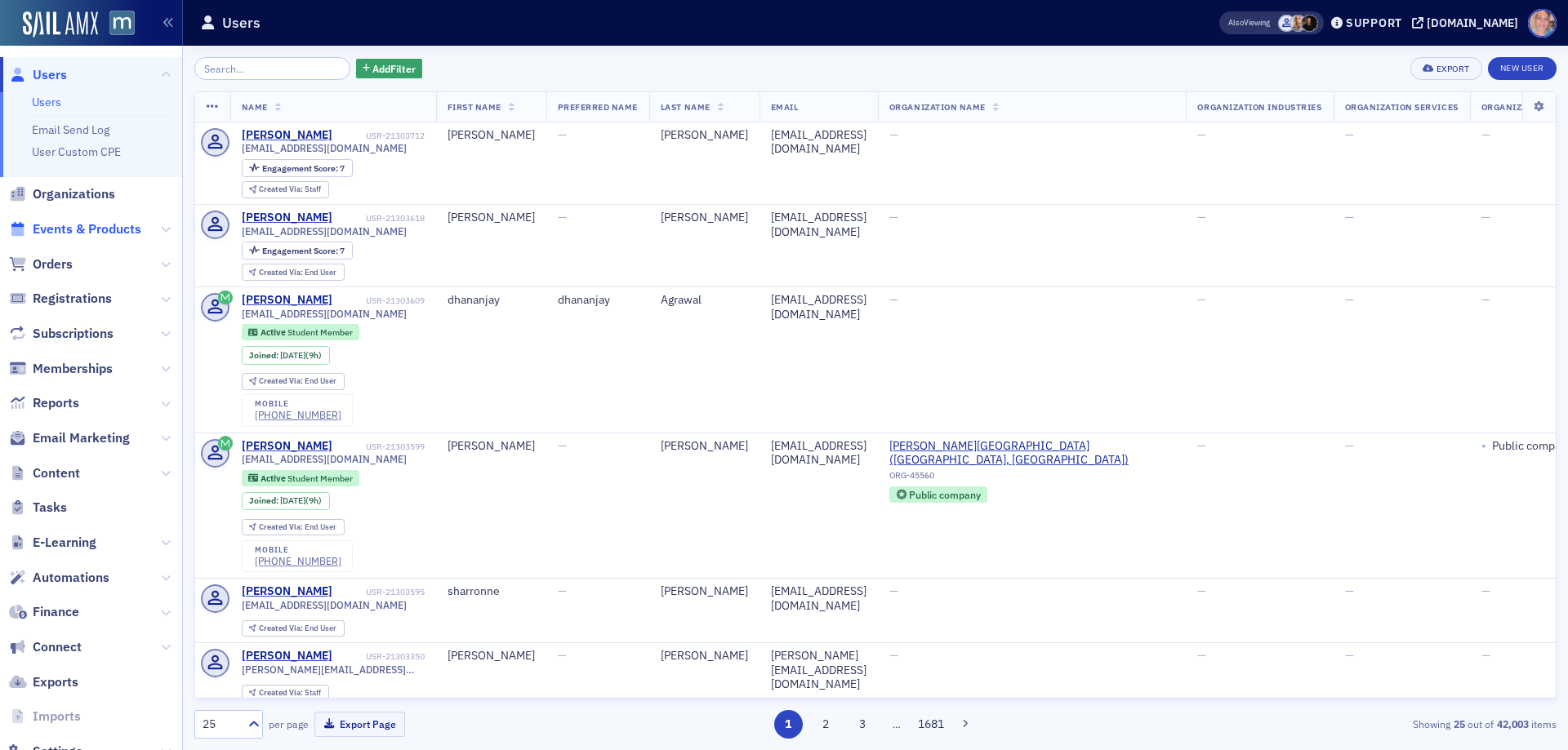
click at [82, 222] on span "Events & Products" at bounding box center [87, 230] width 108 height 18
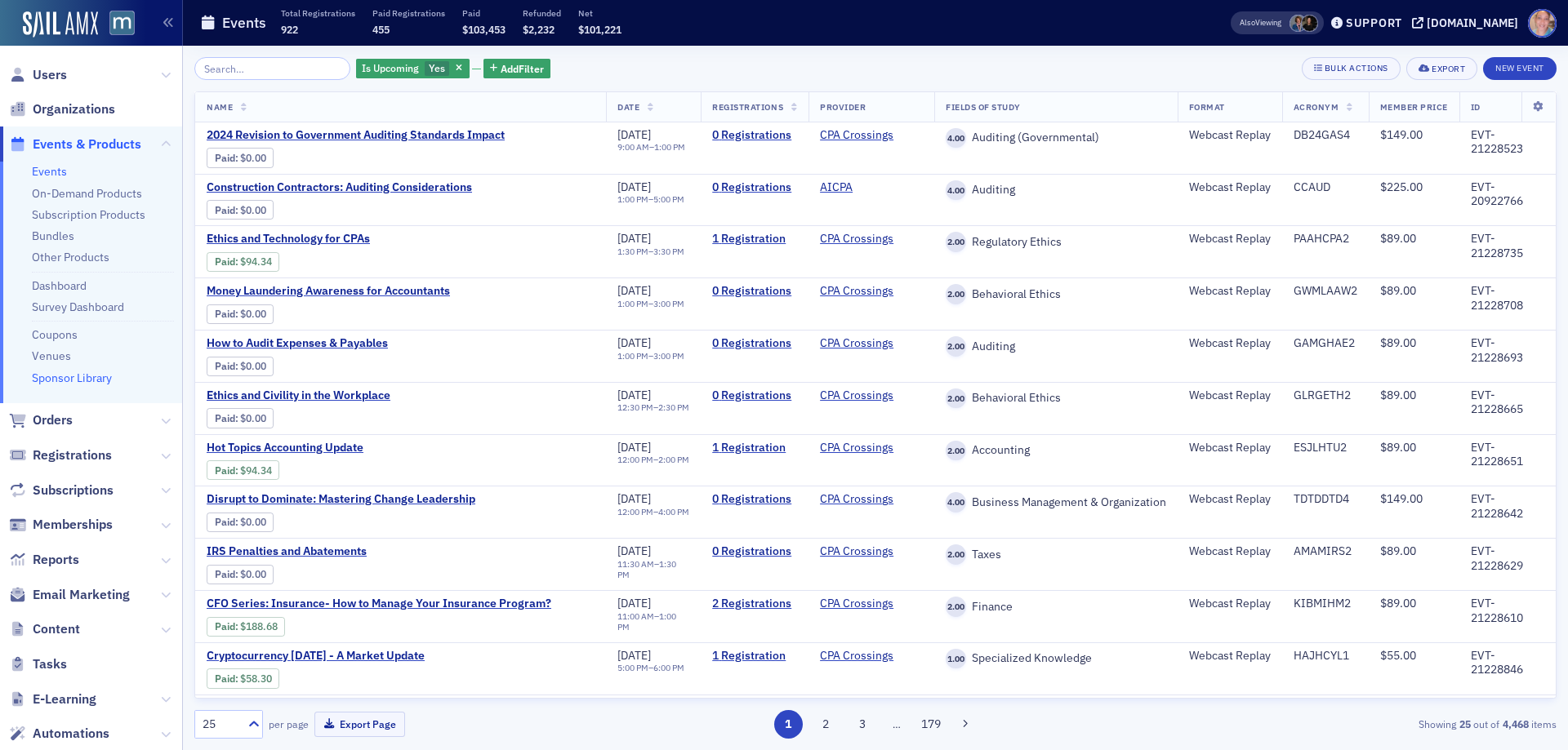
click at [67, 377] on link "Sponsor Library" at bounding box center [71, 378] width 80 height 15
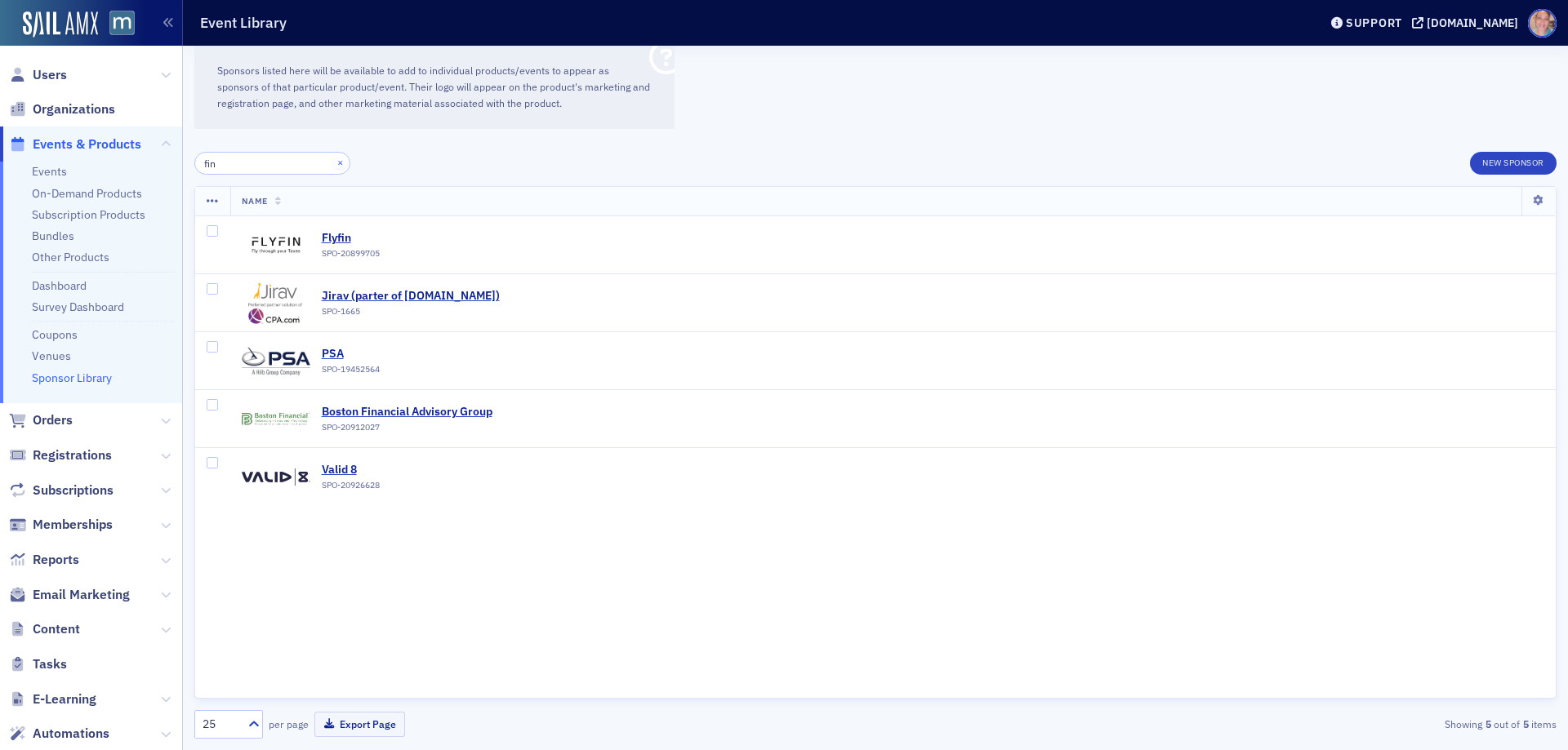
type input "fin"
click at [333, 168] on button "×" at bounding box center [341, 162] width 15 height 15
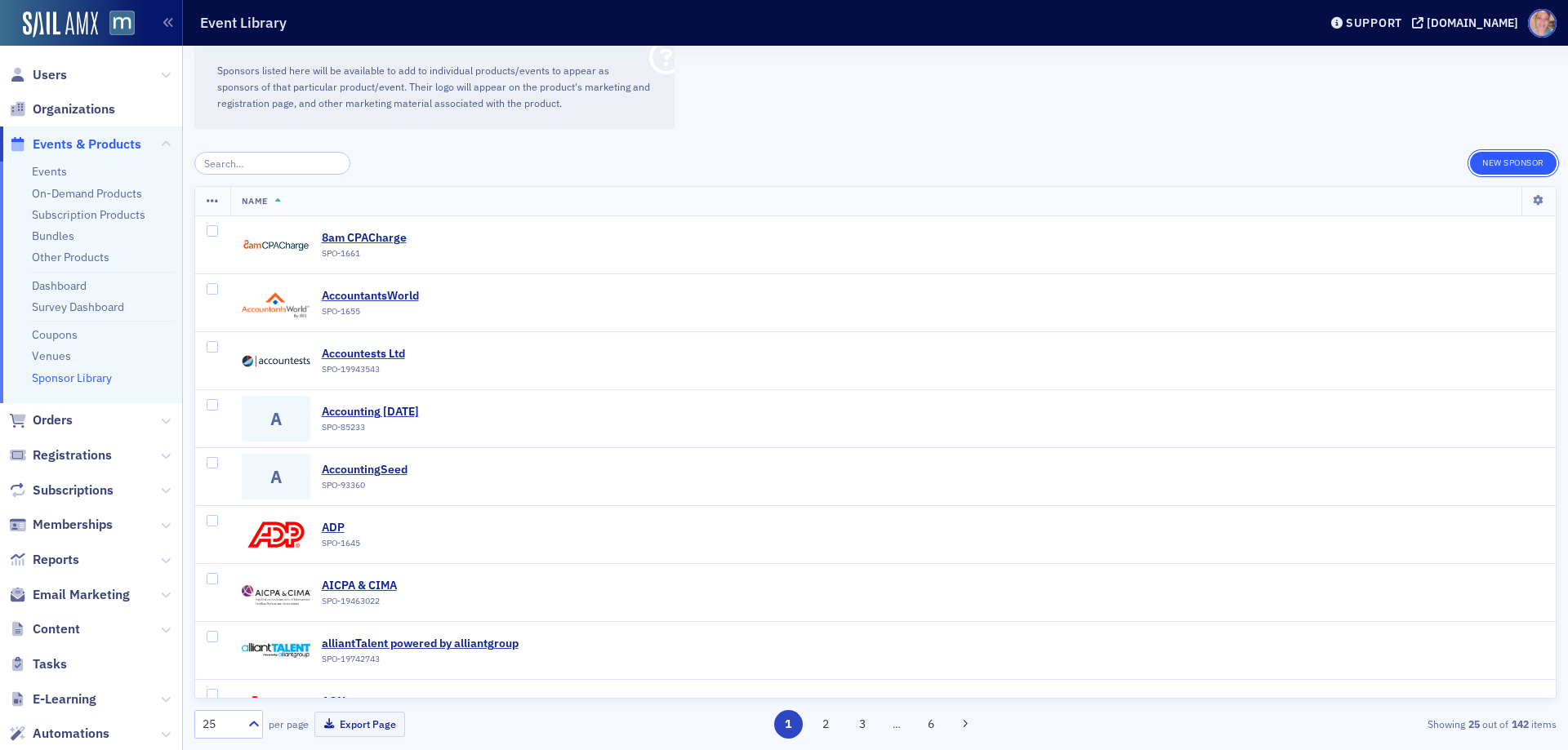
click at [1502, 169] on button "New Sponsor" at bounding box center [1513, 163] width 86 height 23
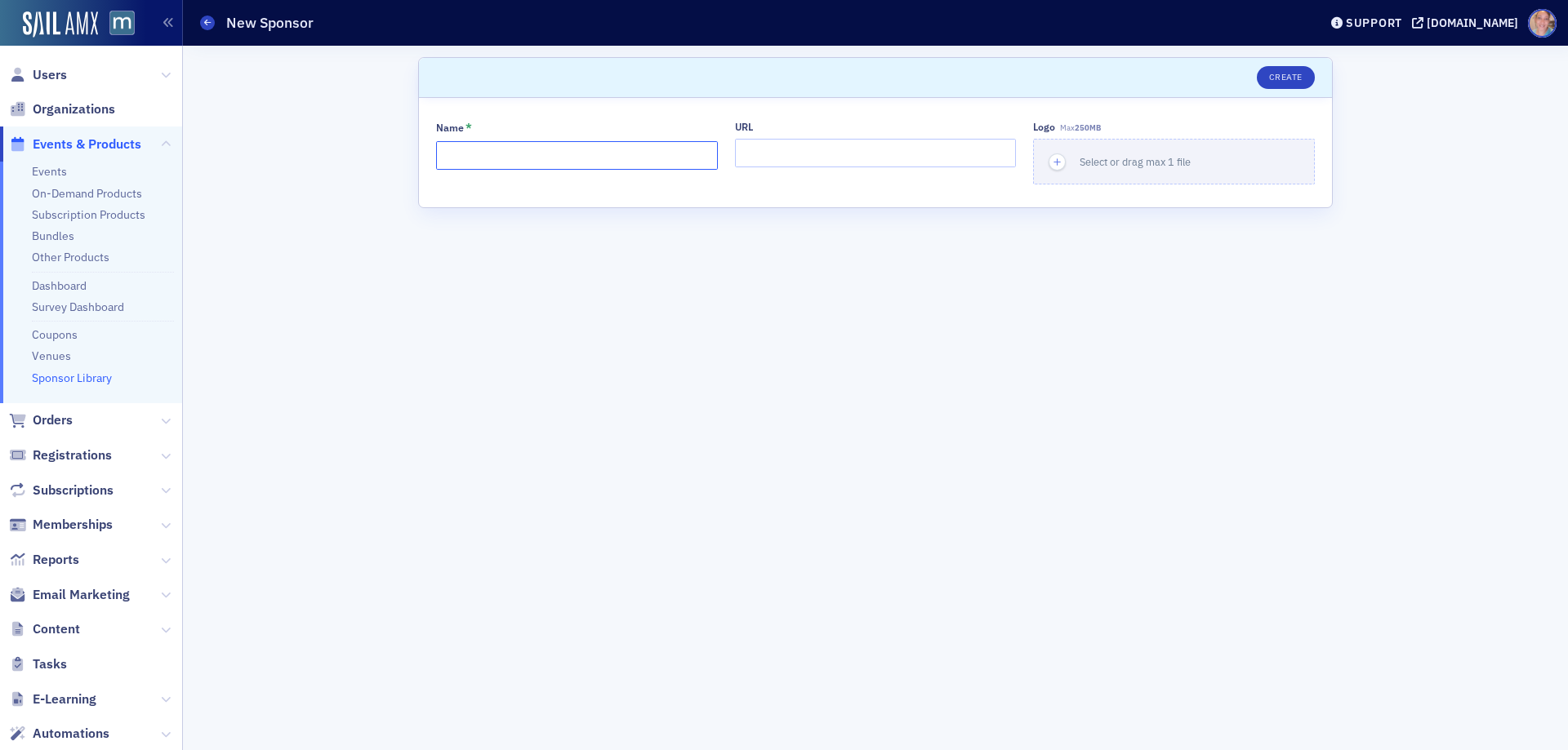
click at [521, 158] on input "Name *" at bounding box center [576, 155] width 282 height 29
type input "FinOptimal"
click at [772, 137] on div "URL" at bounding box center [875, 153] width 282 height 64
click at [773, 142] on input "URL" at bounding box center [875, 153] width 282 height 29
click at [788, 161] on input "URL" at bounding box center [875, 153] width 282 height 29
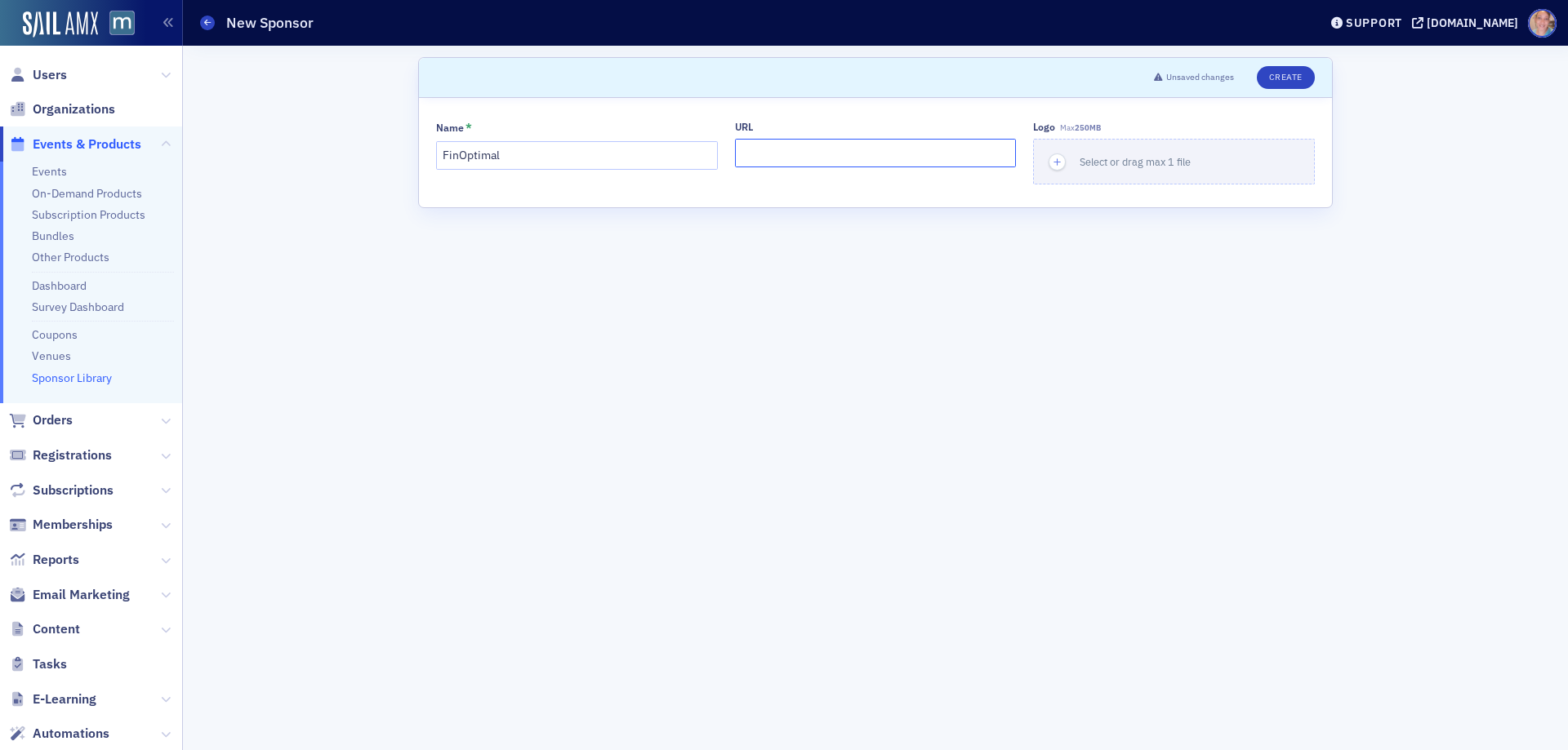
paste input "https://www.finoptimal.com/"
type input "https://www.finoptimal.com/"
click at [1061, 161] on icon "button" at bounding box center [1057, 162] width 15 height 15
click at [1291, 74] on button "Create" at bounding box center [1286, 78] width 58 height 23
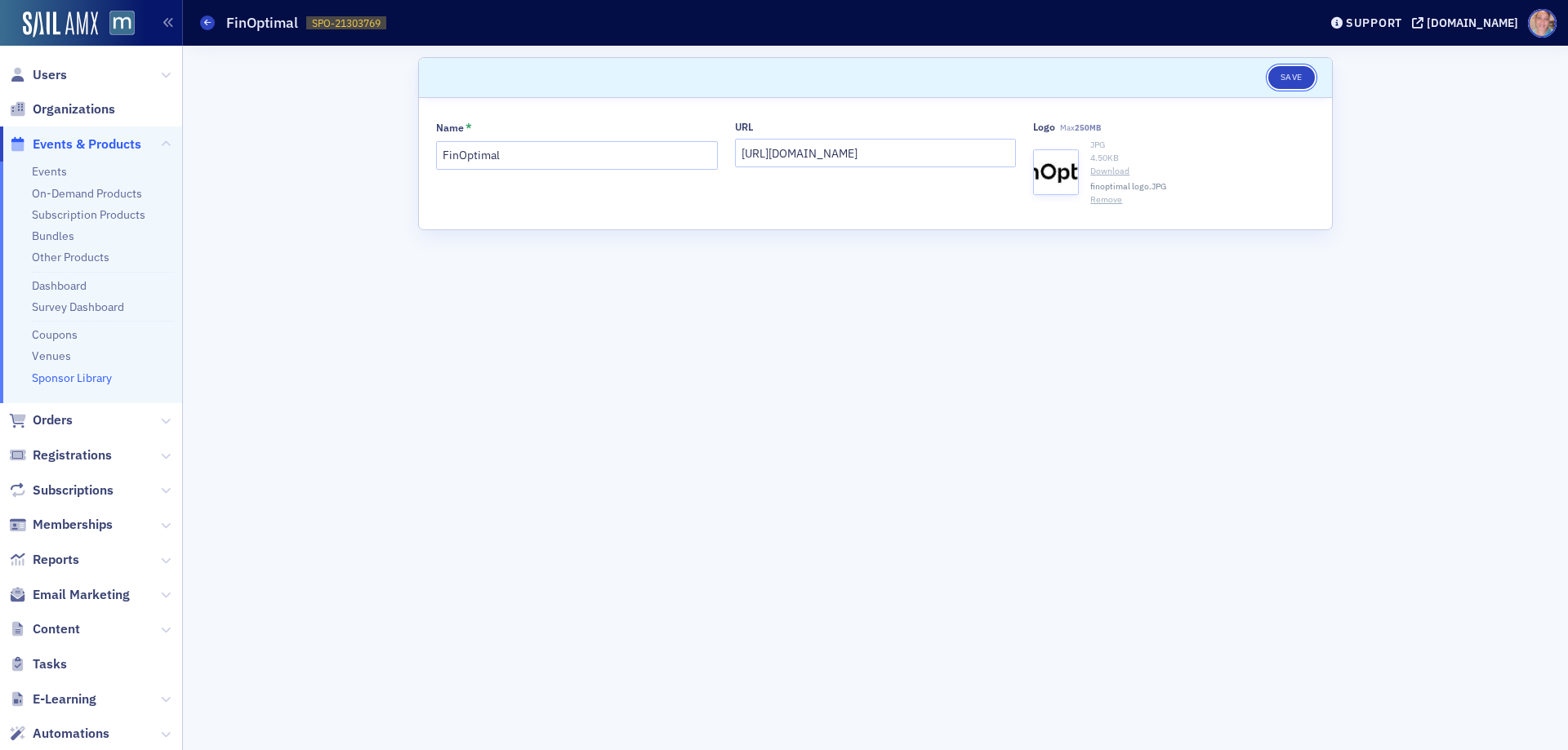
drag, startPoint x: 1303, startPoint y: 81, endPoint x: 1030, endPoint y: 93, distance: 273.3
click at [1303, 81] on button "Save" at bounding box center [1291, 78] width 47 height 23
click at [211, 26] on icon at bounding box center [208, 22] width 7 height 7
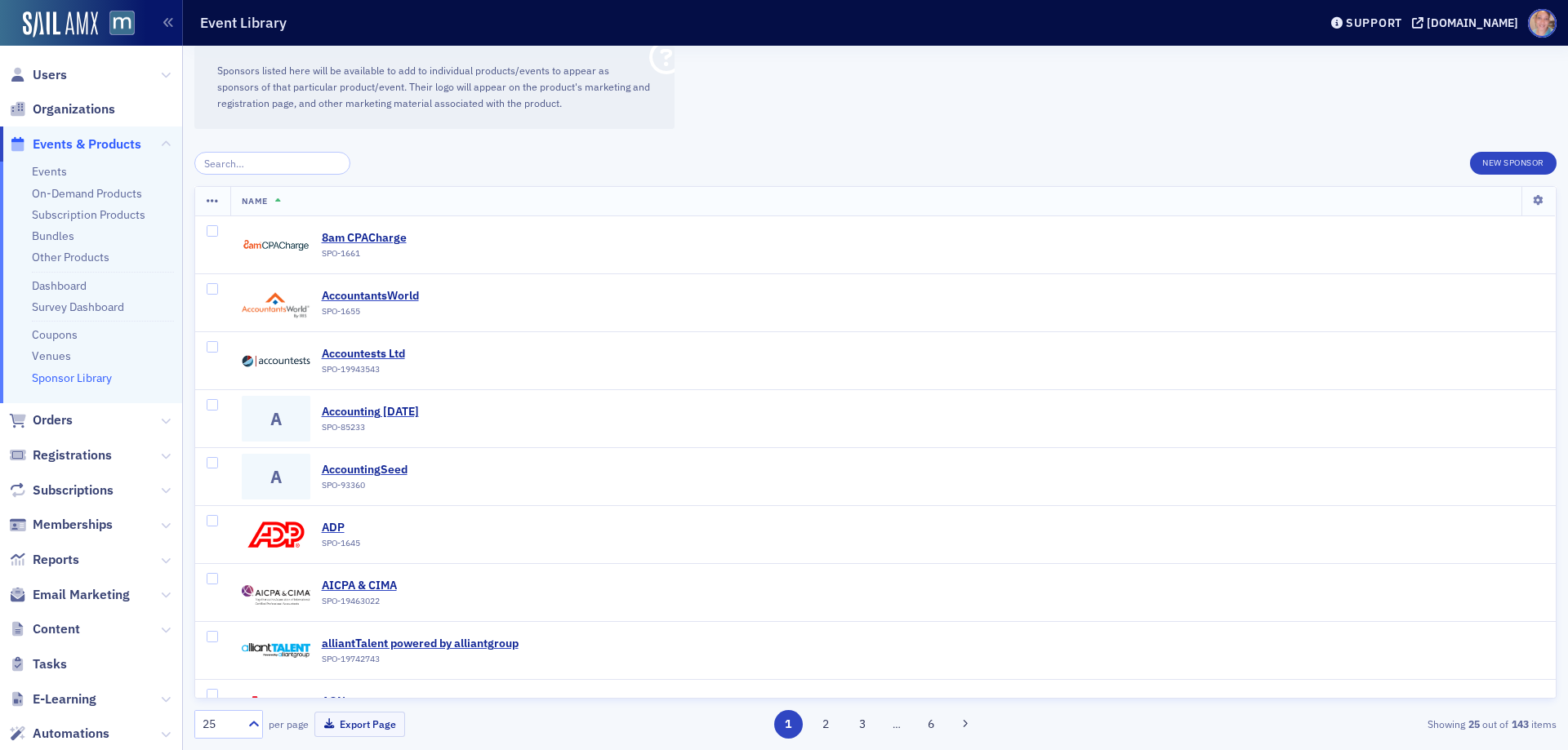
click at [227, 158] on input "search" at bounding box center [273, 163] width 156 height 23
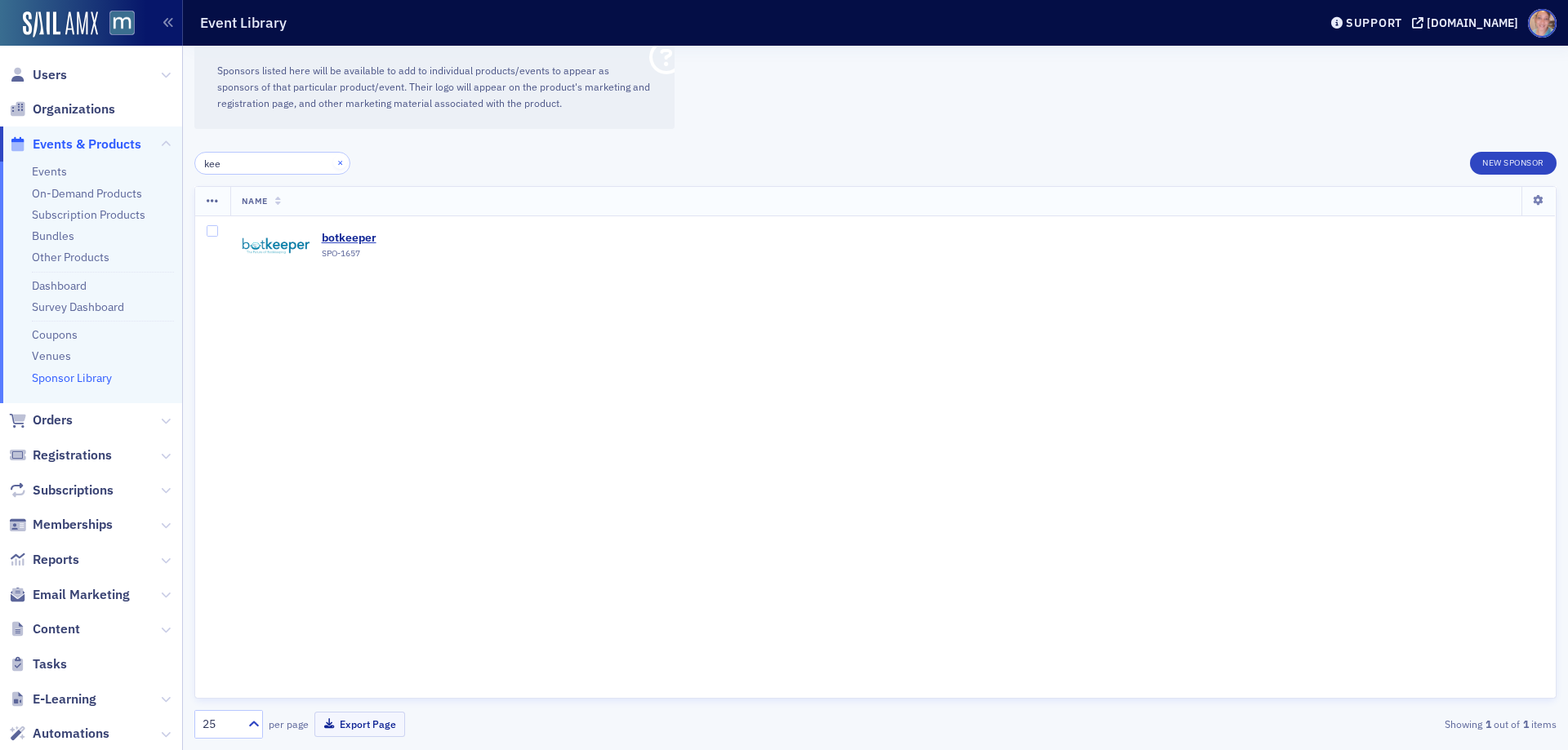
type input "kee"
click at [333, 163] on button "×" at bounding box center [341, 162] width 15 height 15
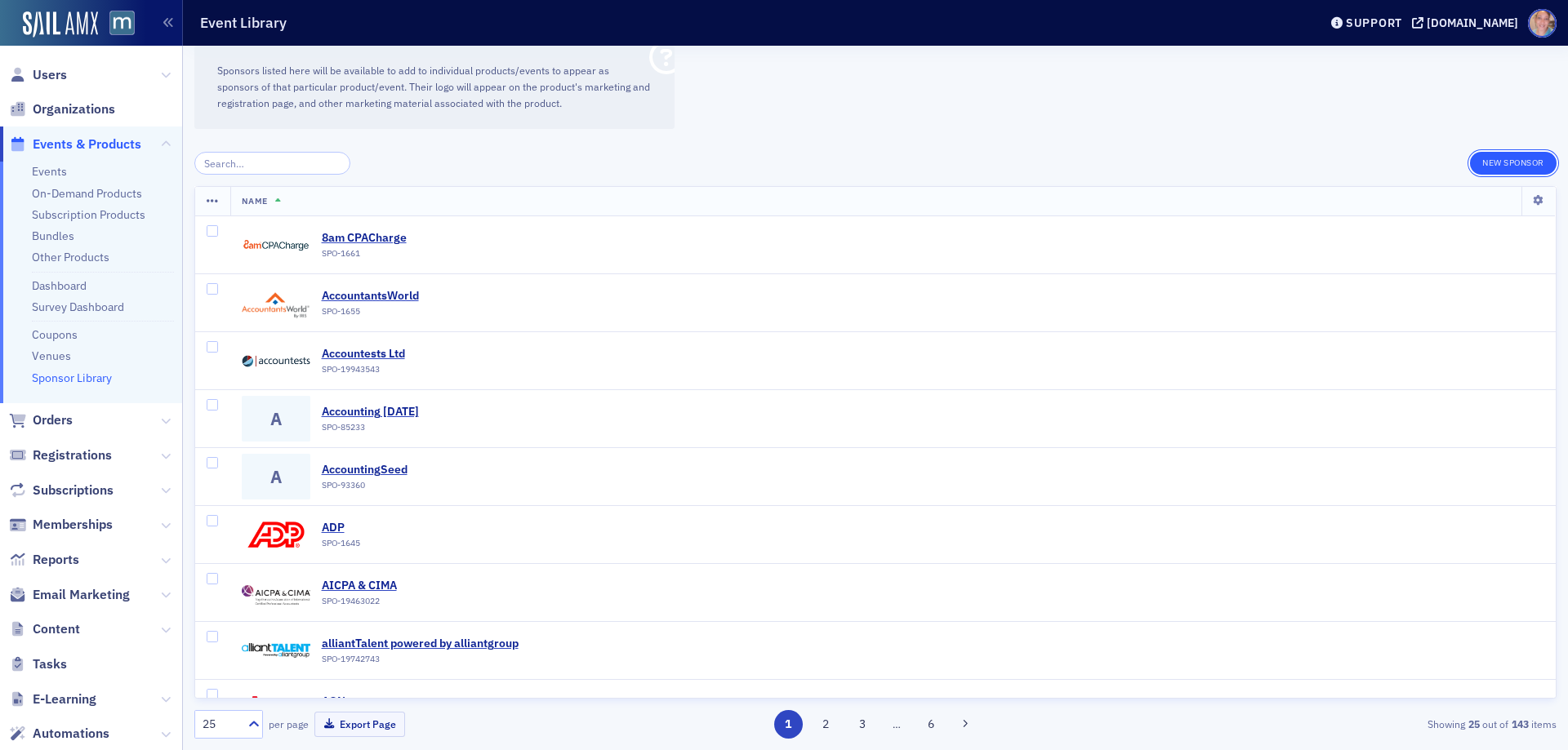
click at [1497, 166] on button "New Sponsor" at bounding box center [1513, 163] width 86 height 23
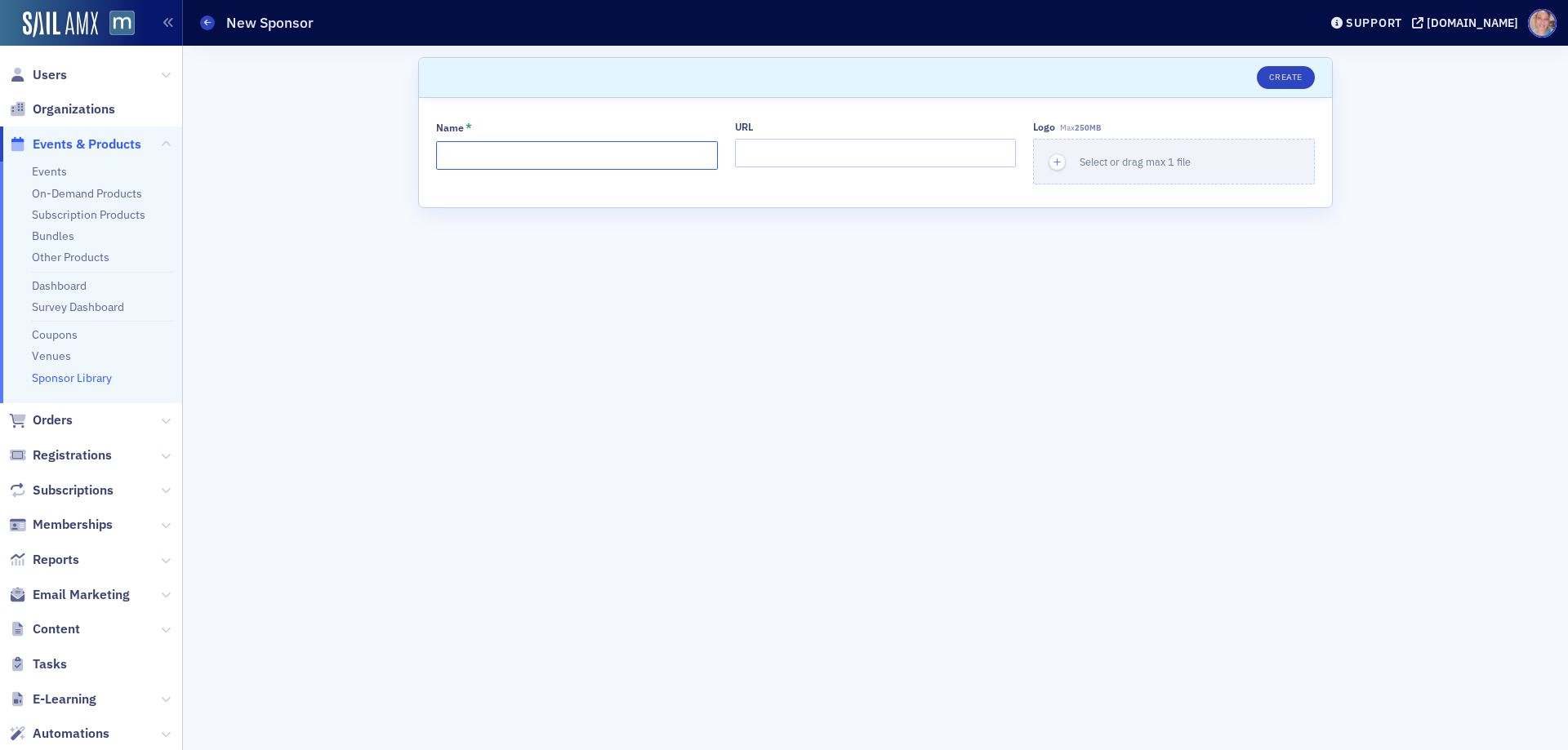
click at [505, 158] on input "Name *" at bounding box center [576, 155] width 282 height 29
type input "Keeper"
click at [749, 153] on input "URL" at bounding box center [875, 153] width 282 height 29
paste input "https://keeper.app/"
type input "https://keeper.app/"
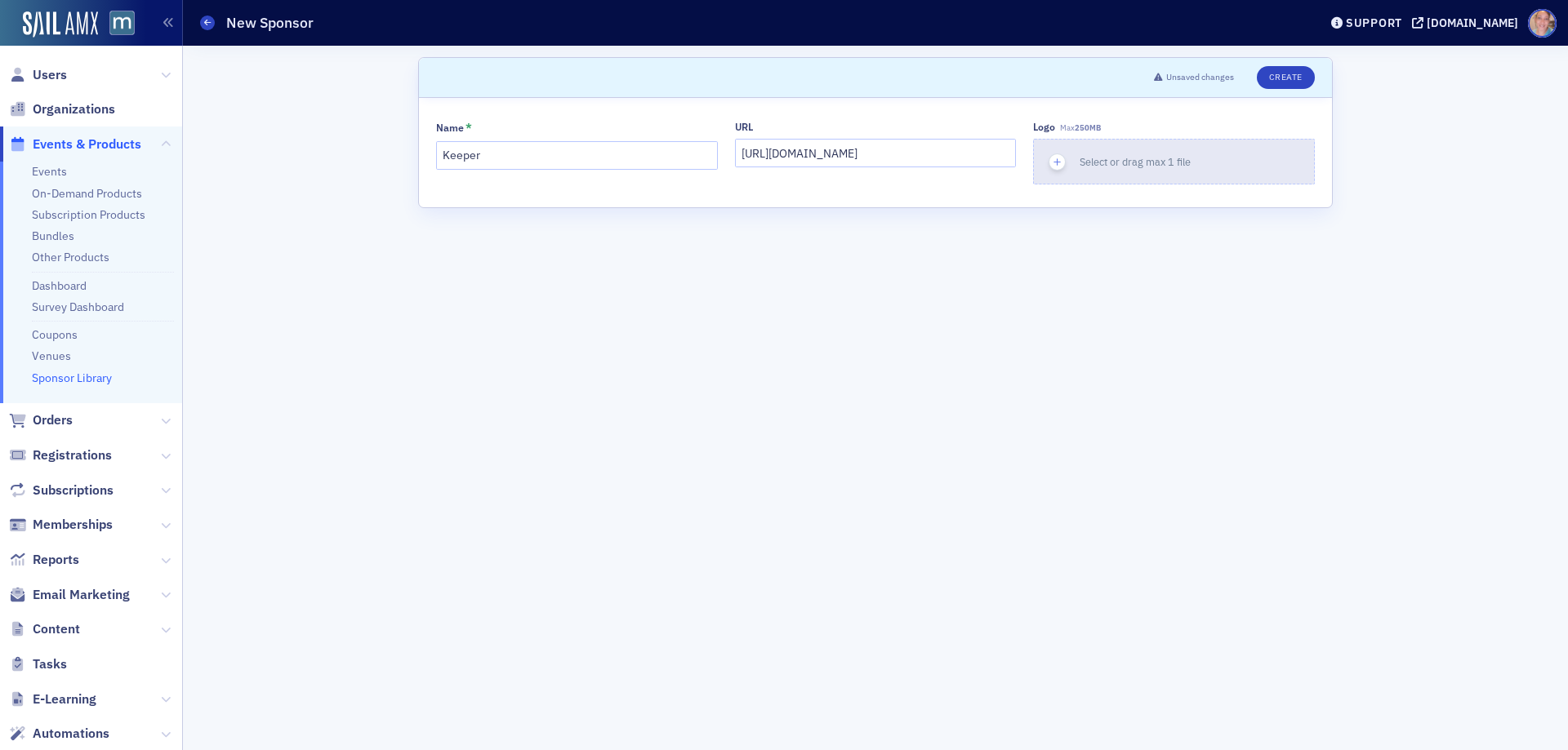
click at [1067, 164] on div "button" at bounding box center [1057, 162] width 46 height 44
click at [1052, 160] on icon "button" at bounding box center [1057, 162] width 15 height 15
click at [1058, 160] on icon "button" at bounding box center [1057, 162] width 15 height 15
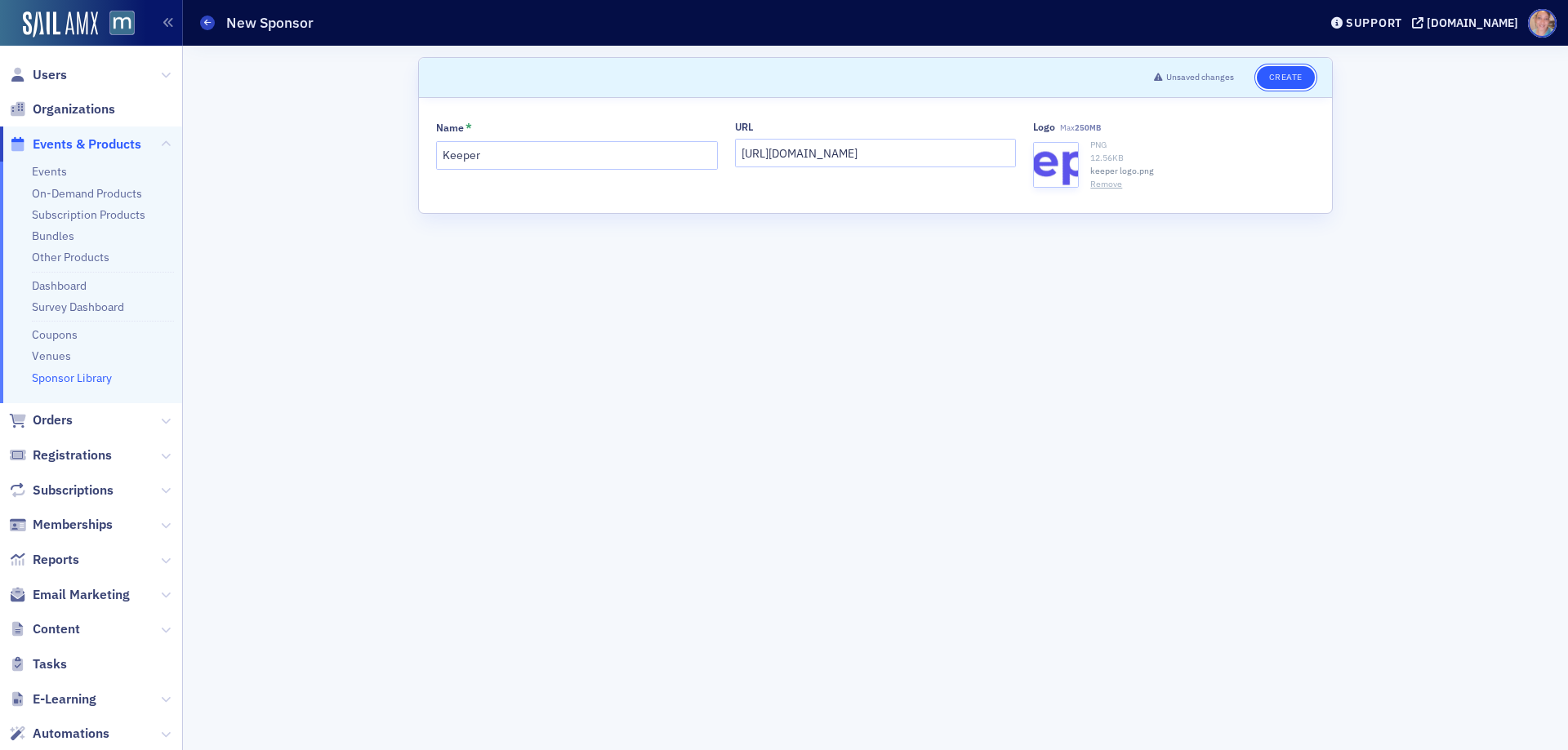
click at [1288, 74] on button "Create" at bounding box center [1286, 78] width 58 height 23
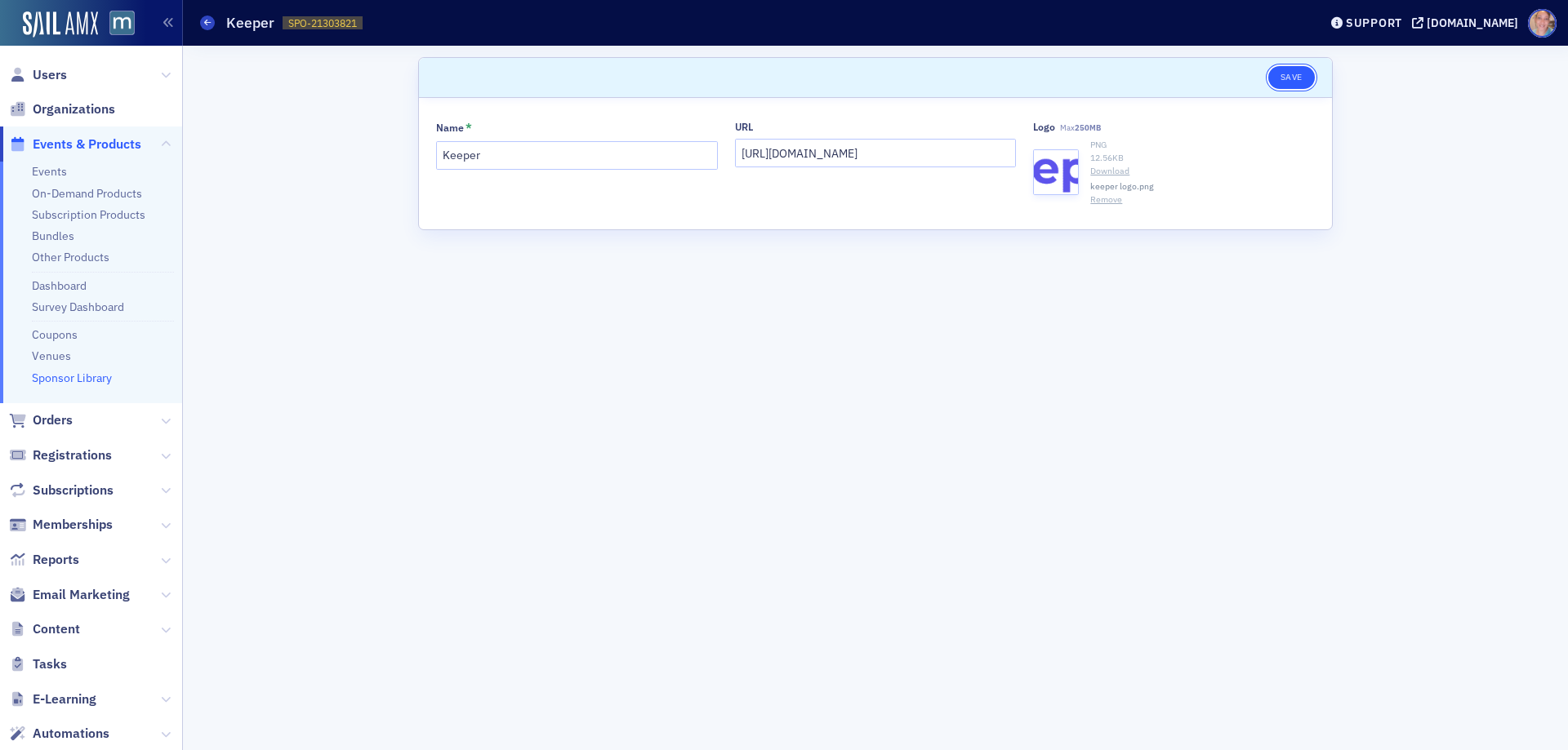
click at [1291, 77] on button "Save" at bounding box center [1291, 78] width 47 height 23
click at [1301, 73] on button "Save" at bounding box center [1291, 78] width 47 height 23
click at [93, 377] on link "Sponsor Library" at bounding box center [71, 378] width 80 height 15
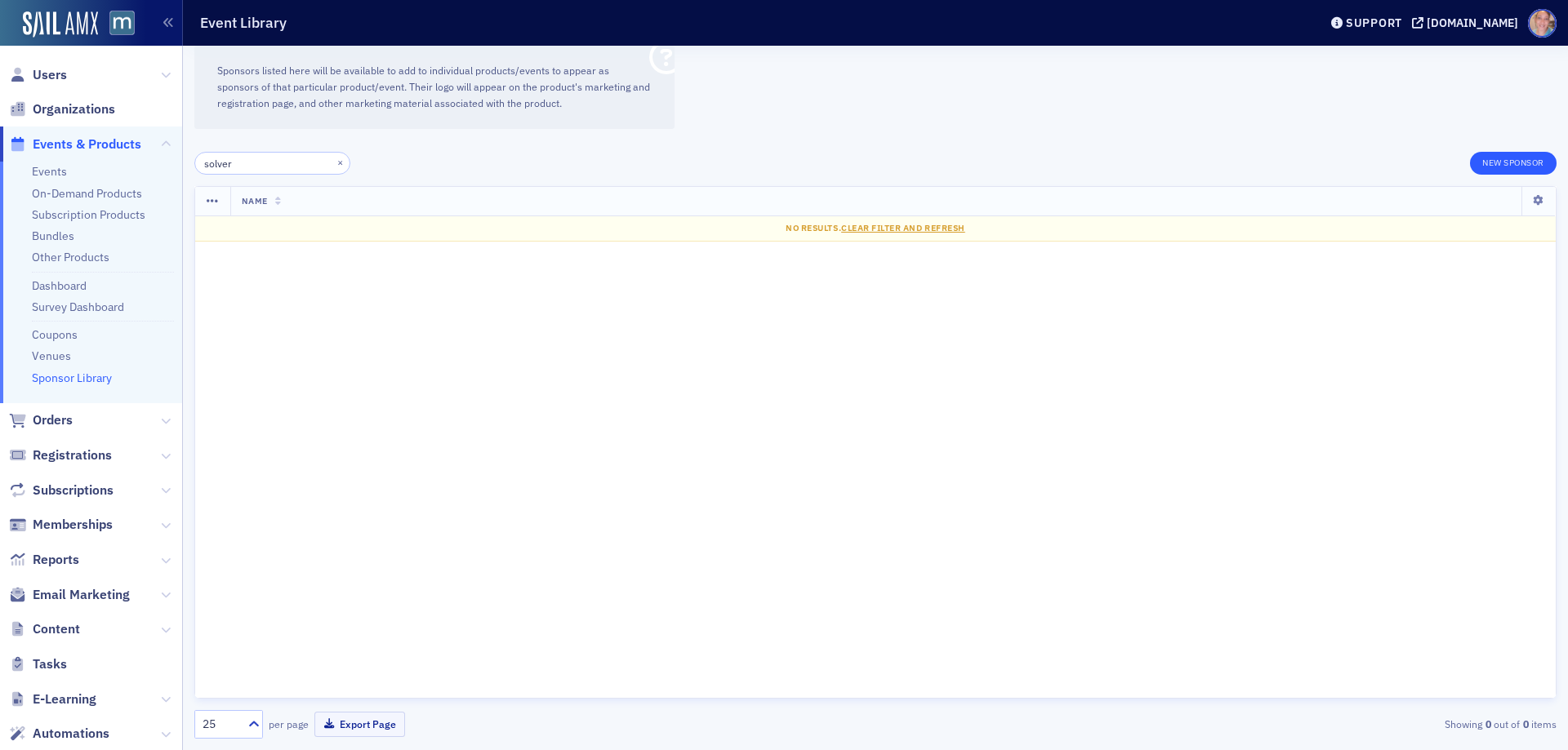
type input "solver"
click at [1505, 162] on button "New Sponsor" at bounding box center [1513, 163] width 86 height 23
